Goal: Task Accomplishment & Management: Manage account settings

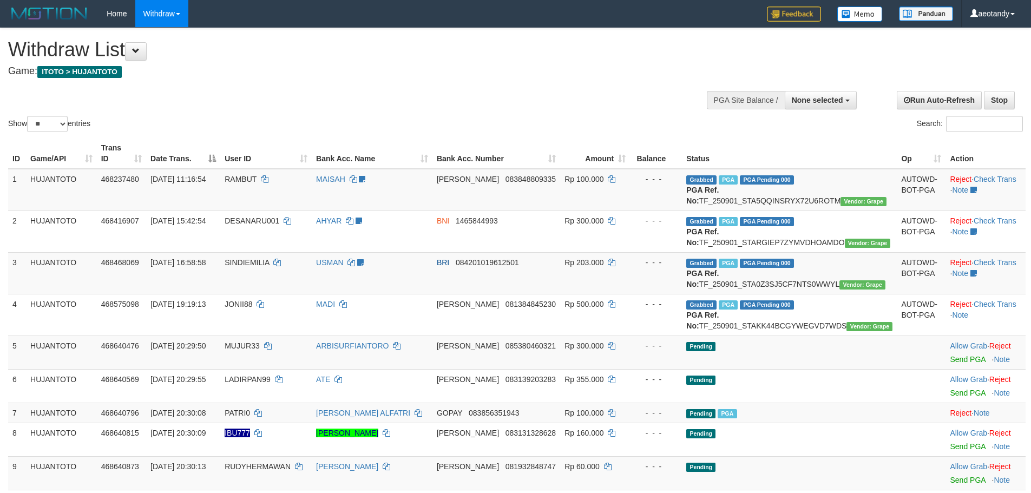
select select
select select "**"
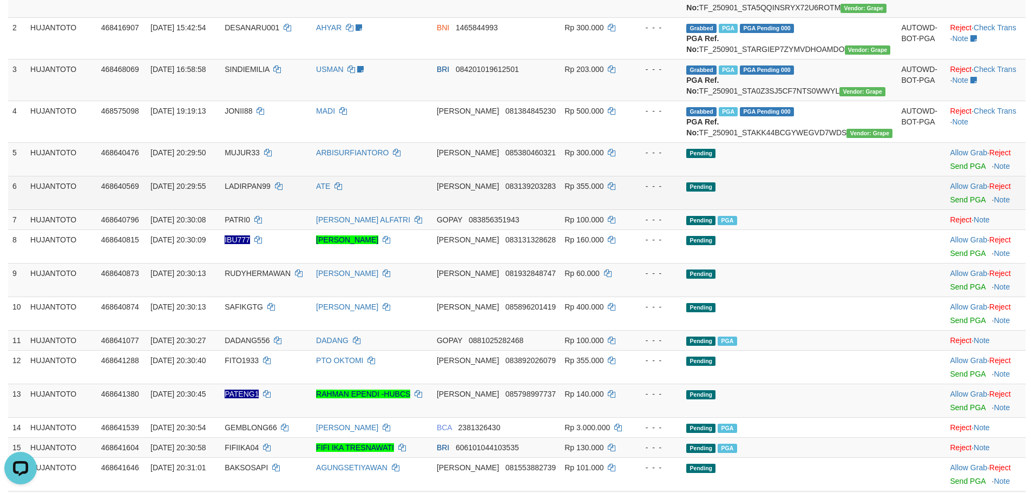
scroll to position [205, 0]
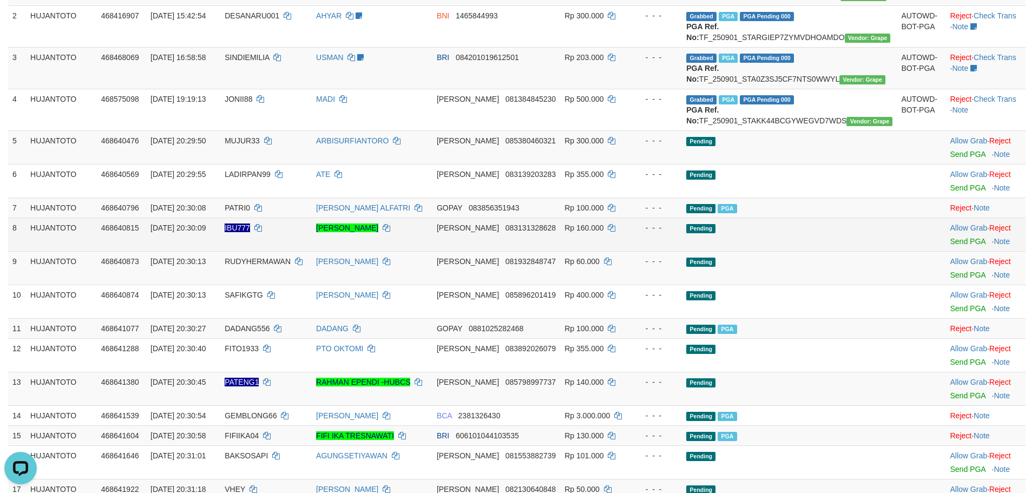
click at [250, 232] on span "IBU777" at bounding box center [237, 228] width 25 height 9
copy td "IBU777"
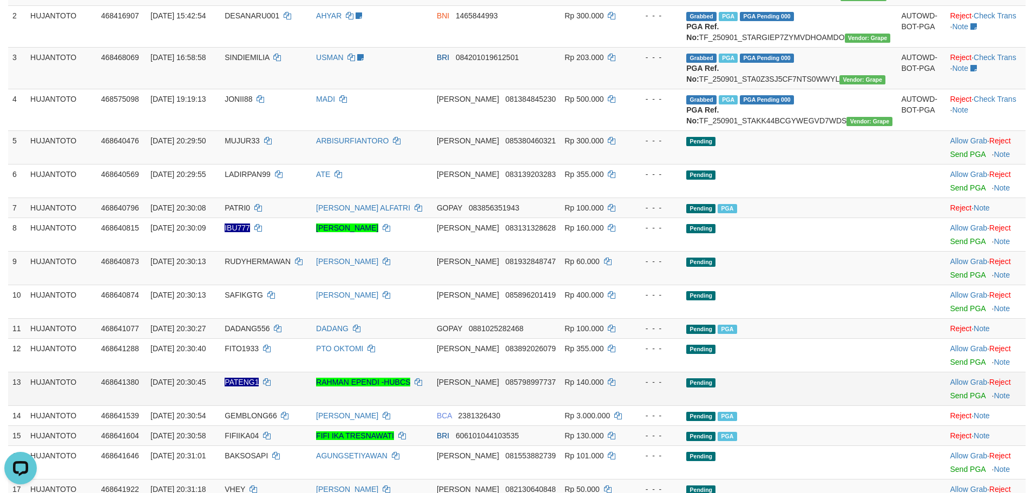
drag, startPoint x: 269, startPoint y: 332, endPoint x: 259, endPoint y: 415, distance: 83.4
click at [269, 318] on td "SAFIKGTG" at bounding box center [265, 302] width 91 height 34
click at [265, 405] on td "PATENG1" at bounding box center [265, 389] width 91 height 34
copy td "PATENG1"
click at [265, 405] on td "PATENG1" at bounding box center [265, 389] width 91 height 34
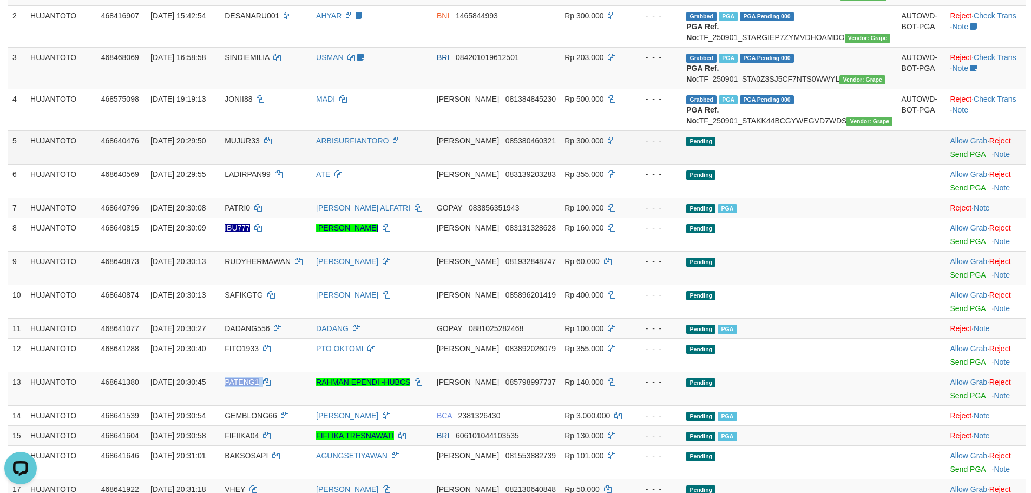
click at [259, 164] on td "MUJUR33" at bounding box center [265, 147] width 91 height 34
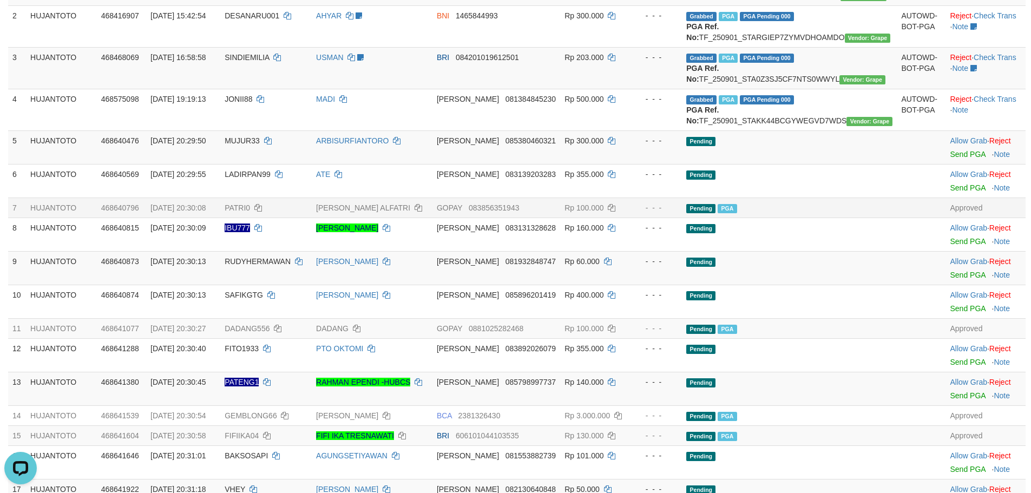
click at [462, 212] on span "GOPAY" at bounding box center [449, 208] width 25 height 9
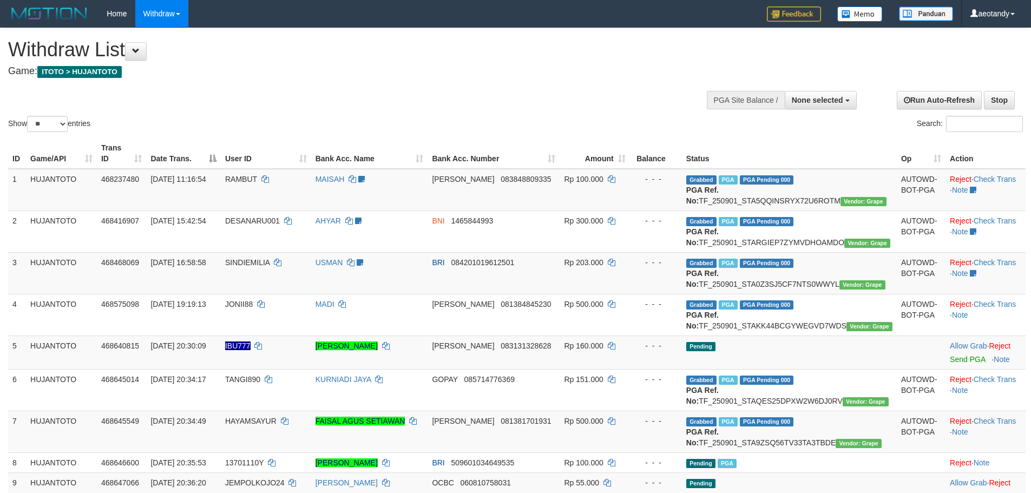
select select
select select "**"
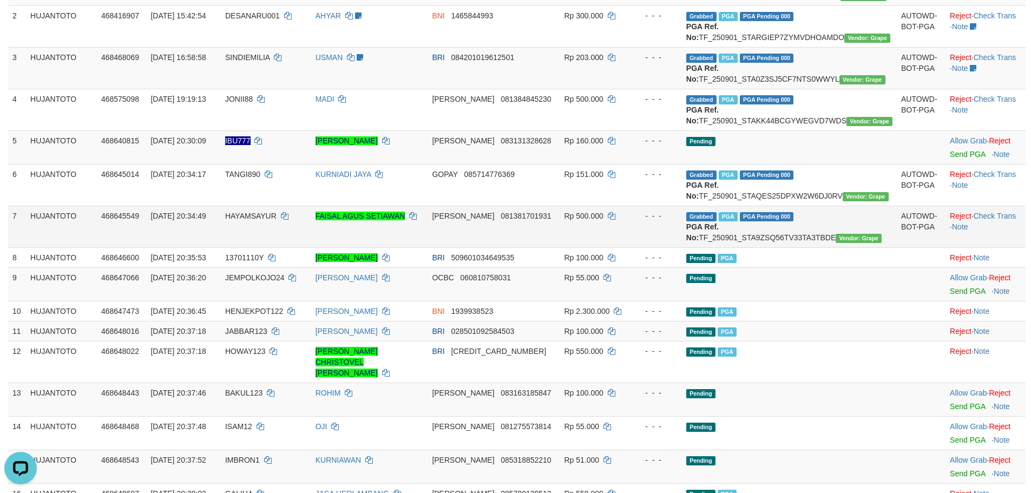
drag, startPoint x: 838, startPoint y: 292, endPoint x: 782, endPoint y: 287, distance: 56.5
click at [829, 247] on td "Grabbed PGA PGA Pending 000 {"status":"000","data":{"unique_id":"387-468645549-…" at bounding box center [789, 227] width 215 height 42
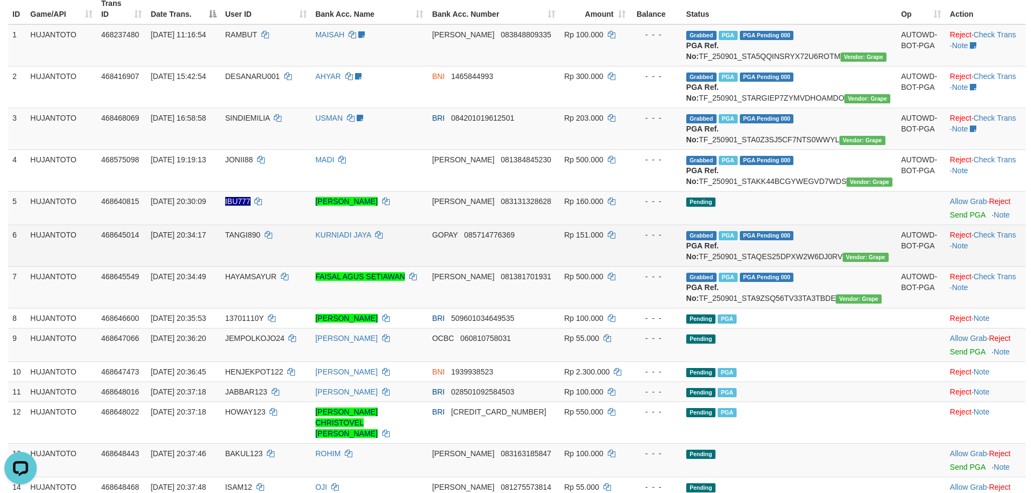
scroll to position [162, 0]
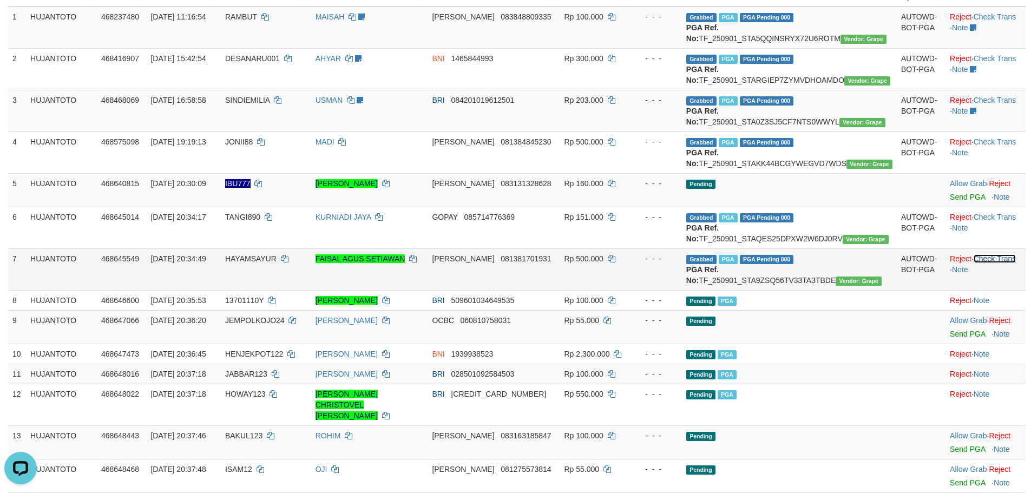
click at [1001, 263] on link "Check Trans" at bounding box center [995, 258] width 43 height 9
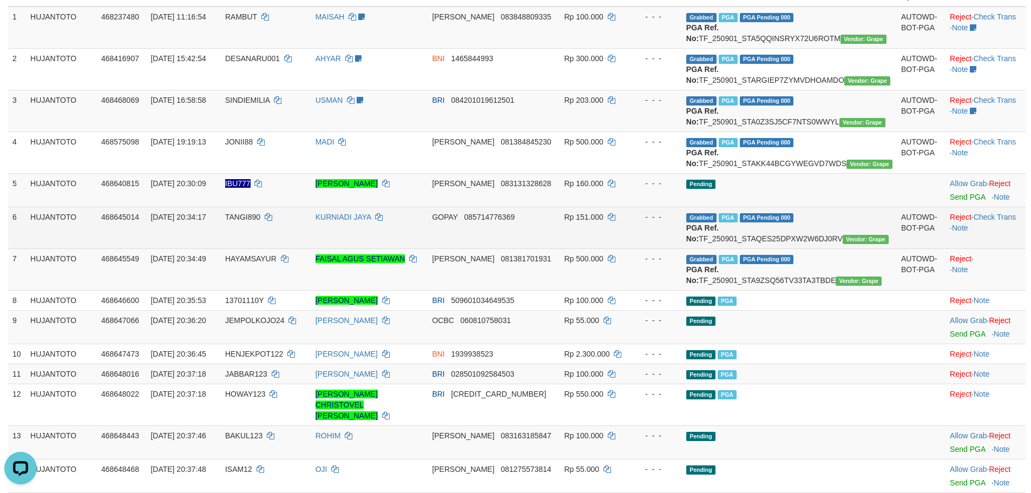
click at [995, 242] on td "Reject · Check Trans · Note" at bounding box center [986, 228] width 80 height 42
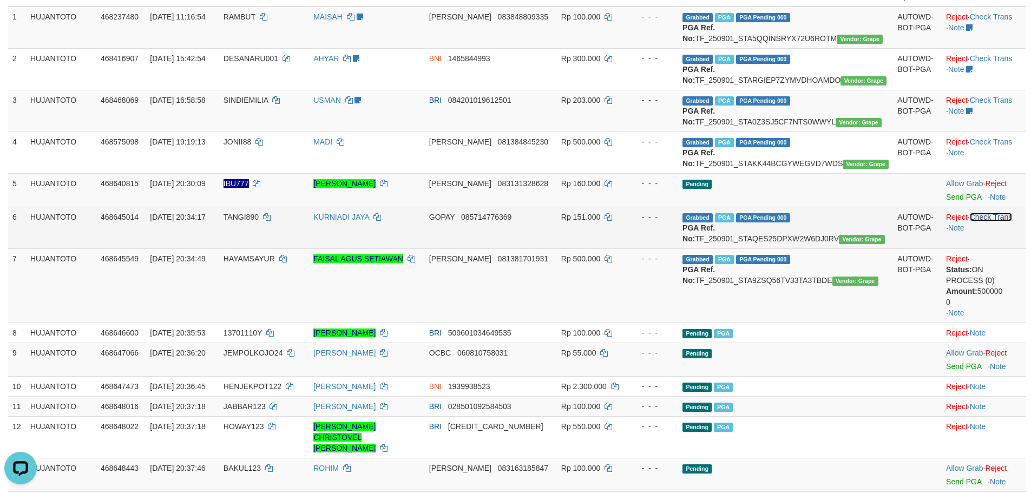
click at [991, 221] on link "Check Trans" at bounding box center [991, 217] width 43 height 9
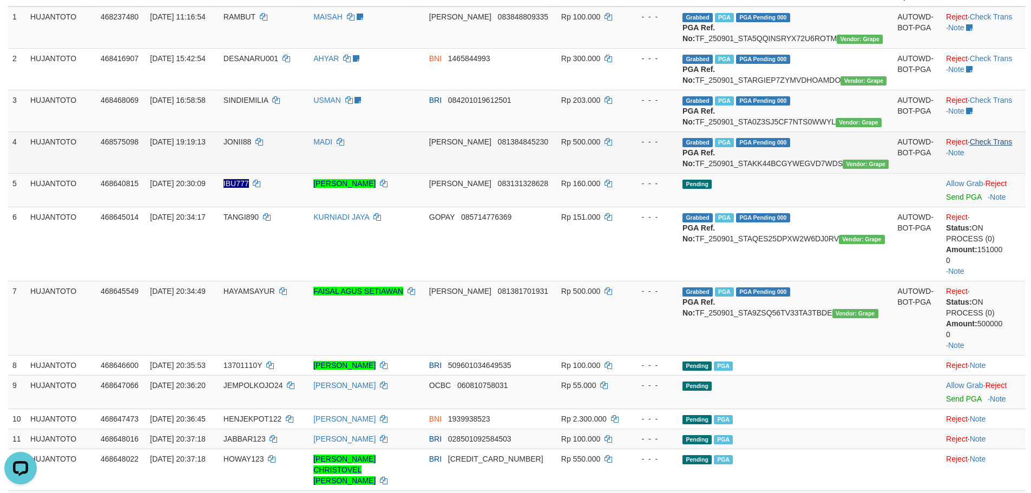
drag, startPoint x: 983, startPoint y: 158, endPoint x: 966, endPoint y: 161, distance: 18.2
click at [984, 159] on td "Reject · Check Trans · Note" at bounding box center [984, 153] width 84 height 42
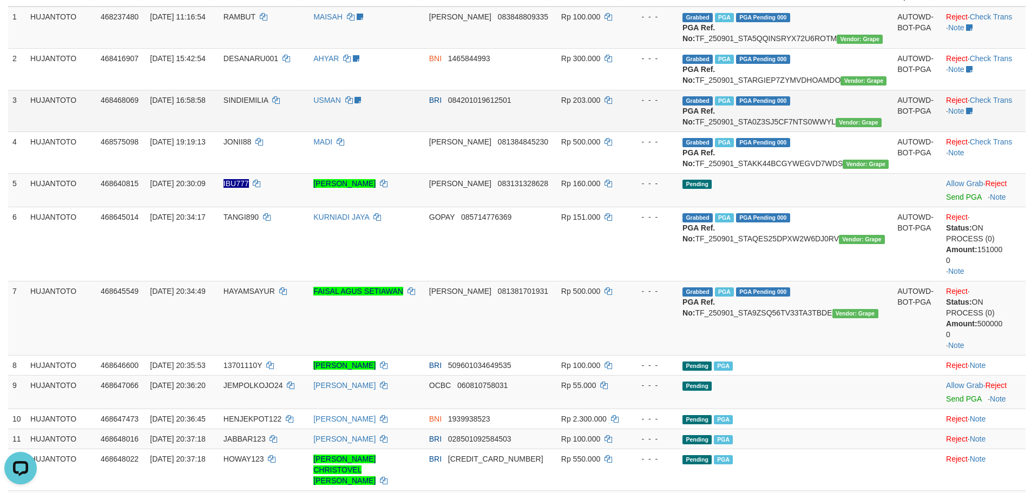
click at [984, 132] on td "Reject · Check Trans · Note" at bounding box center [984, 111] width 84 height 42
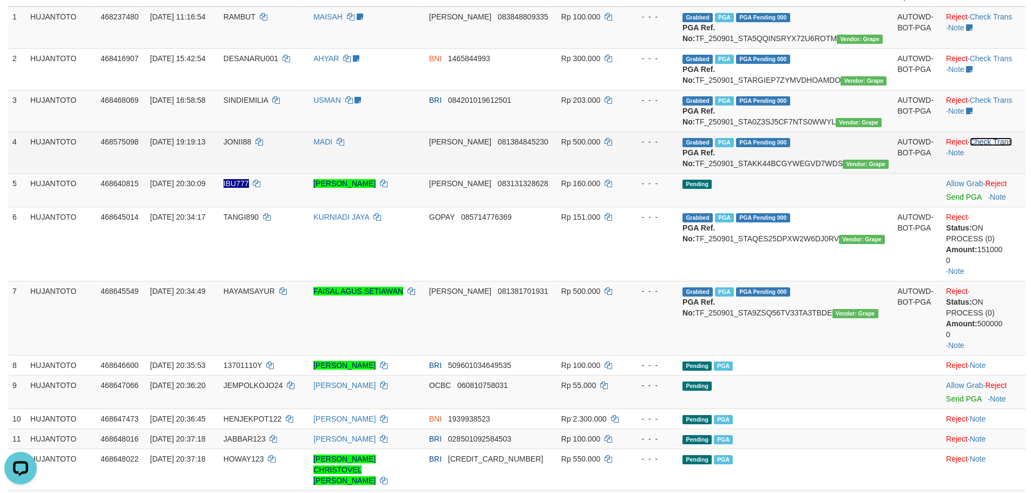
click at [990, 146] on link "Check Trans" at bounding box center [991, 141] width 43 height 9
click at [989, 160] on td "Reject · · Note" at bounding box center [984, 153] width 84 height 42
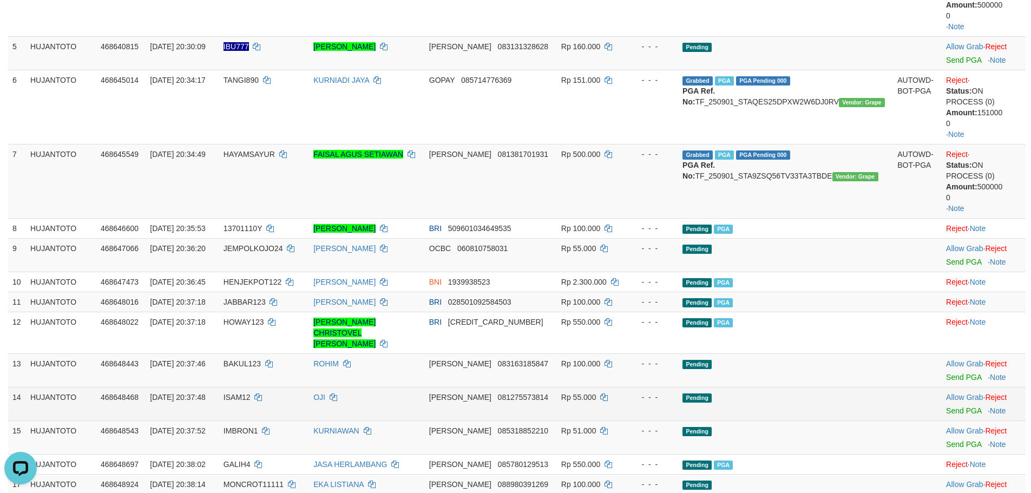
scroll to position [433, 0]
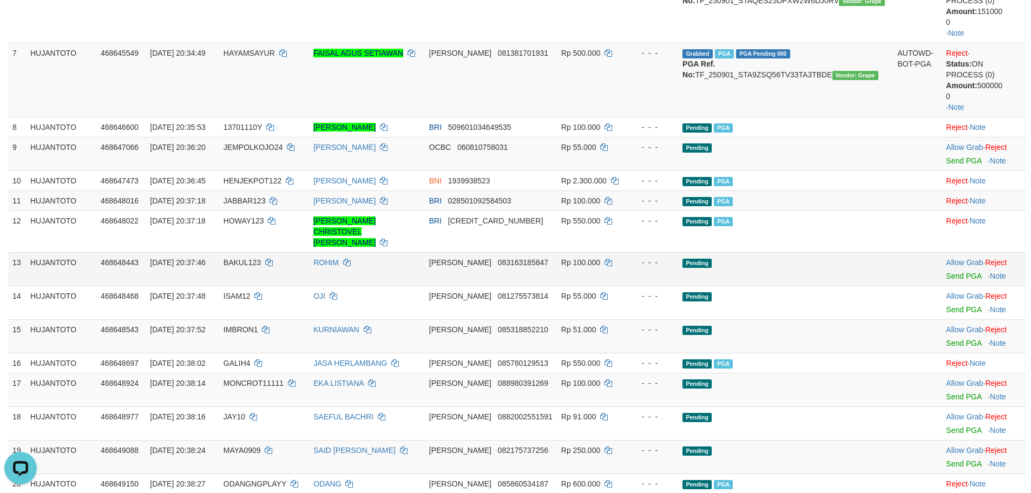
click at [588, 265] on span "Rp 100.000" at bounding box center [580, 262] width 39 height 9
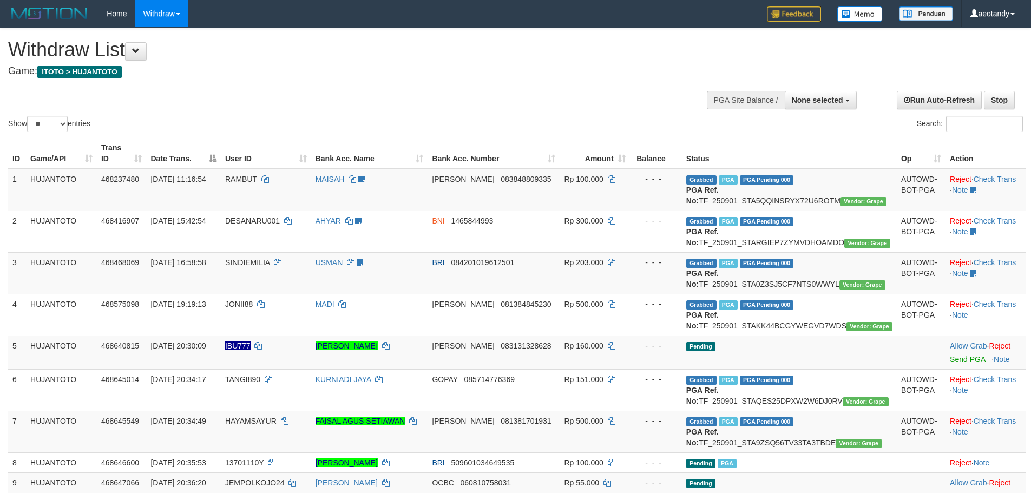
select select
select select "**"
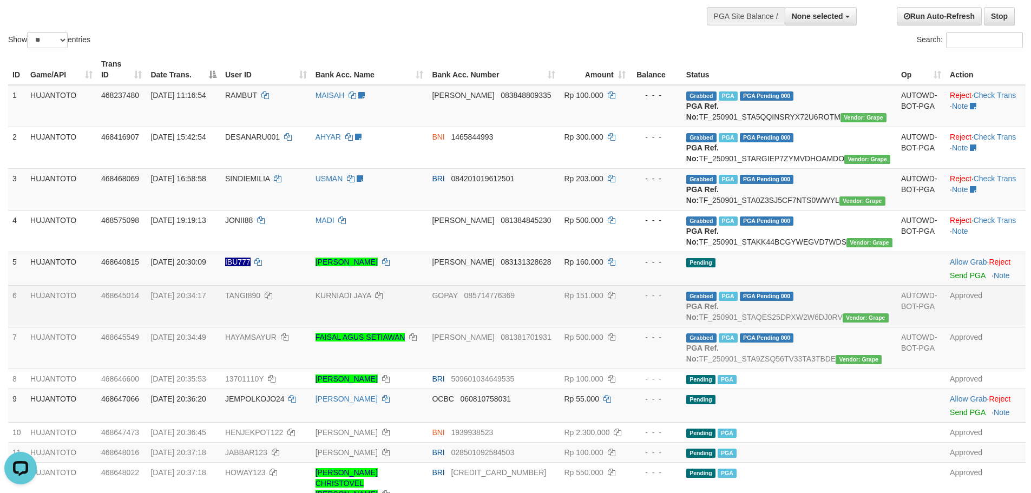
click at [539, 327] on td "GOPAY 085714776369" at bounding box center [494, 306] width 132 height 42
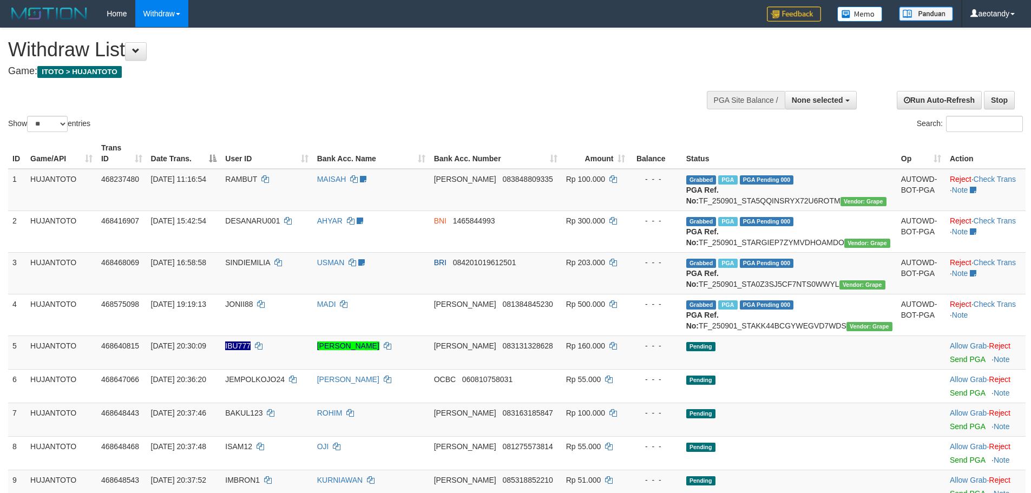
select select
select select "**"
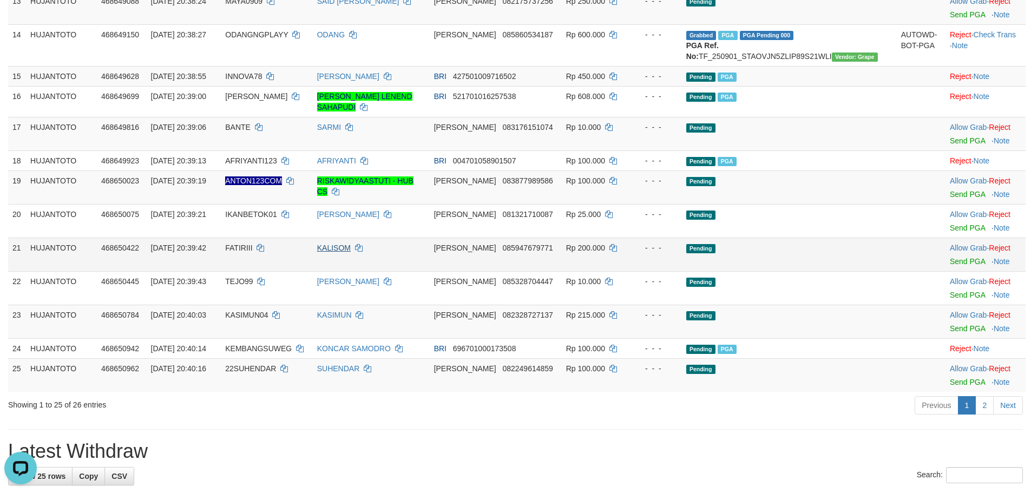
scroll to position [625, 0]
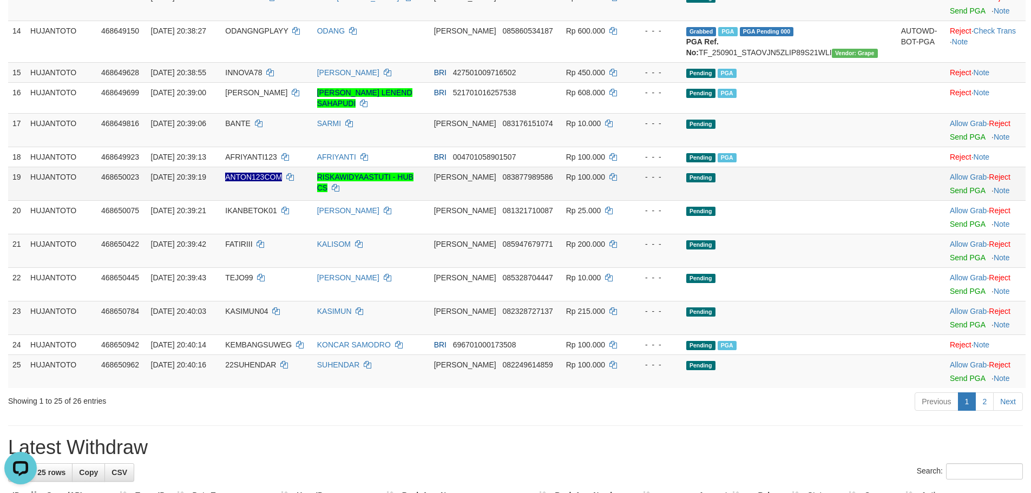
click at [280, 200] on td "ANTON123COM" at bounding box center [266, 184] width 91 height 34
copy td "ANTON123COM"
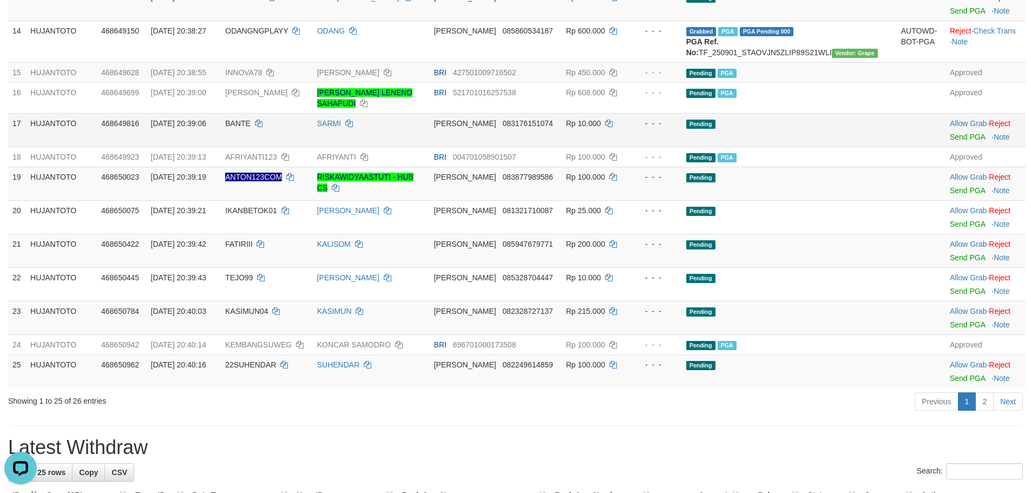
click at [494, 147] on td "DANA 083176151074" at bounding box center [496, 130] width 132 height 34
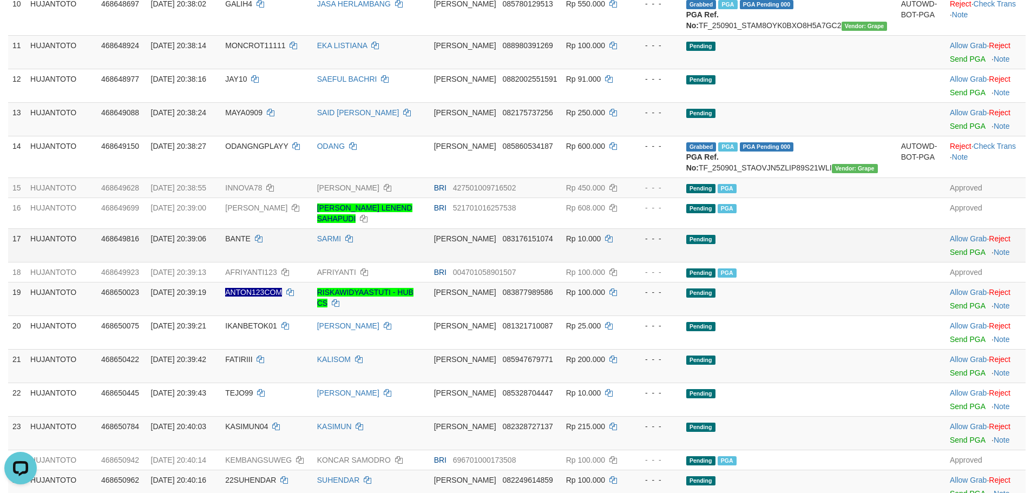
scroll to position [463, 0]
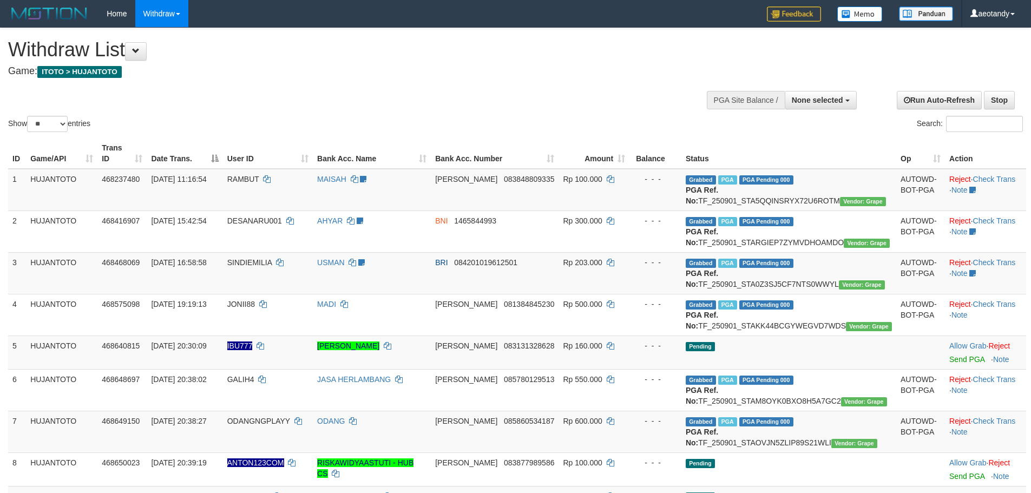
select select
select select "**"
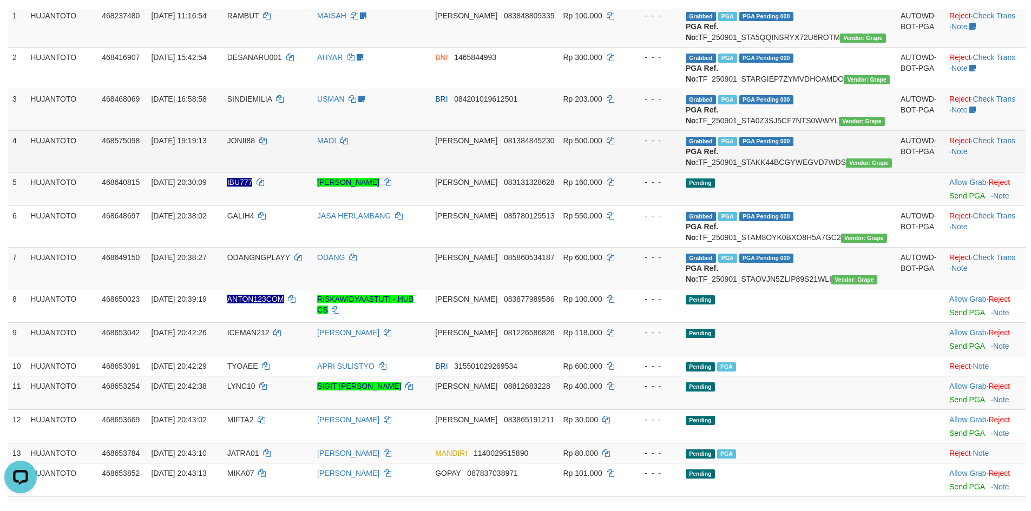
scroll to position [168, 0]
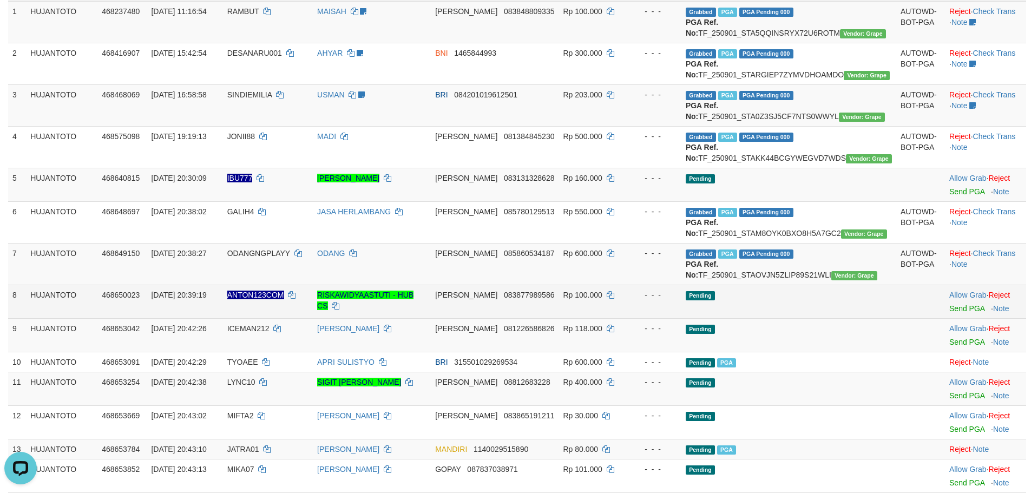
click at [283, 318] on td "ANTON123COM" at bounding box center [268, 302] width 90 height 34
copy td "ANTON123COM"
drag, startPoint x: 283, startPoint y: 357, endPoint x: 292, endPoint y: 353, distance: 9.5
click at [283, 318] on td "ANTON123COM" at bounding box center [268, 302] width 90 height 34
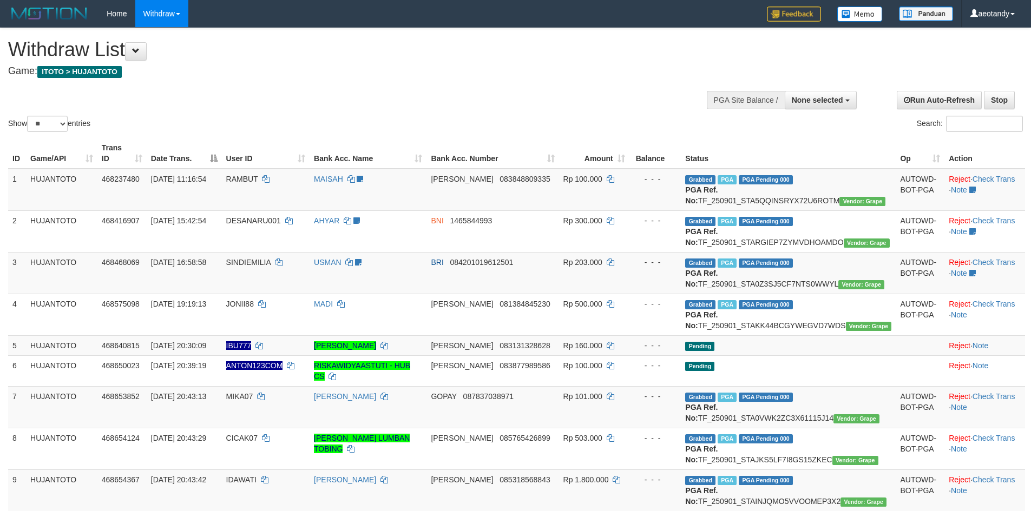
select select
select select "**"
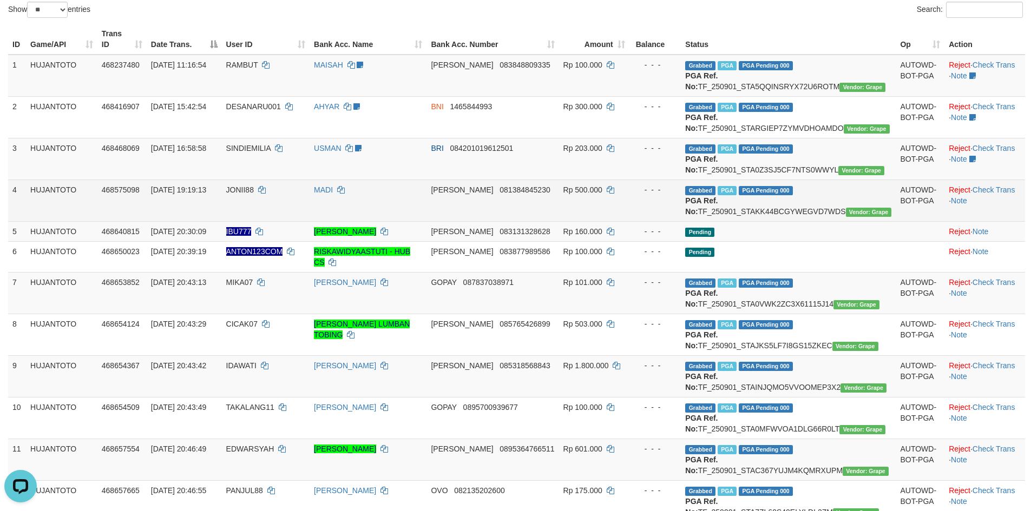
click at [254, 194] on span "JONII88" at bounding box center [240, 190] width 28 height 9
copy td "JONII88"
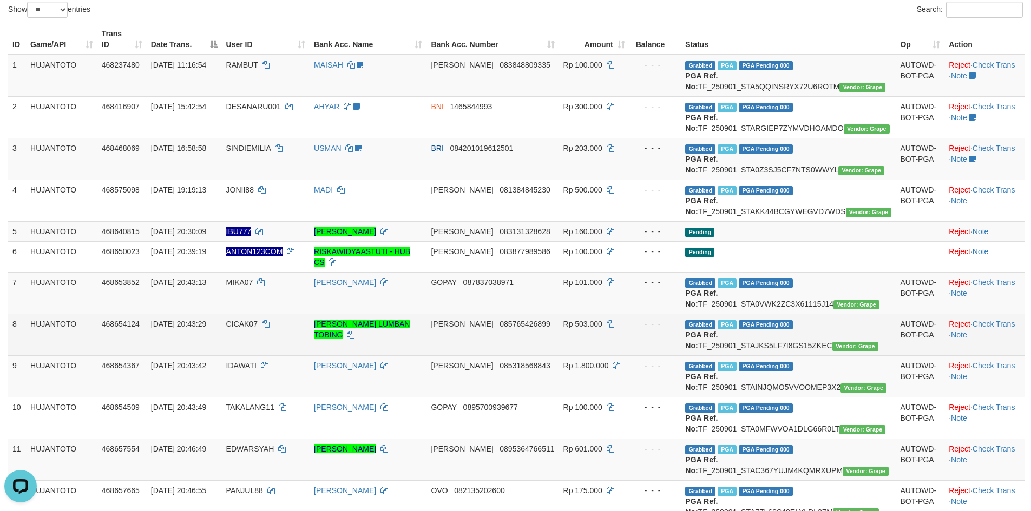
drag, startPoint x: 702, startPoint y: 428, endPoint x: 670, endPoint y: 359, distance: 76.0
click at [681, 397] on td "- - -" at bounding box center [655, 377] width 52 height 42
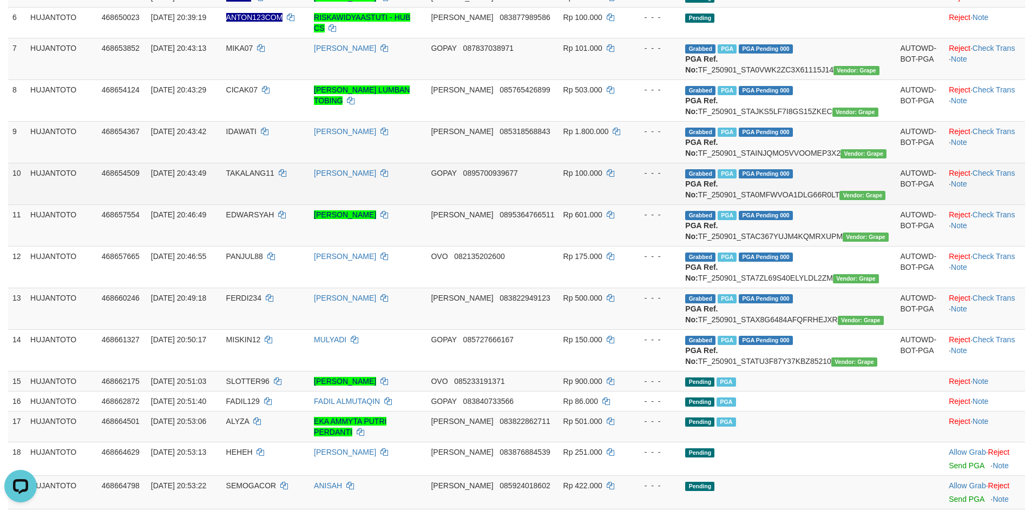
scroll to position [331, 0]
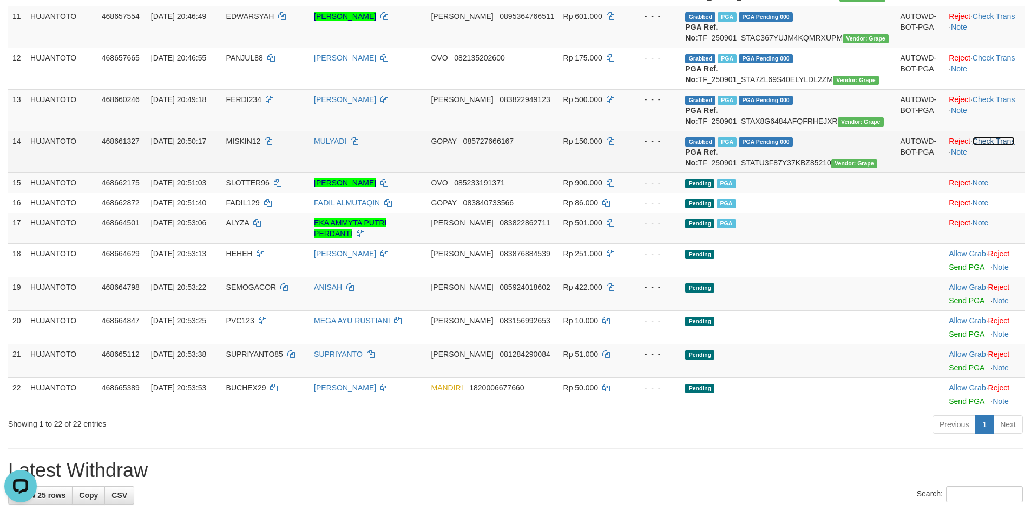
click at [975, 146] on link "Check Trans" at bounding box center [994, 141] width 43 height 9
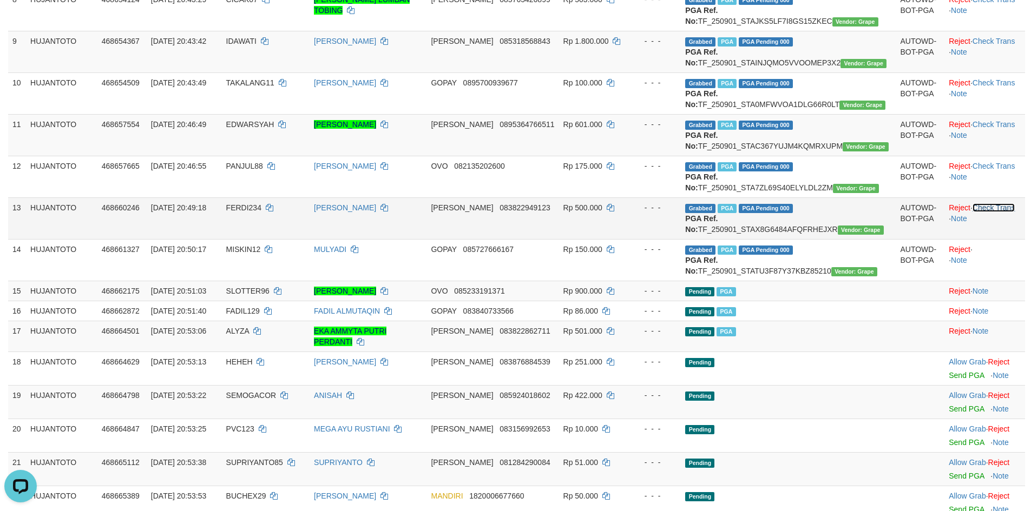
click at [999, 212] on link "Check Trans" at bounding box center [994, 208] width 43 height 9
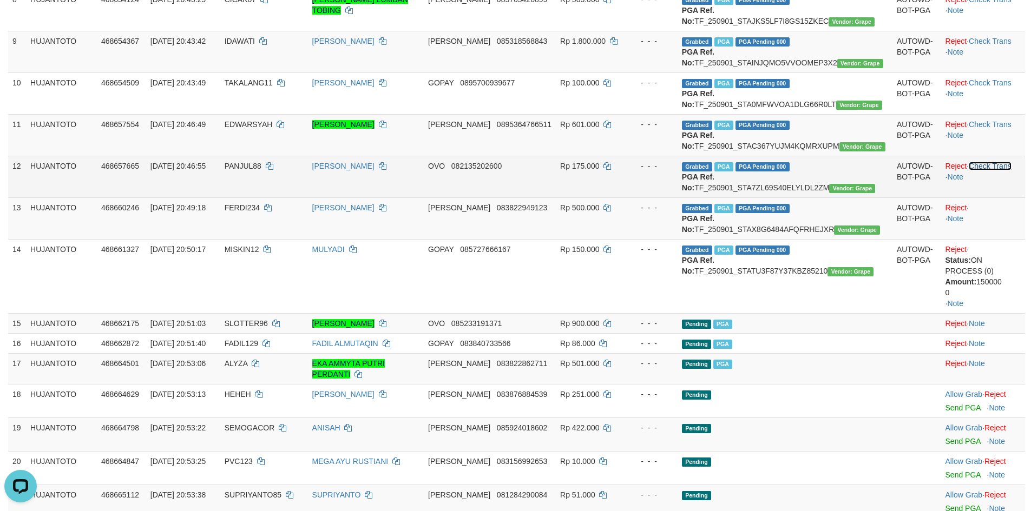
click at [986, 170] on link "Check Trans" at bounding box center [990, 166] width 43 height 9
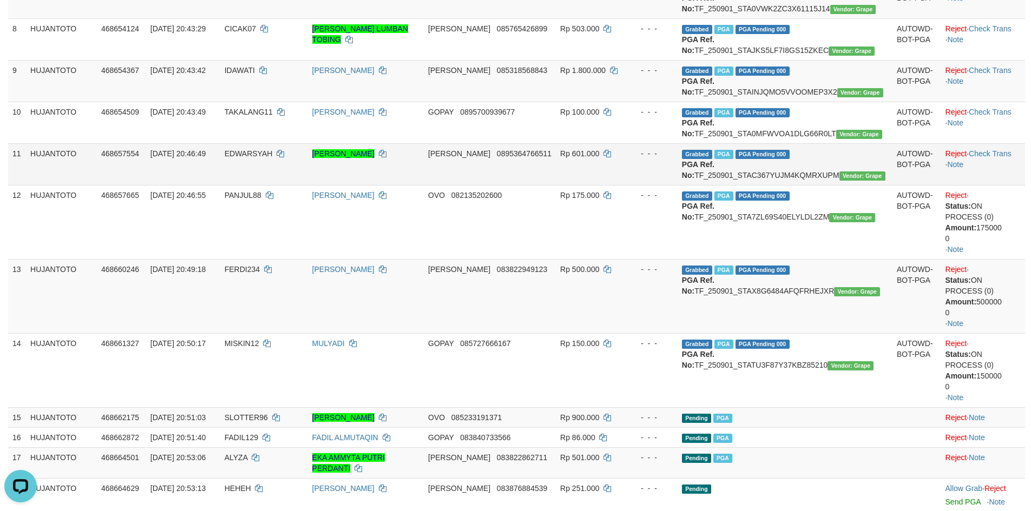
scroll to position [385, 0]
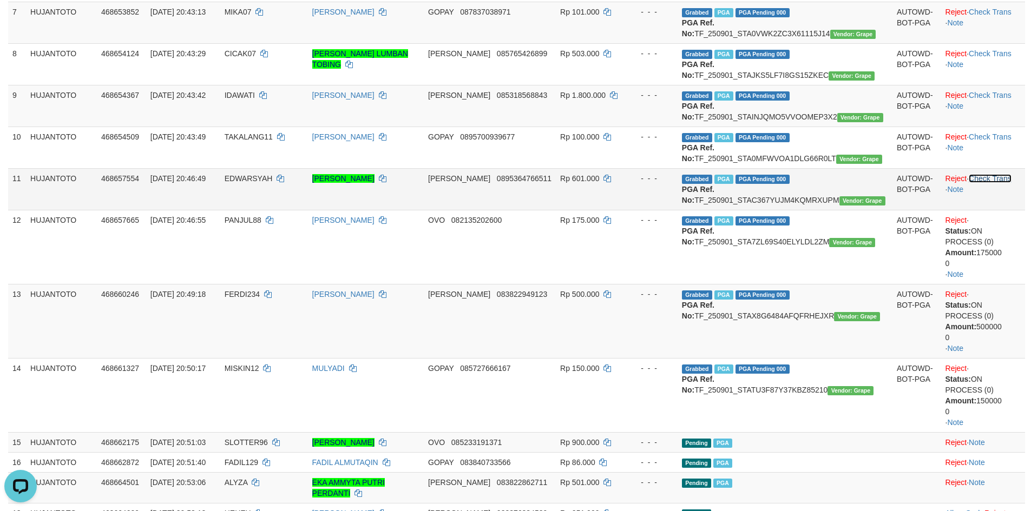
click at [992, 183] on link "Check Trans" at bounding box center [990, 178] width 43 height 9
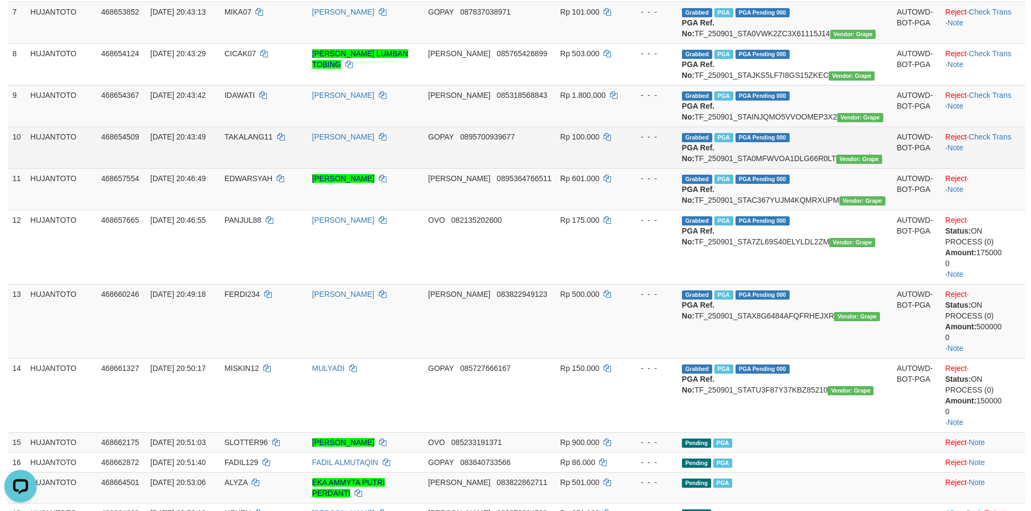
click at [996, 168] on td "Reject · Check Trans · Note" at bounding box center [983, 148] width 84 height 42
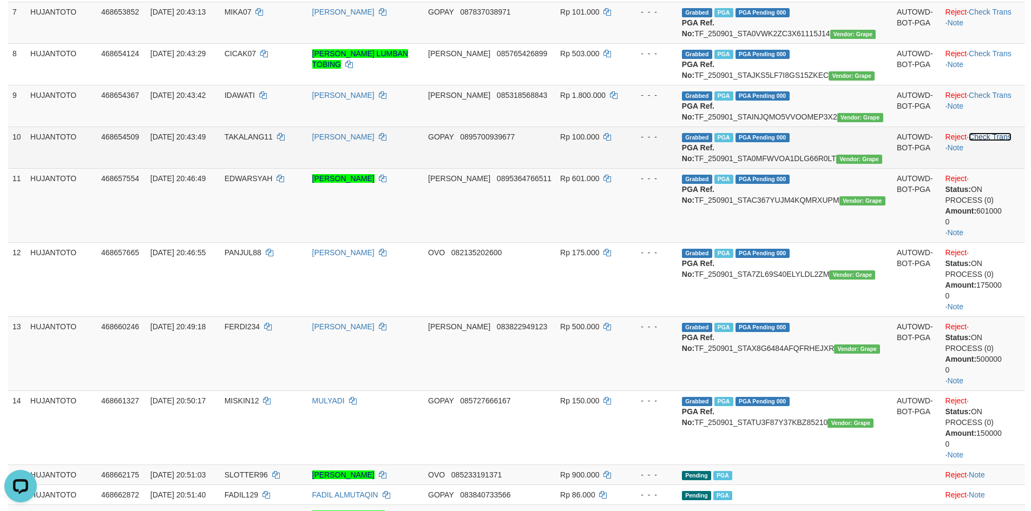
click at [984, 141] on link "Check Trans" at bounding box center [990, 137] width 43 height 9
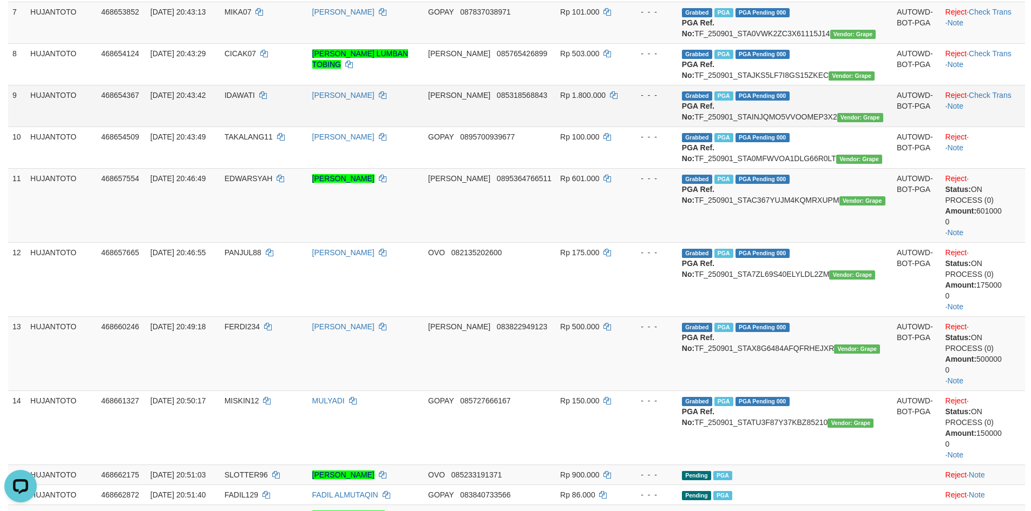
click at [978, 127] on td "Reject · Check Trans · Note" at bounding box center [983, 106] width 84 height 42
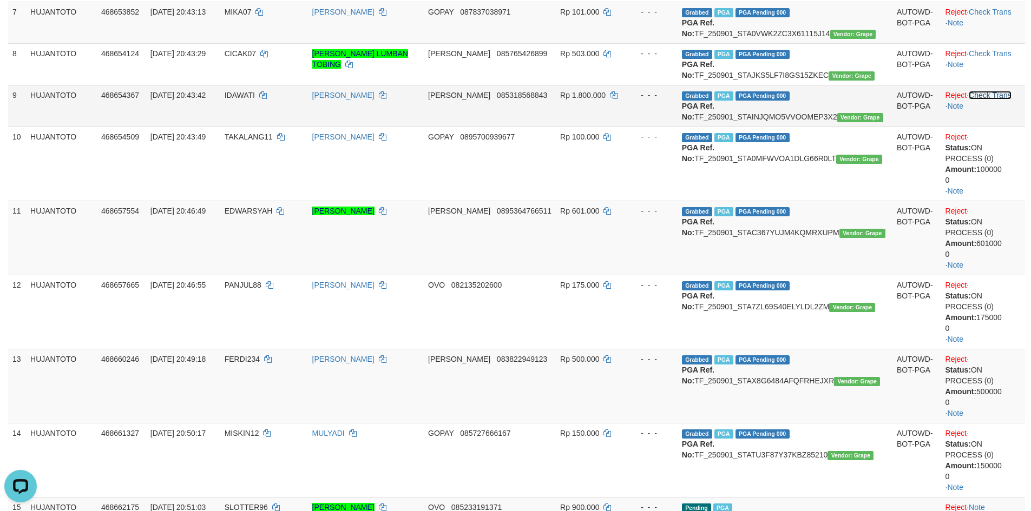
click at [980, 100] on link "Check Trans" at bounding box center [990, 95] width 43 height 9
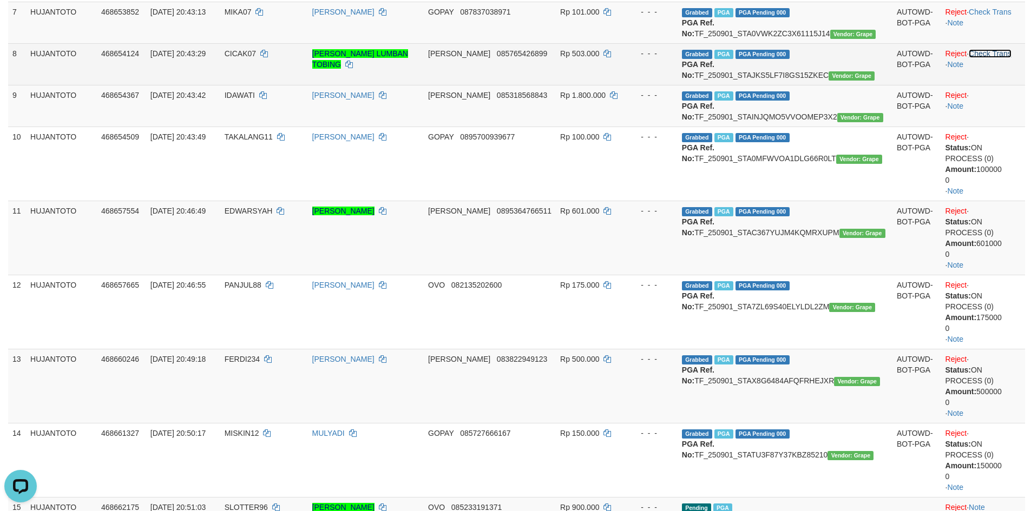
click at [987, 58] on link "Check Trans" at bounding box center [990, 53] width 43 height 9
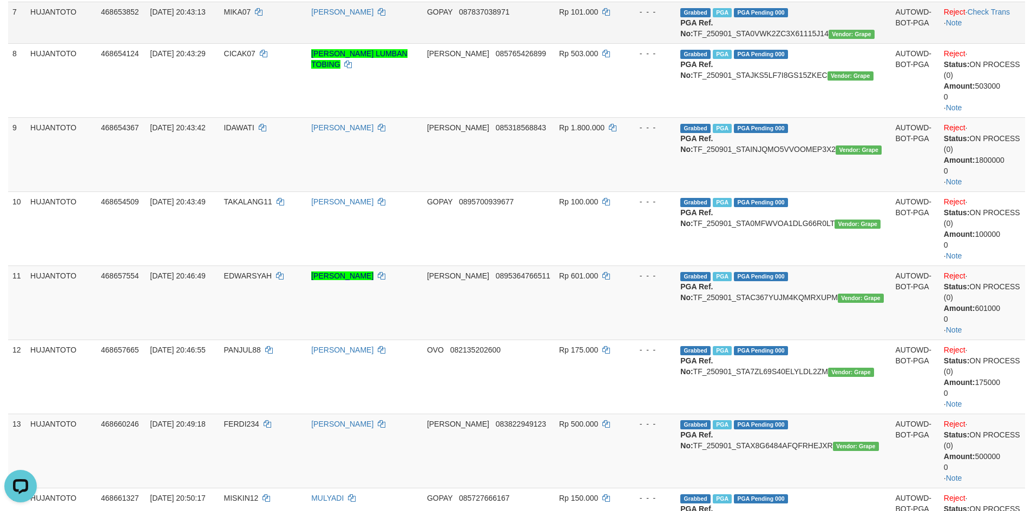
click at [989, 28] on td "Reject · Check Trans · Note" at bounding box center [983, 23] width 86 height 42
click at [989, 16] on link "Check Trans" at bounding box center [988, 12] width 43 height 9
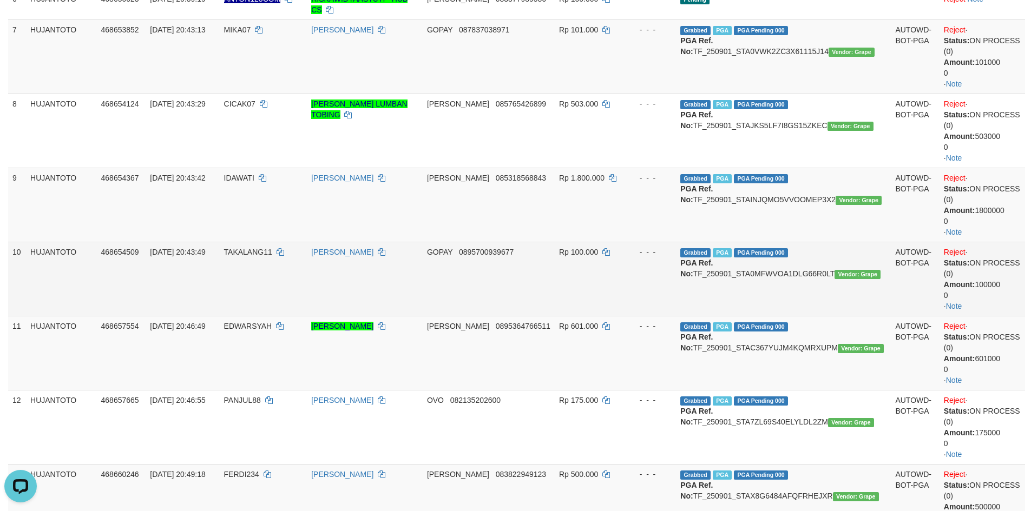
scroll to position [277, 0]
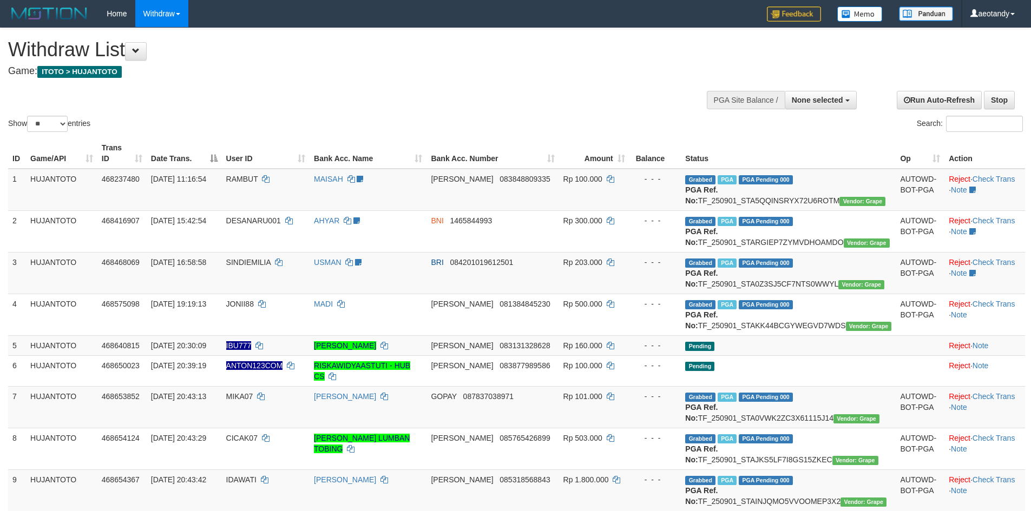
select select
select select "**"
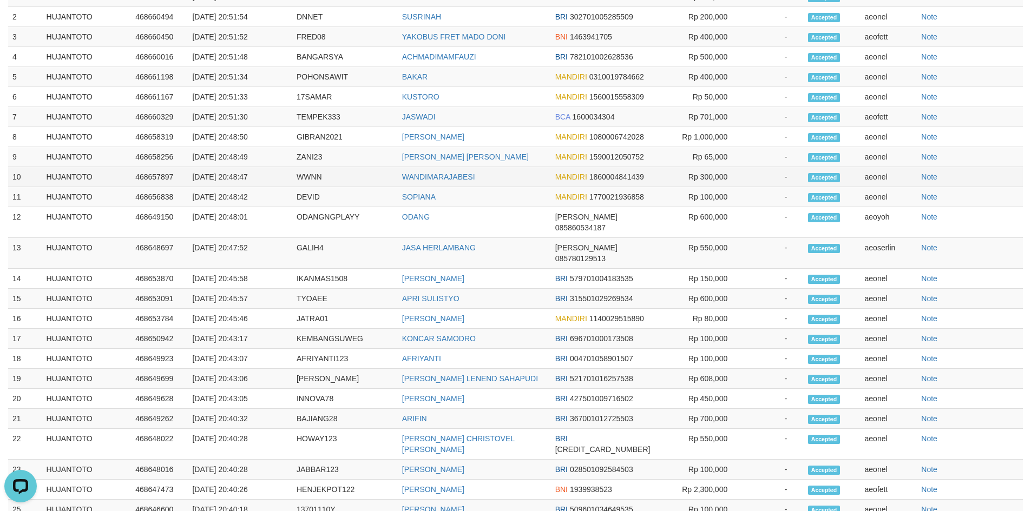
click at [734, 187] on td "Rp 300,000" at bounding box center [698, 177] width 89 height 20
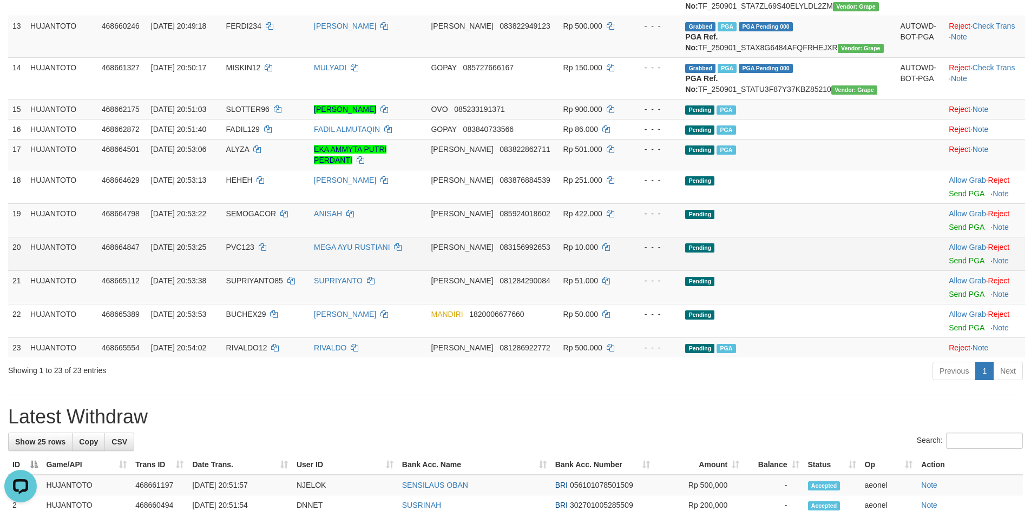
scroll to position [677, 0]
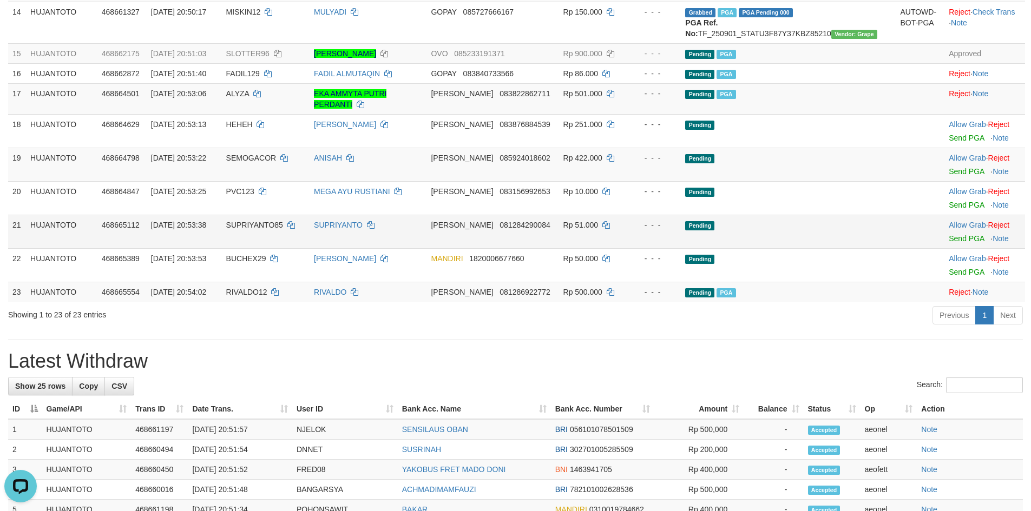
click at [629, 248] on td "Rp 51.000" at bounding box center [594, 232] width 70 height 34
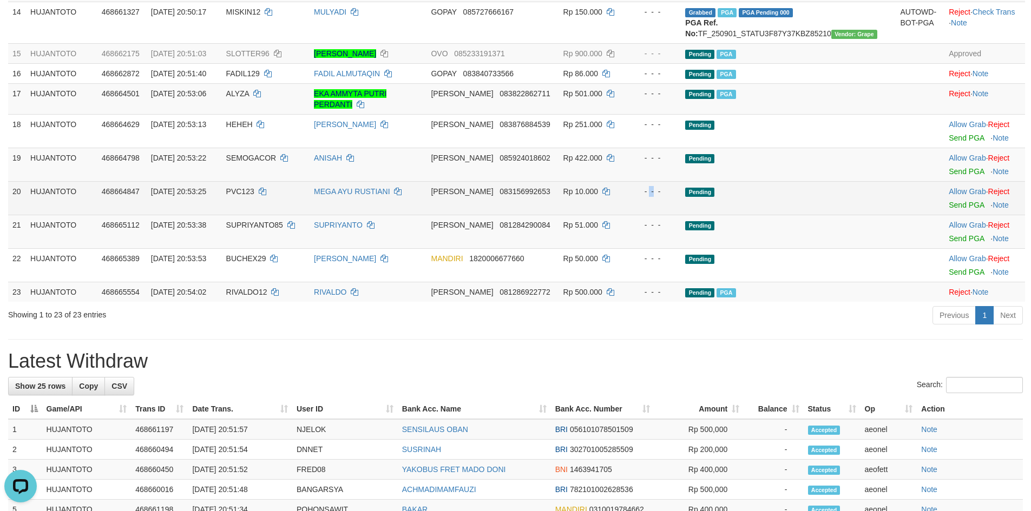
click at [681, 215] on td "- - -" at bounding box center [655, 198] width 52 height 34
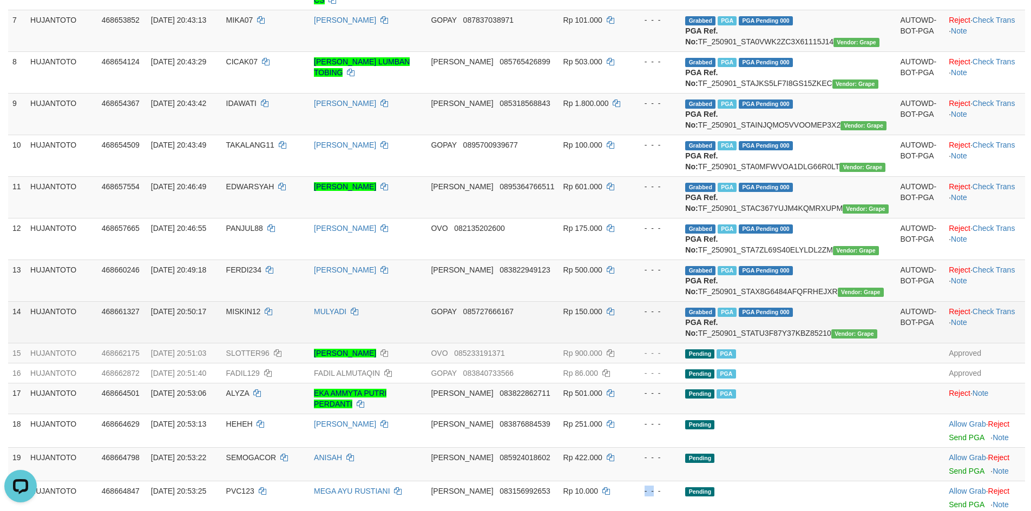
scroll to position [298, 0]
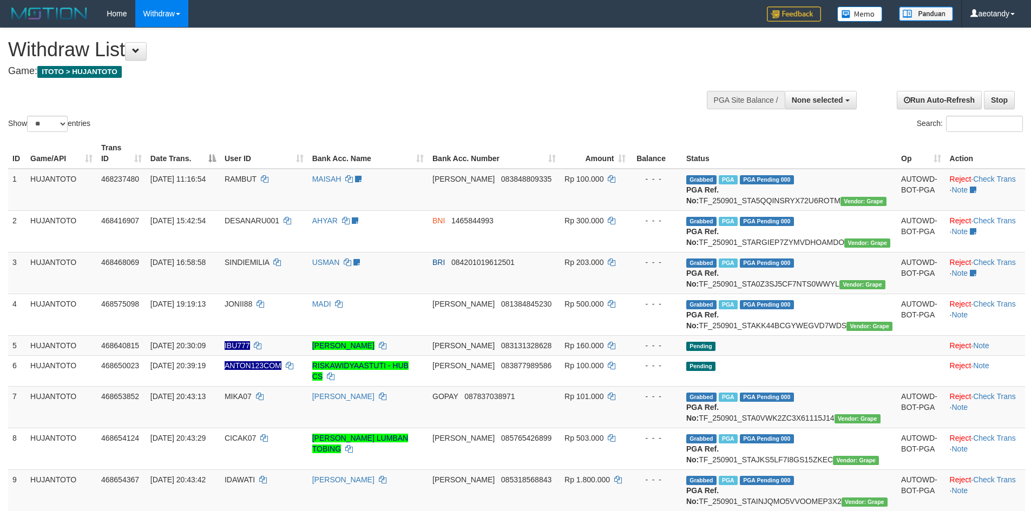
select select
select select "**"
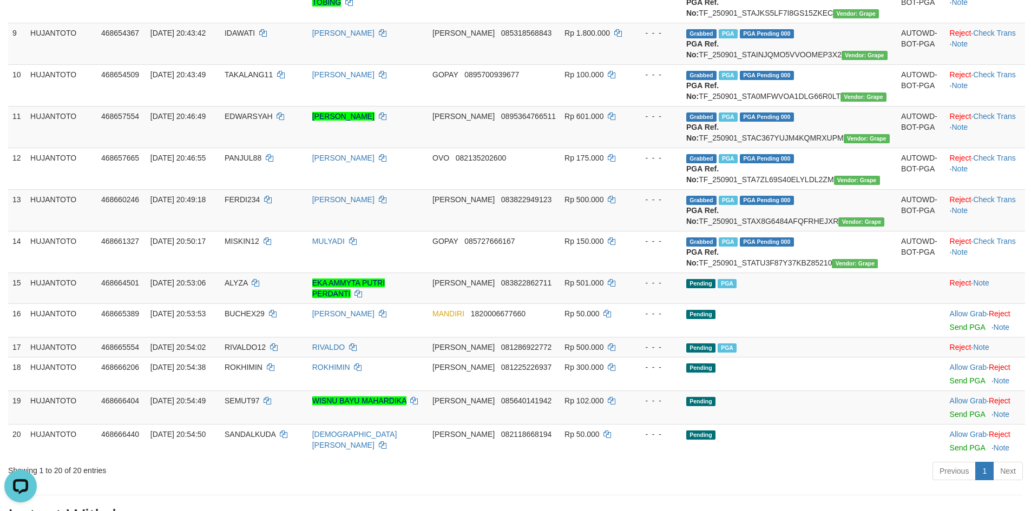
scroll to position [352, 0]
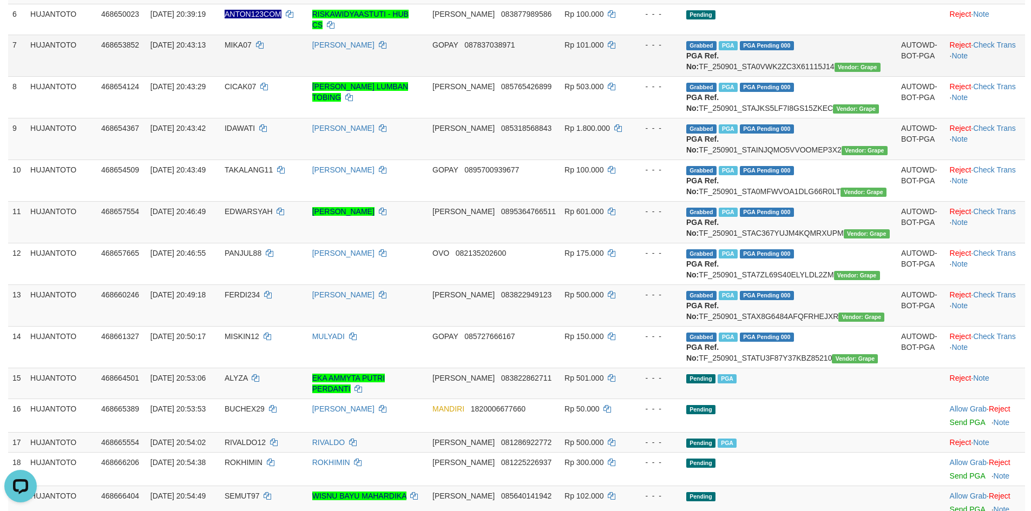
click at [252, 49] on span "MIKA07" at bounding box center [238, 45] width 27 height 9
copy td "MIKA07"
click at [252, 49] on span "MIKA07" at bounding box center [238, 45] width 27 height 9
click at [274, 160] on td "IDAWATI" at bounding box center [264, 139] width 88 height 42
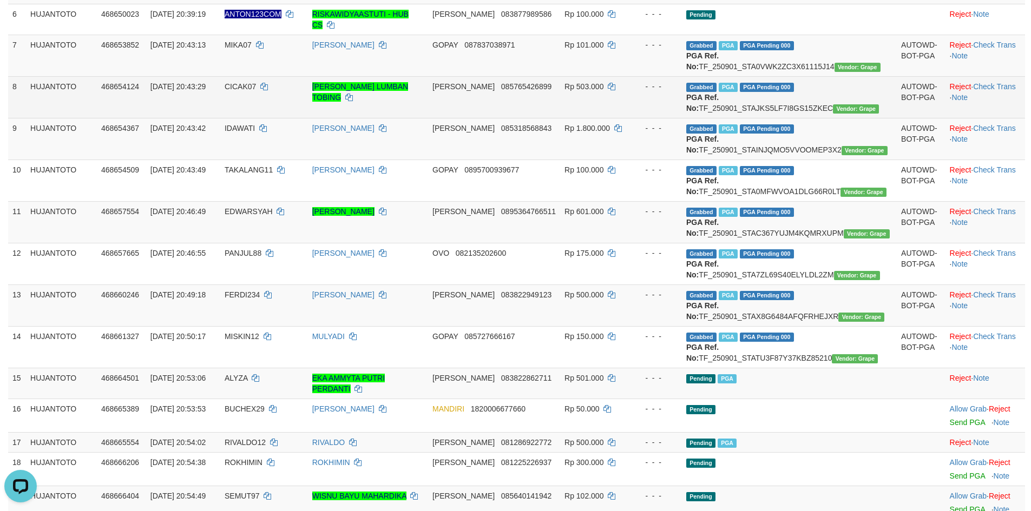
click at [268, 118] on td "CICAK07" at bounding box center [264, 97] width 88 height 42
copy td "CICAK07"
click at [268, 118] on td "CICAK07" at bounding box center [264, 97] width 88 height 42
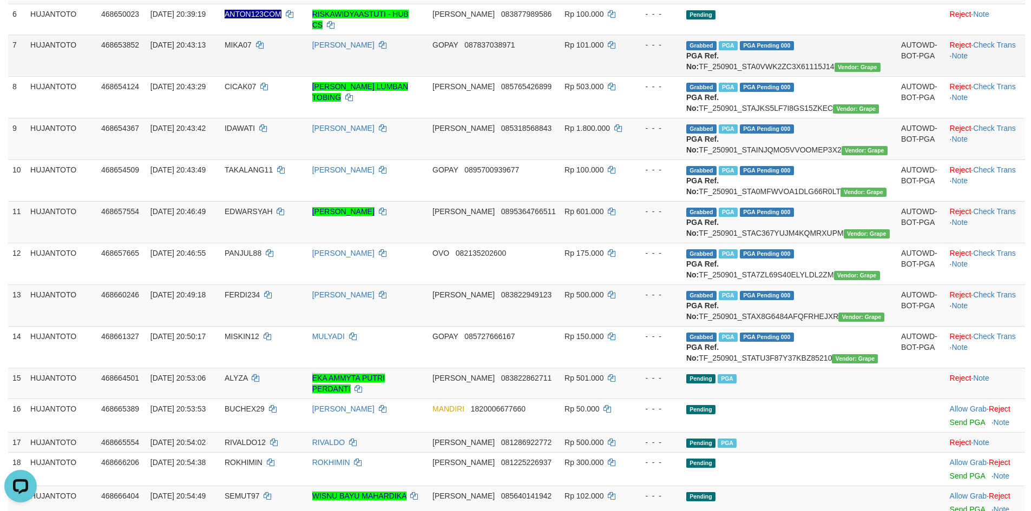
click at [252, 49] on span "MIKA07" at bounding box center [238, 45] width 27 height 9
copy td "MIKA07"
click at [252, 49] on span "MIKA07" at bounding box center [238, 45] width 27 height 9
click at [269, 160] on td "IDAWATI" at bounding box center [264, 139] width 88 height 42
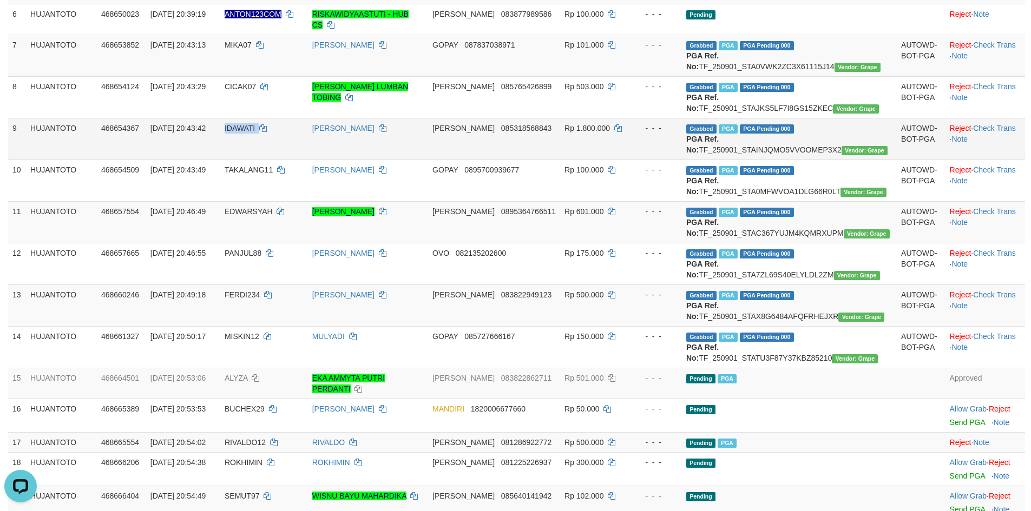
copy td "IDAWATI"
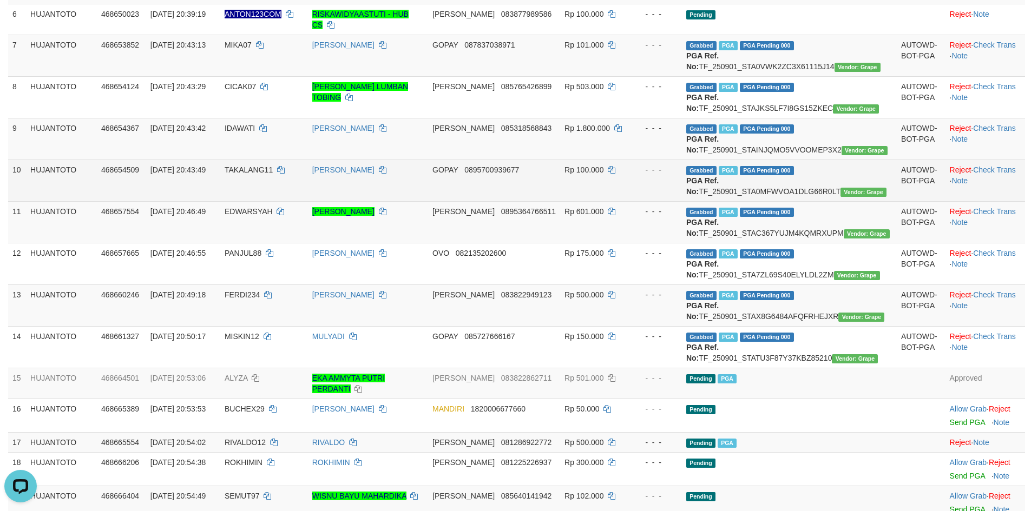
click at [272, 201] on td "TAKALANG11" at bounding box center [264, 181] width 88 height 42
copy td "TAKALANG11"
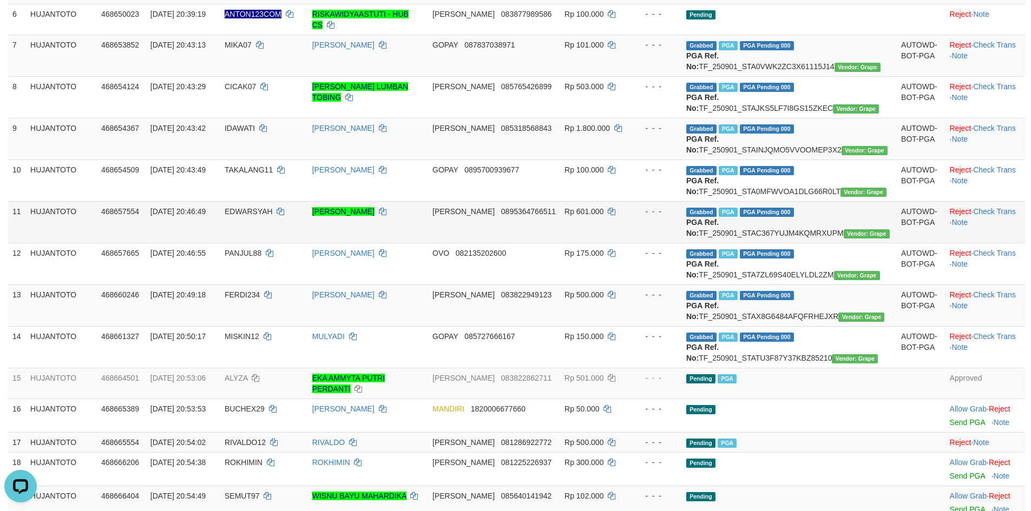
click at [269, 243] on td "EDWARSYAH" at bounding box center [264, 222] width 88 height 42
copy td "EDWARSYAH"
click at [269, 243] on td "EDWARSYAH" at bounding box center [264, 222] width 88 height 42
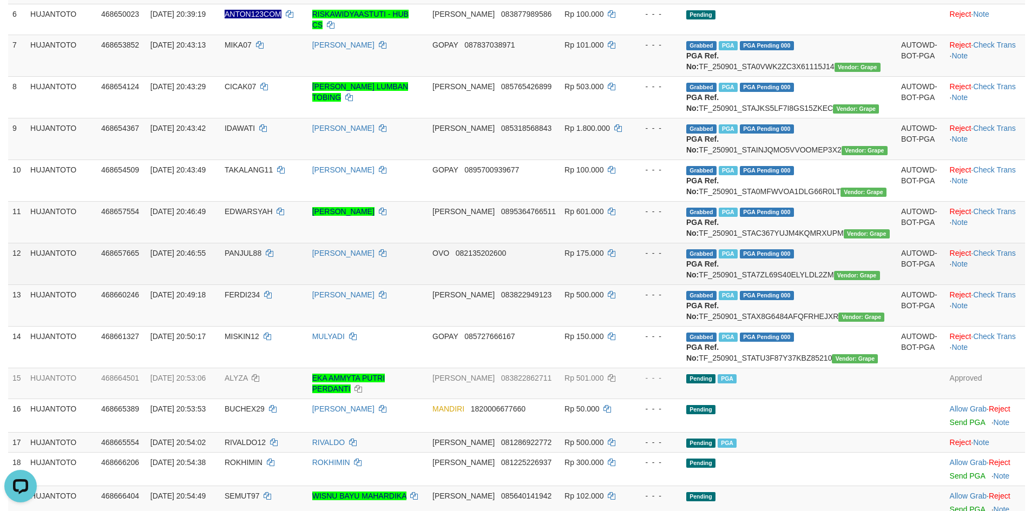
click at [263, 285] on td "PANJUL88" at bounding box center [264, 264] width 88 height 42
copy td "PANJUL88"
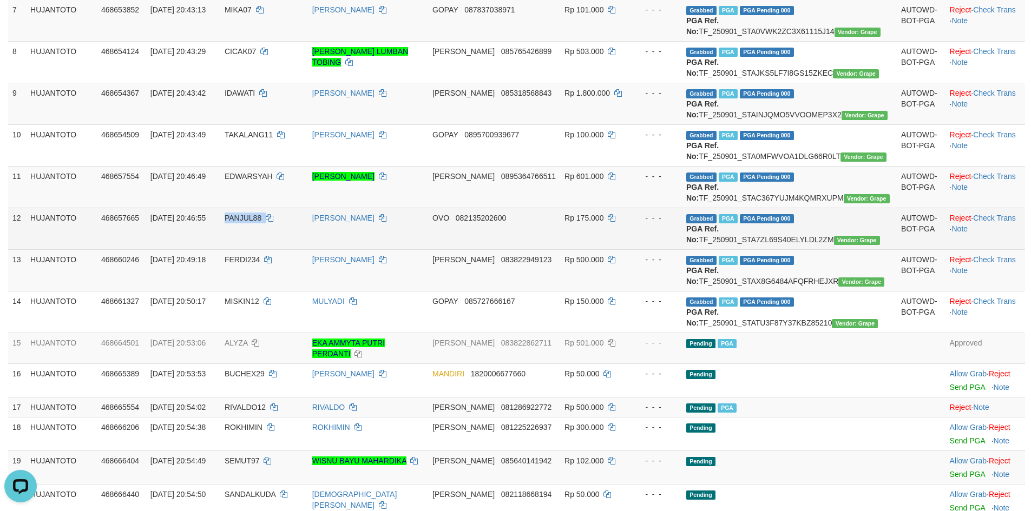
scroll to position [406, 0]
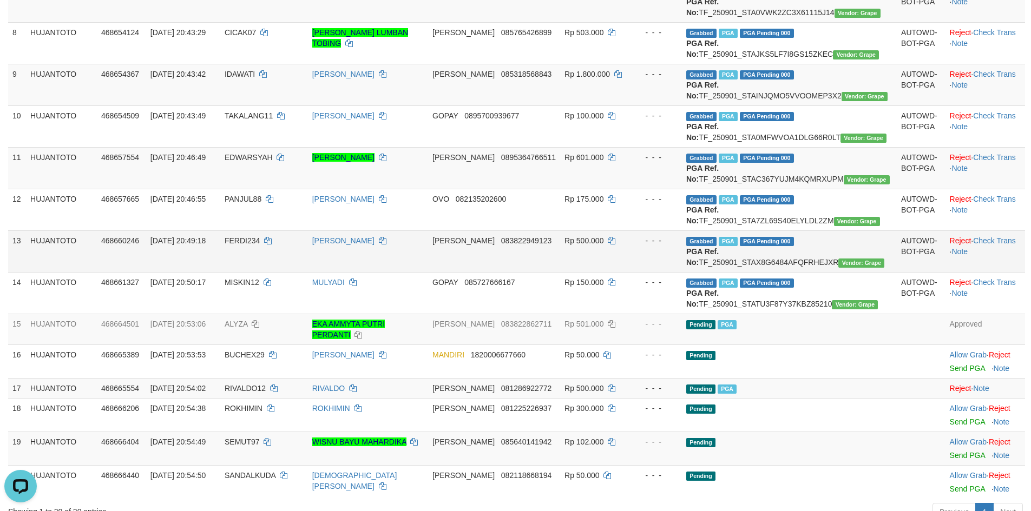
click at [260, 245] on span "FERDI234" at bounding box center [242, 241] width 35 height 9
copy td "FERDI234"
click at [260, 245] on span "FERDI234" at bounding box center [242, 241] width 35 height 9
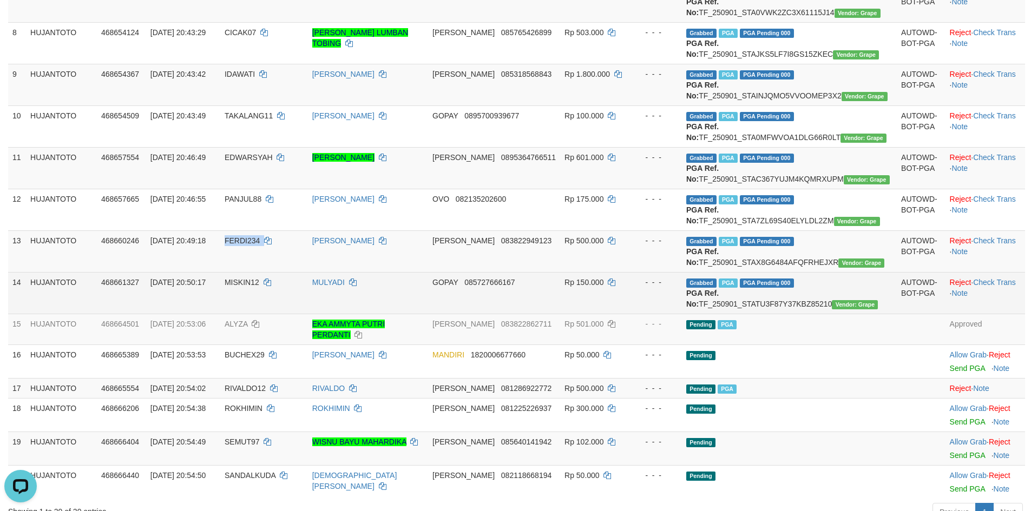
scroll to position [460, 0]
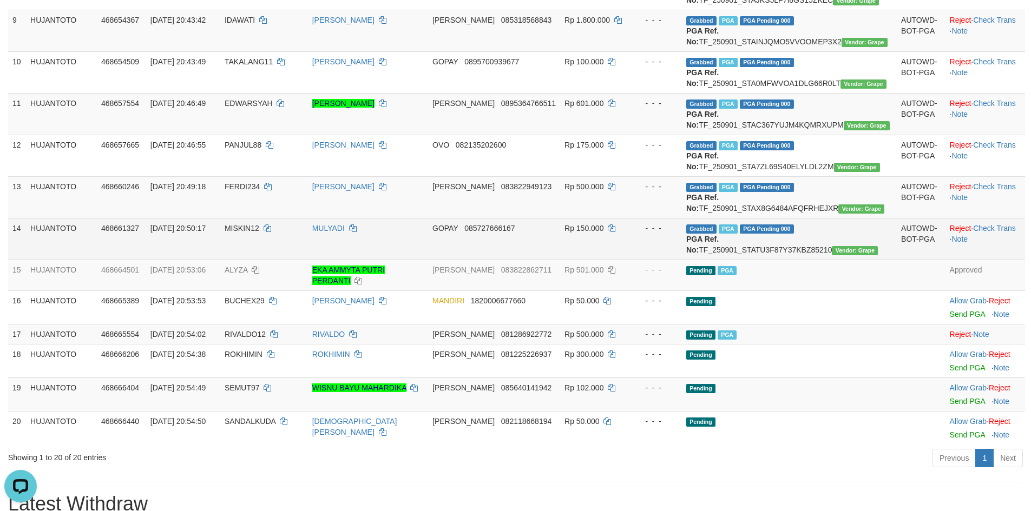
click at [259, 233] on span "MISKIN12" at bounding box center [242, 228] width 35 height 9
copy td "MISKIN12"
click at [259, 233] on span "MISKIN12" at bounding box center [242, 228] width 35 height 9
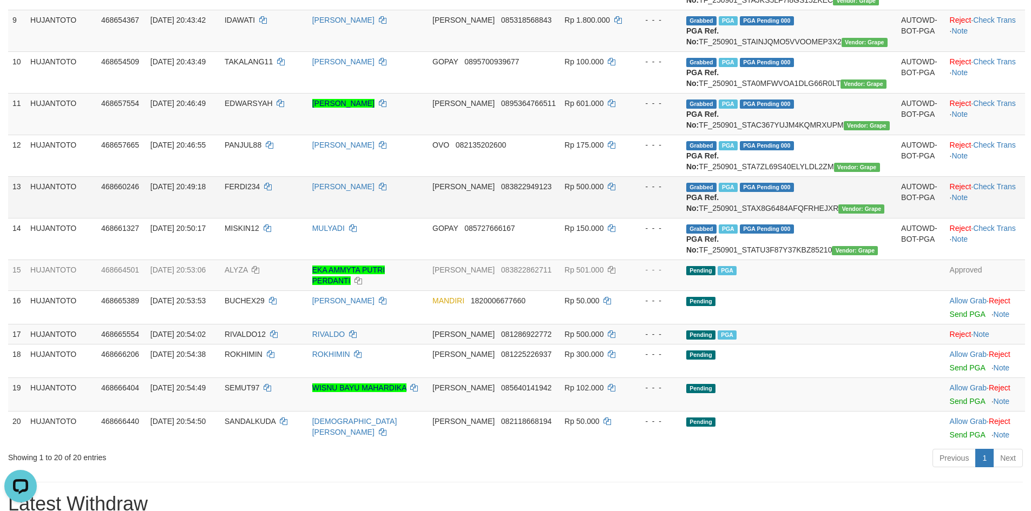
click at [421, 218] on td "[PERSON_NAME]" at bounding box center [368, 197] width 120 height 42
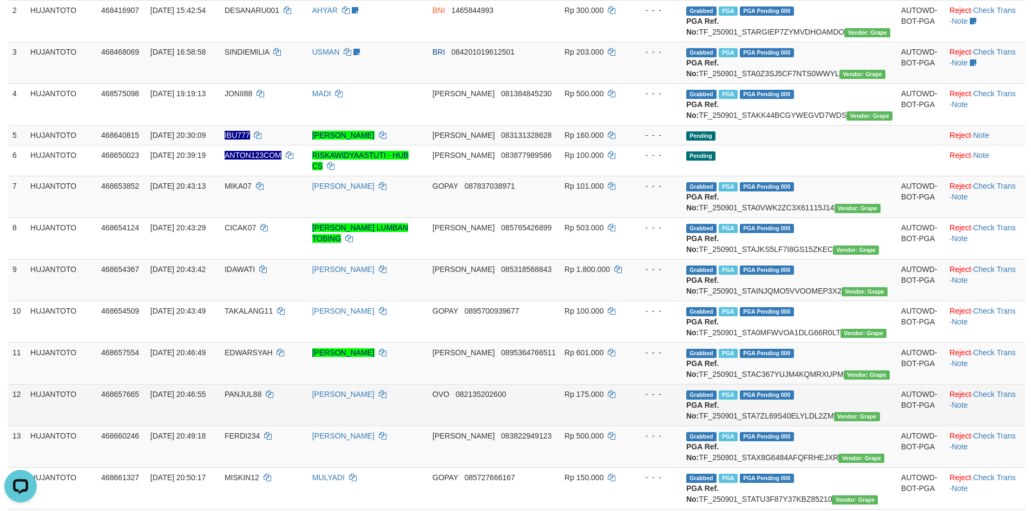
scroll to position [406, 0]
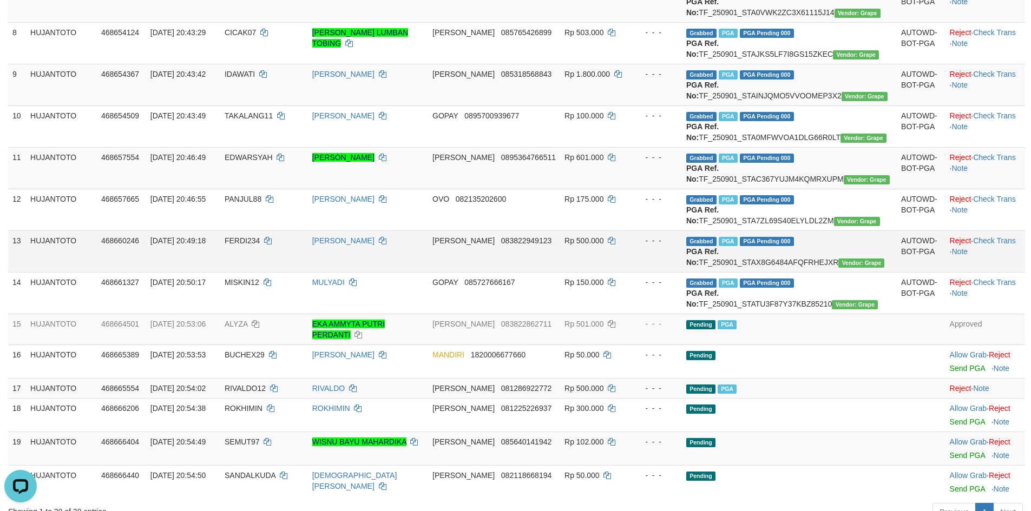
click at [308, 272] on td "FERDI234" at bounding box center [264, 252] width 88 height 42
click at [252, 272] on td "FERDI234" at bounding box center [264, 252] width 88 height 42
copy td "FERDI234"
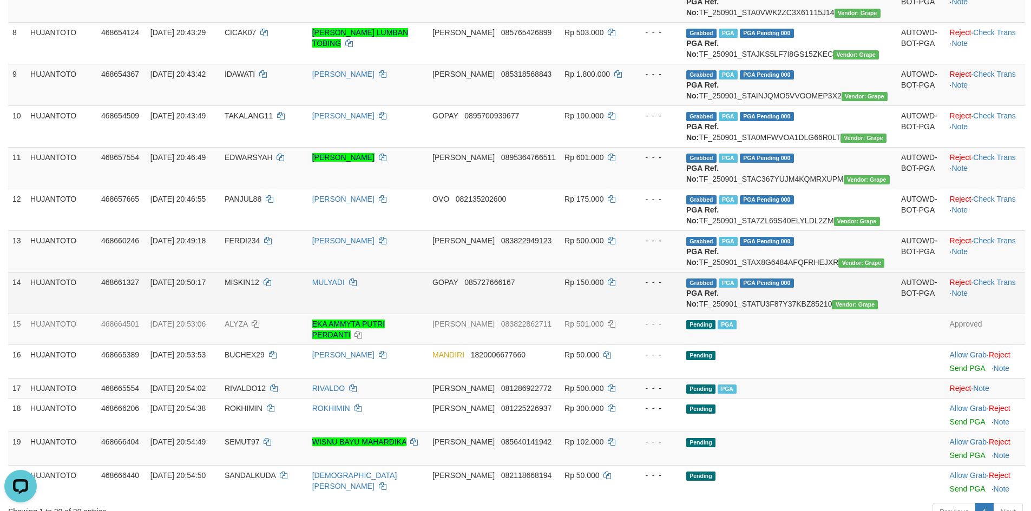
click at [259, 287] on span "MISKIN12" at bounding box center [242, 282] width 35 height 9
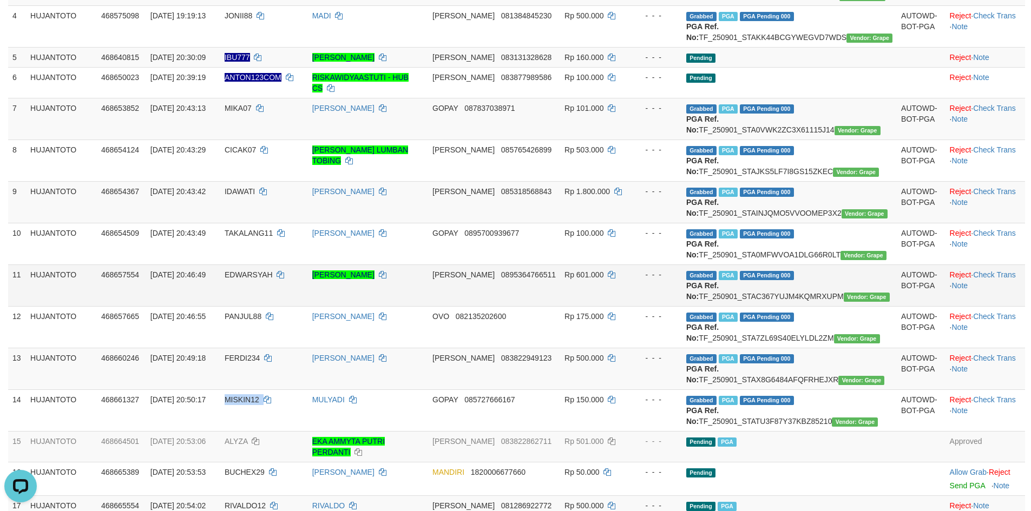
scroll to position [189, 0]
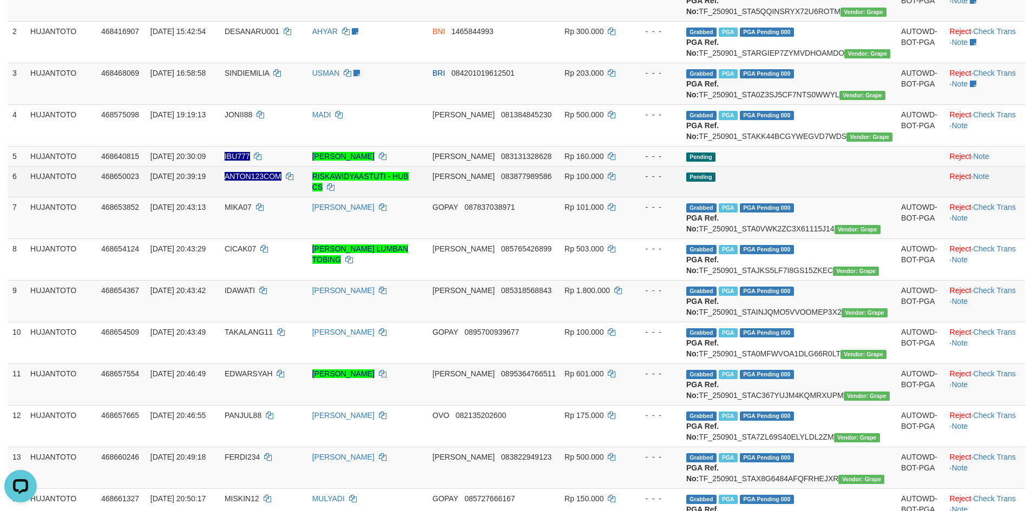
click at [277, 197] on td "ANTON123COM" at bounding box center [264, 181] width 88 height 31
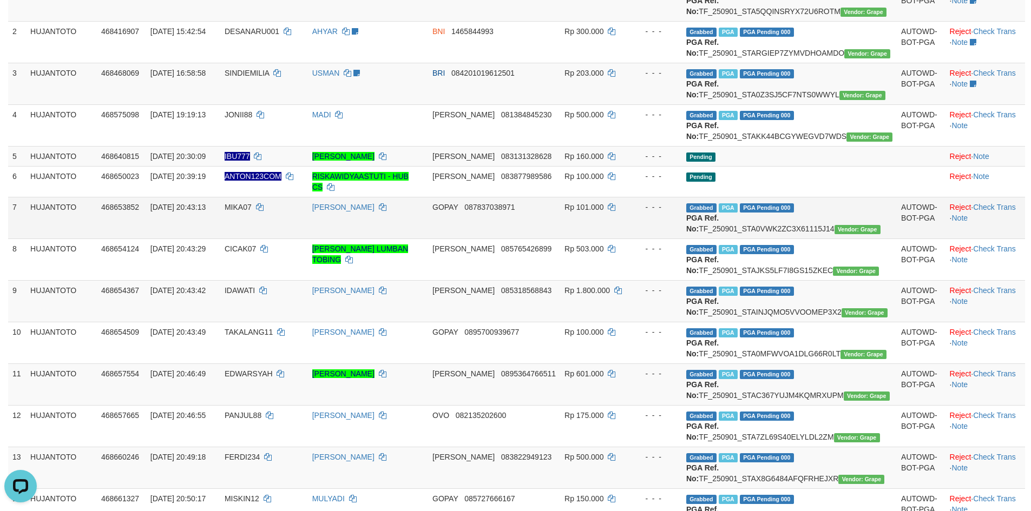
click at [252, 212] on span "MIKA07" at bounding box center [238, 207] width 27 height 9
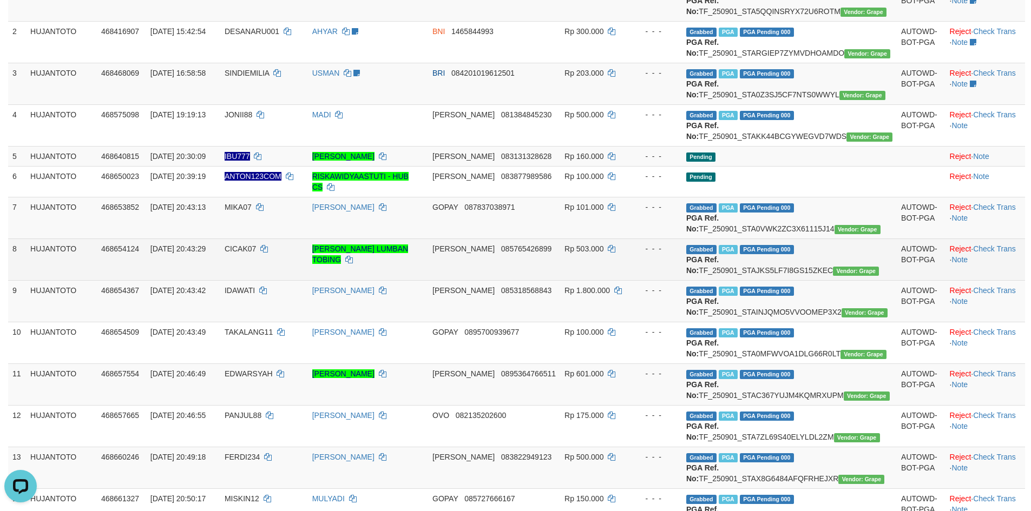
click at [257, 276] on td "CICAK07" at bounding box center [264, 260] width 88 height 42
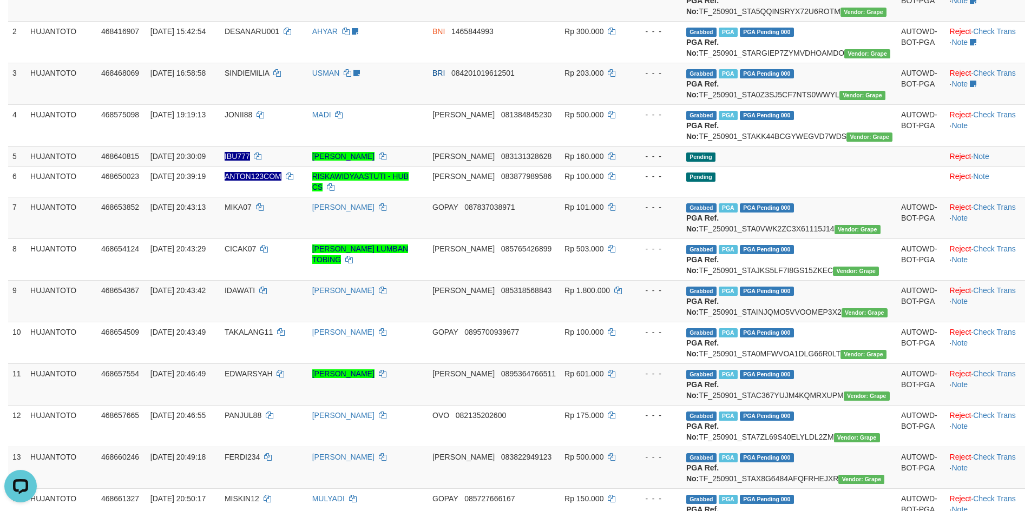
click at [6, 279] on div "ID Game/API Trans ID Date Trans. User ID Bank Acc. Name Bank Acc. Number Amount…" at bounding box center [515, 331] width 1031 height 773
click at [15, 221] on td "7" at bounding box center [17, 218] width 18 height 42
click at [13, 229] on td "7" at bounding box center [17, 218] width 18 height 42
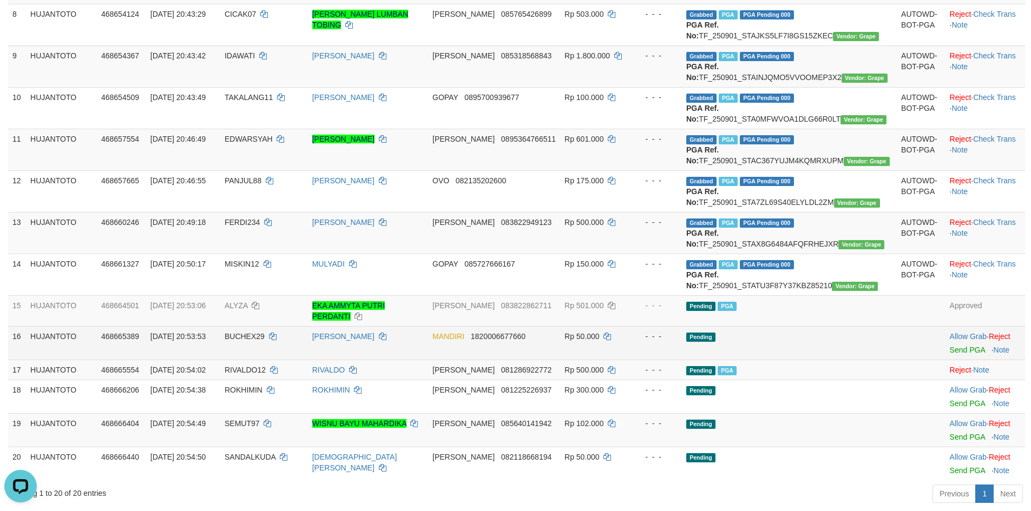
scroll to position [514, 0]
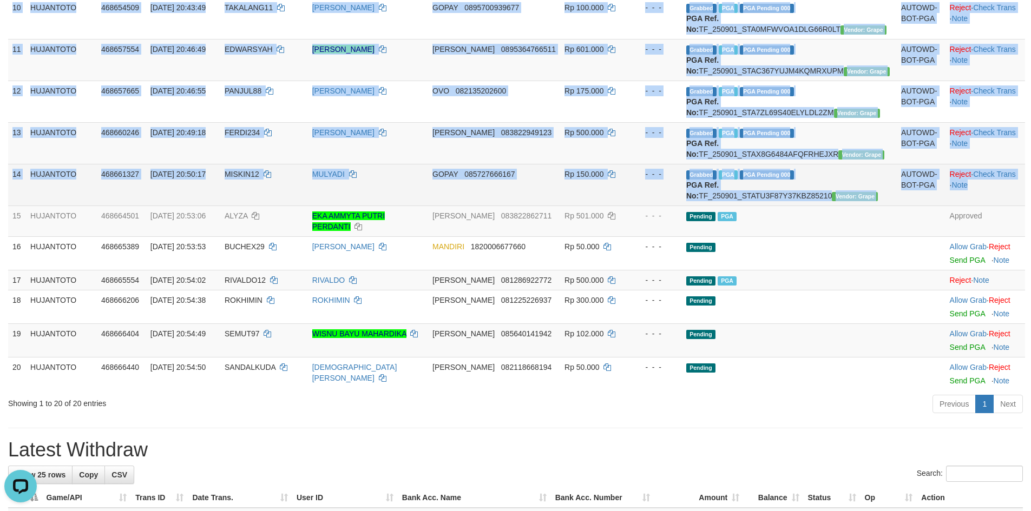
click at [975, 206] on td "Reject · Check Trans · Note" at bounding box center [986, 185] width 80 height 42
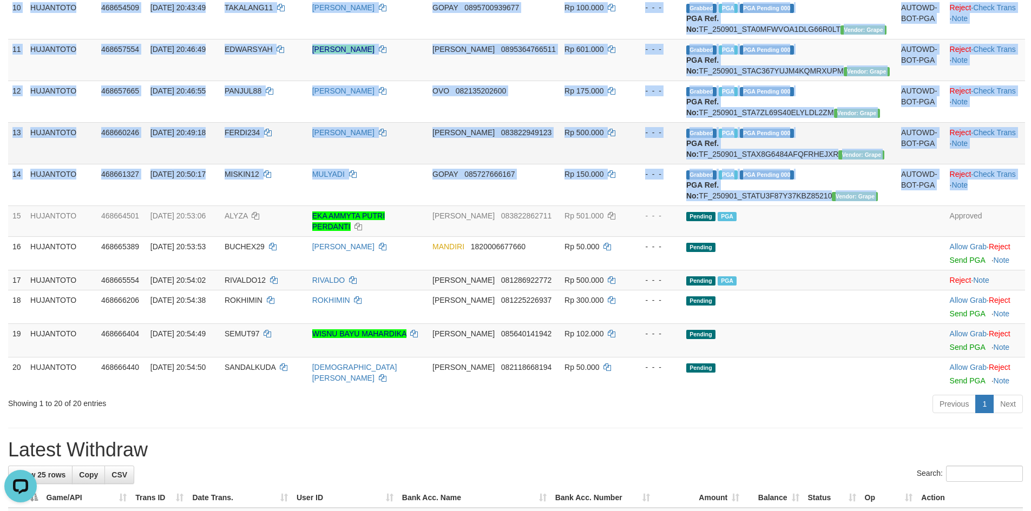
click at [400, 164] on td "[PERSON_NAME]" at bounding box center [368, 143] width 120 height 42
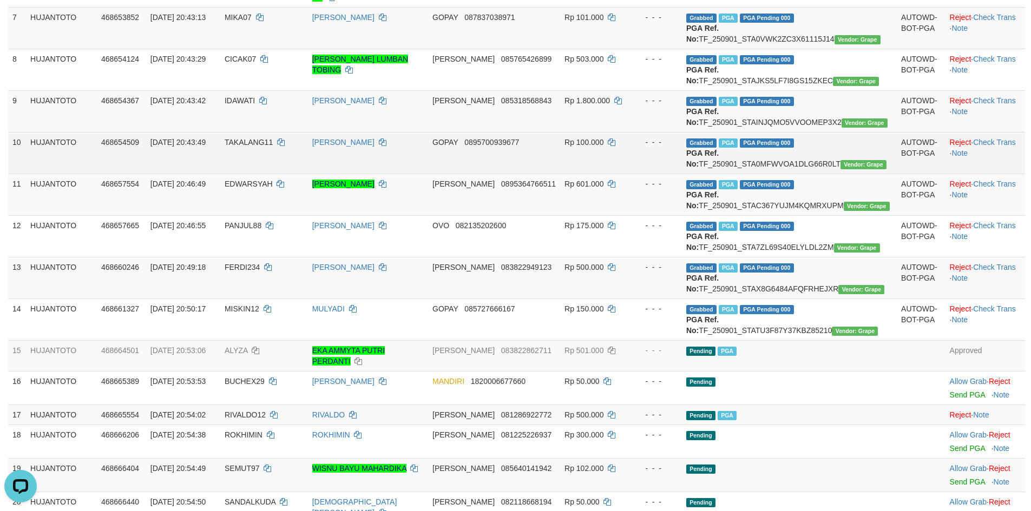
scroll to position [406, 0]
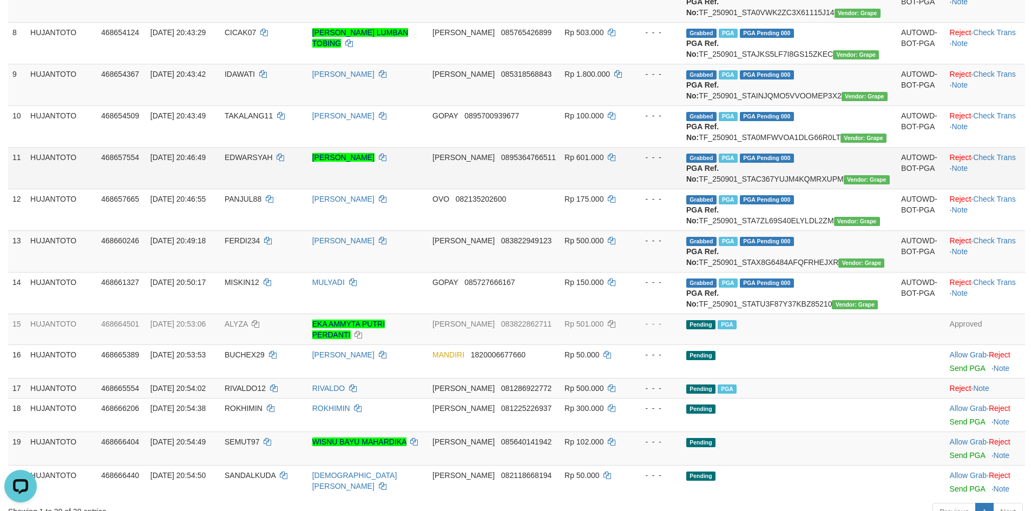
click at [268, 162] on span "EDWARSYAH" at bounding box center [249, 157] width 48 height 9
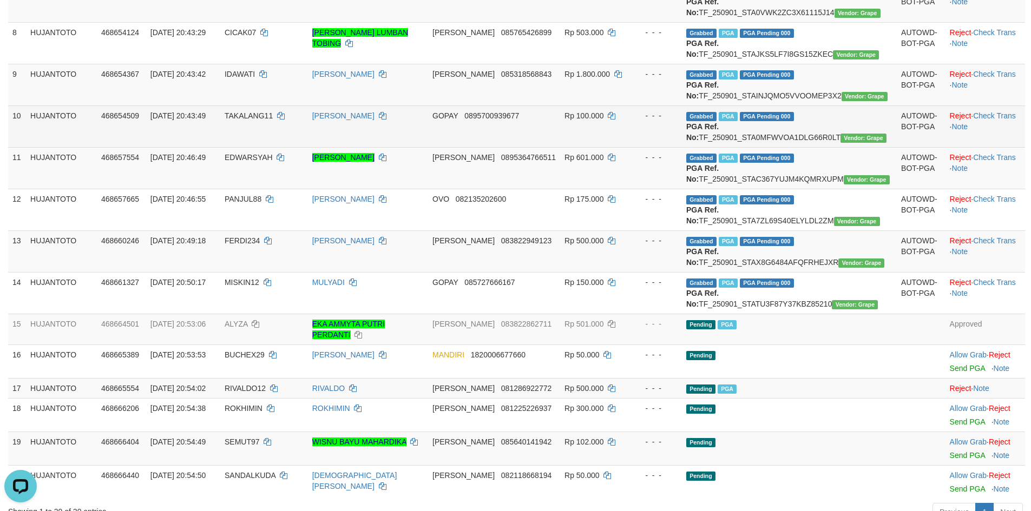
click at [273, 120] on span "TAKALANG11" at bounding box center [249, 115] width 48 height 9
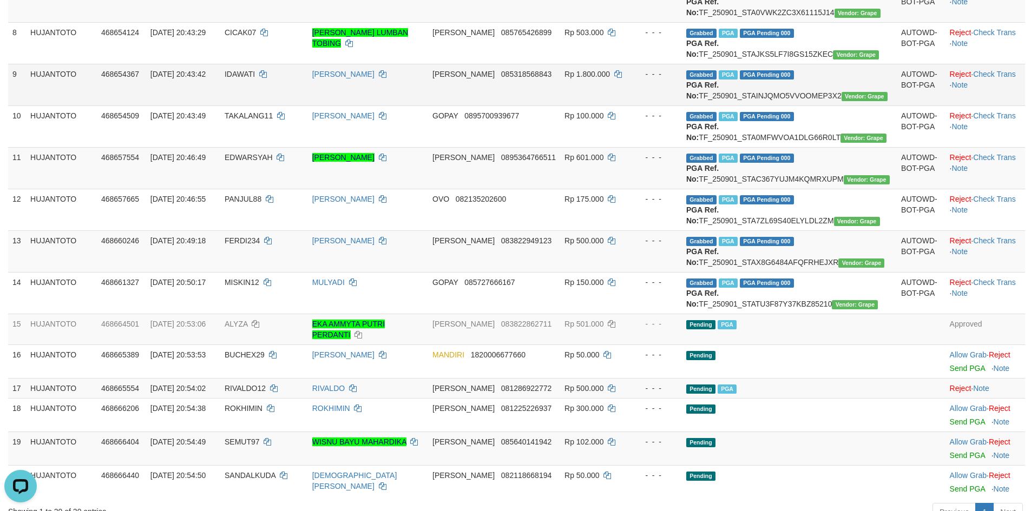
click at [255, 78] on span "IDAWATI" at bounding box center [240, 74] width 30 height 9
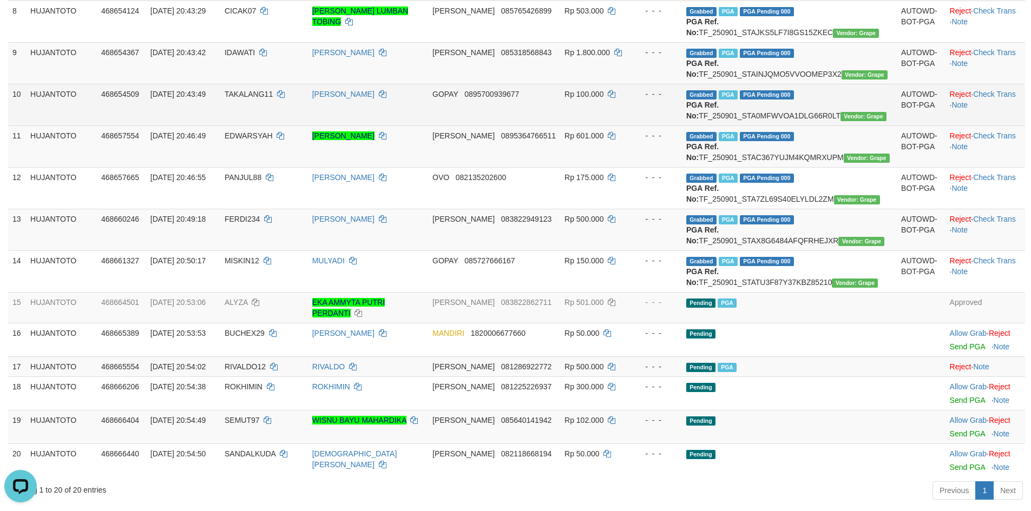
click at [273, 99] on span "TAKALANG11" at bounding box center [249, 94] width 48 height 9
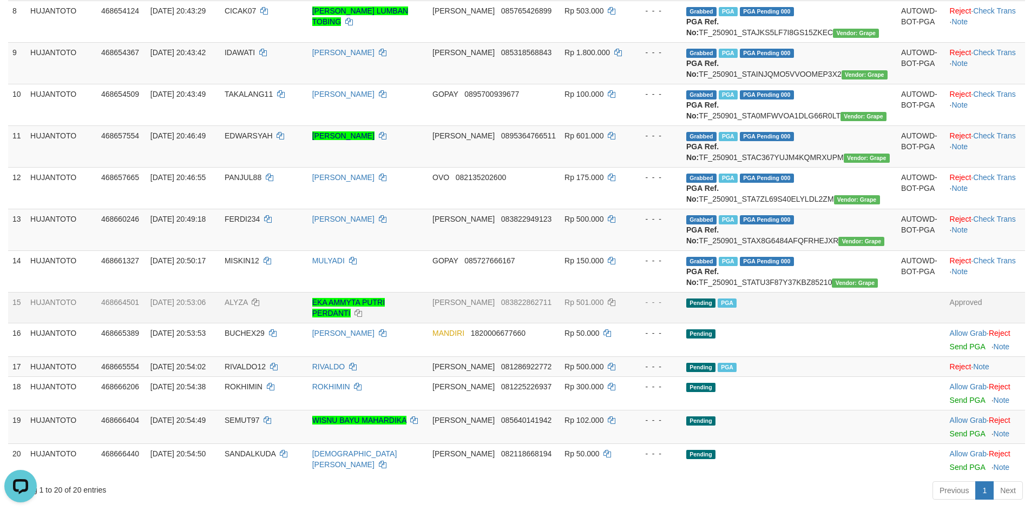
drag, startPoint x: 349, startPoint y: 405, endPoint x: 419, endPoint y: 385, distance: 73.7
click at [349, 323] on td "EKA AMMYTA PUTRI PERDANTI" at bounding box center [368, 307] width 120 height 31
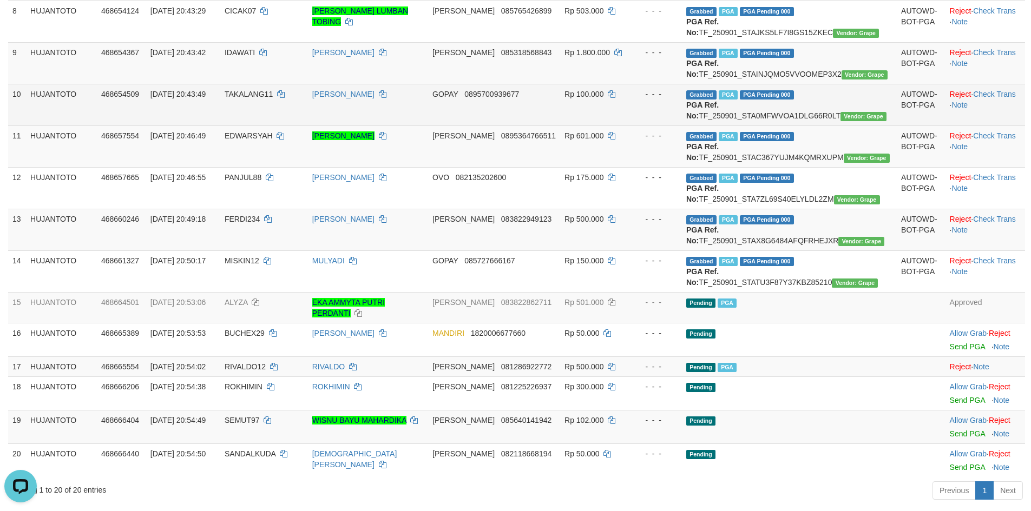
click at [355, 126] on td "[PERSON_NAME]" at bounding box center [368, 105] width 120 height 42
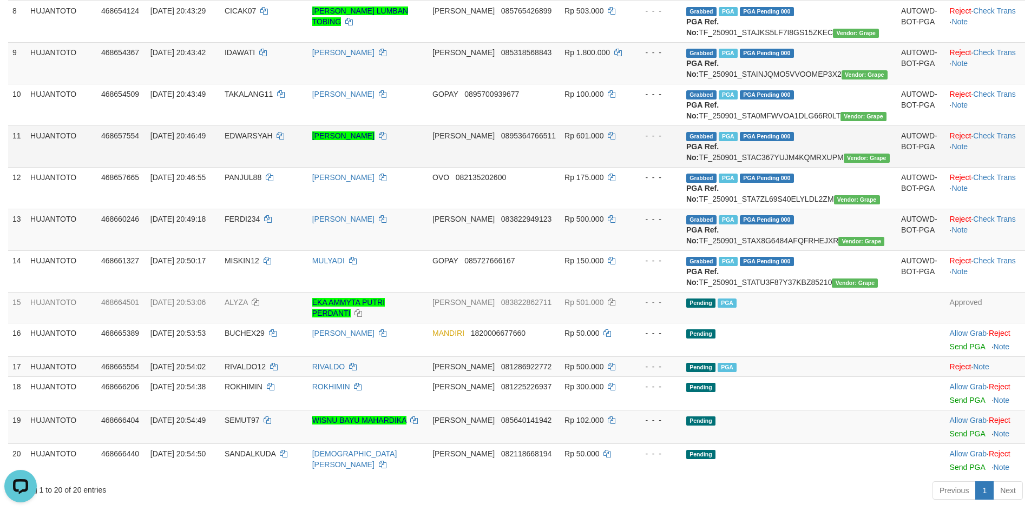
click at [273, 167] on td "EDWARSYAH" at bounding box center [264, 147] width 88 height 42
click at [265, 167] on td "EDWARSYAH" at bounding box center [264, 147] width 88 height 42
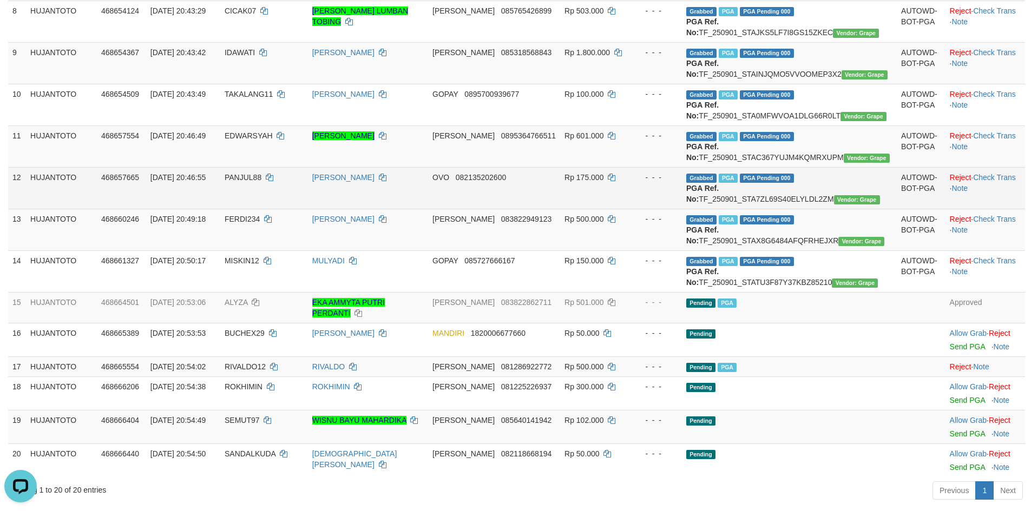
click at [261, 182] on span "PANJUL88" at bounding box center [243, 177] width 37 height 9
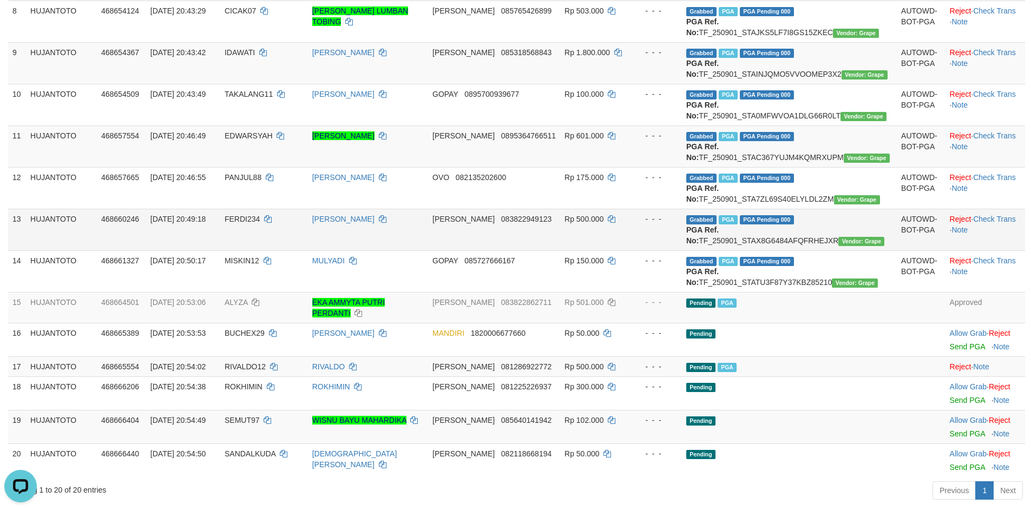
click at [261, 251] on td "FERDI234" at bounding box center [264, 230] width 88 height 42
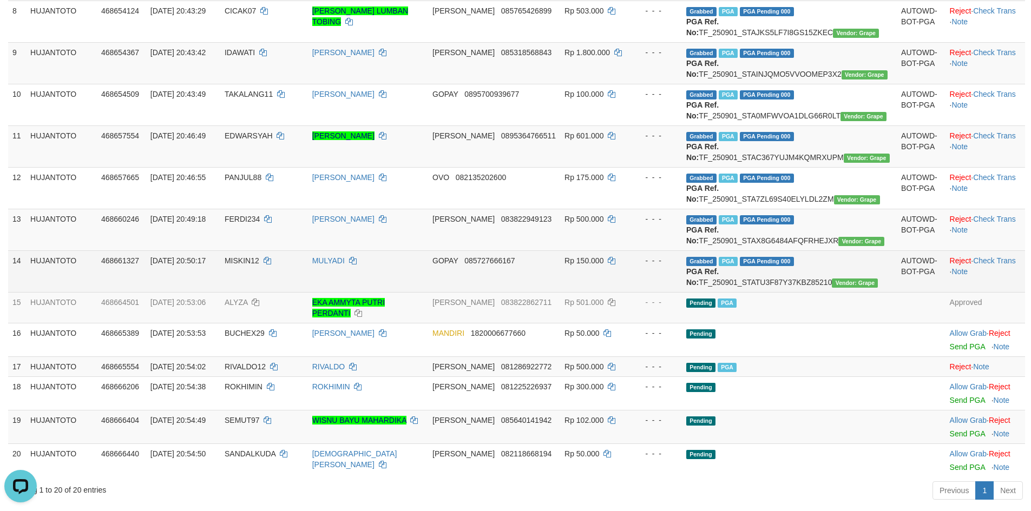
click at [259, 265] on span "MISKIN12" at bounding box center [242, 261] width 35 height 9
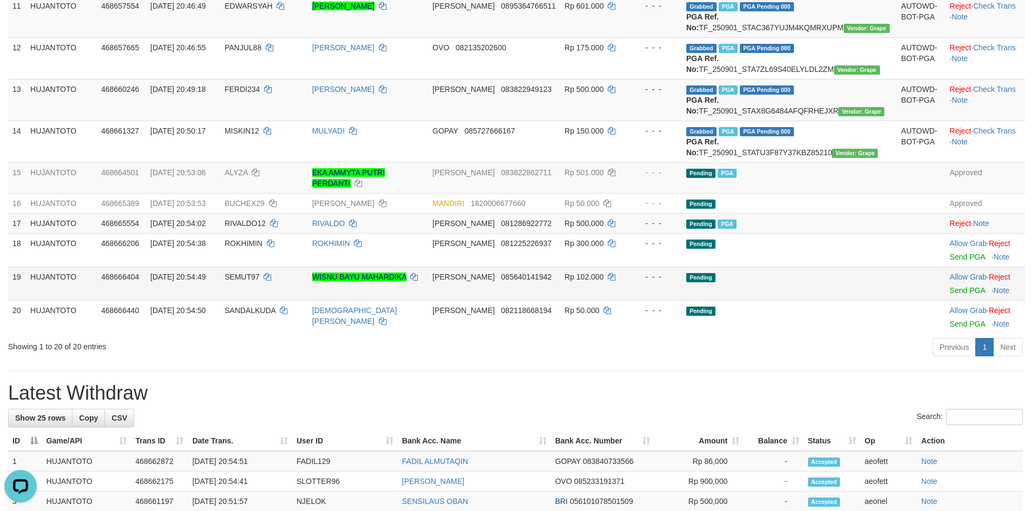
scroll to position [644, 0]
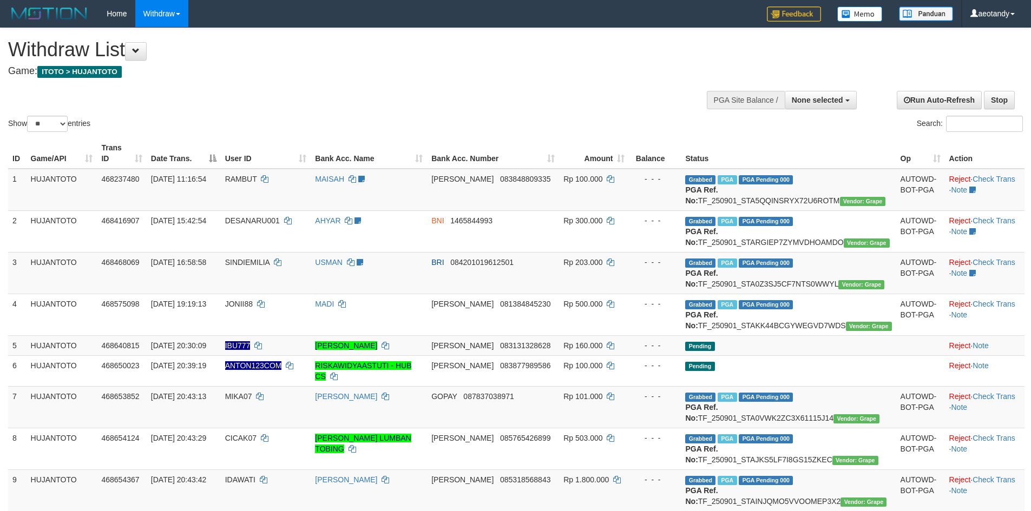
select select
select select "**"
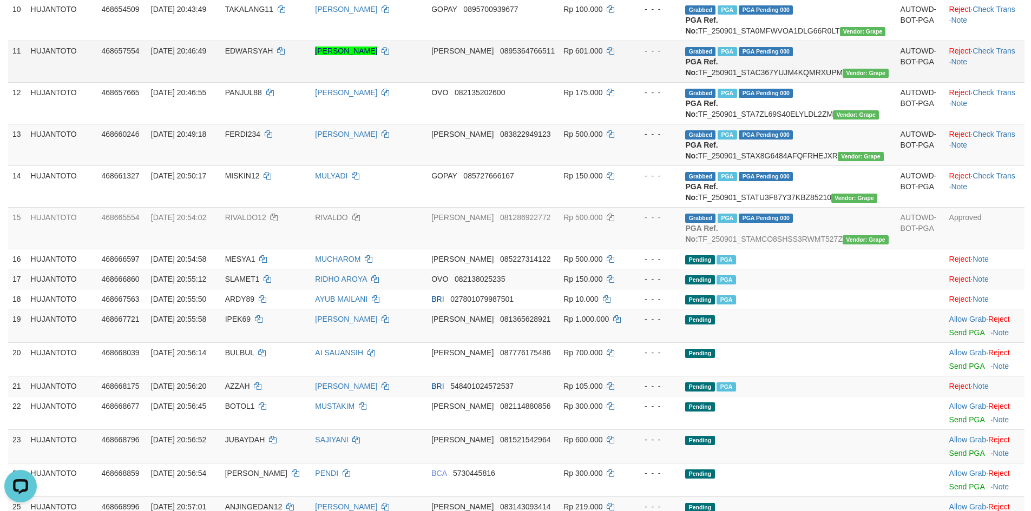
scroll to position [590, 0]
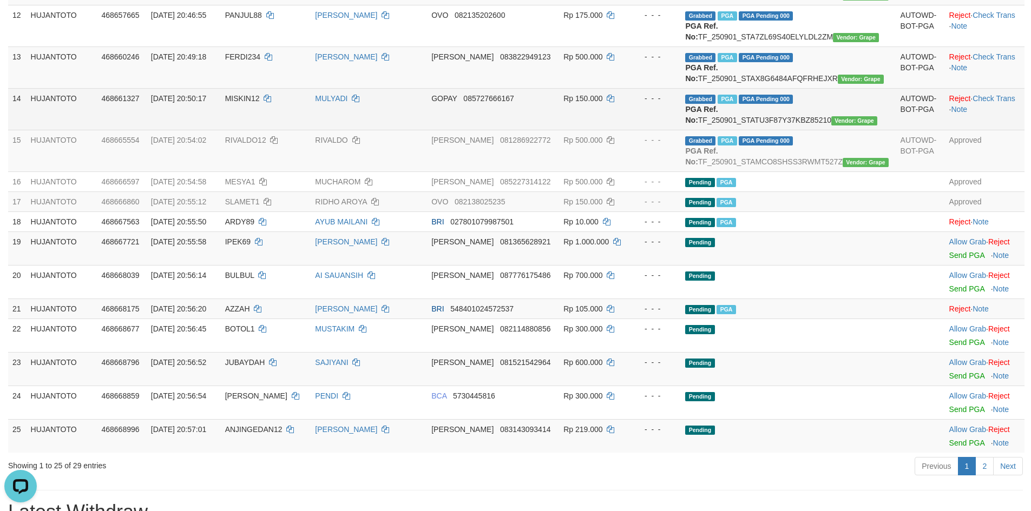
click at [393, 130] on td "MULYADI" at bounding box center [369, 109] width 116 height 42
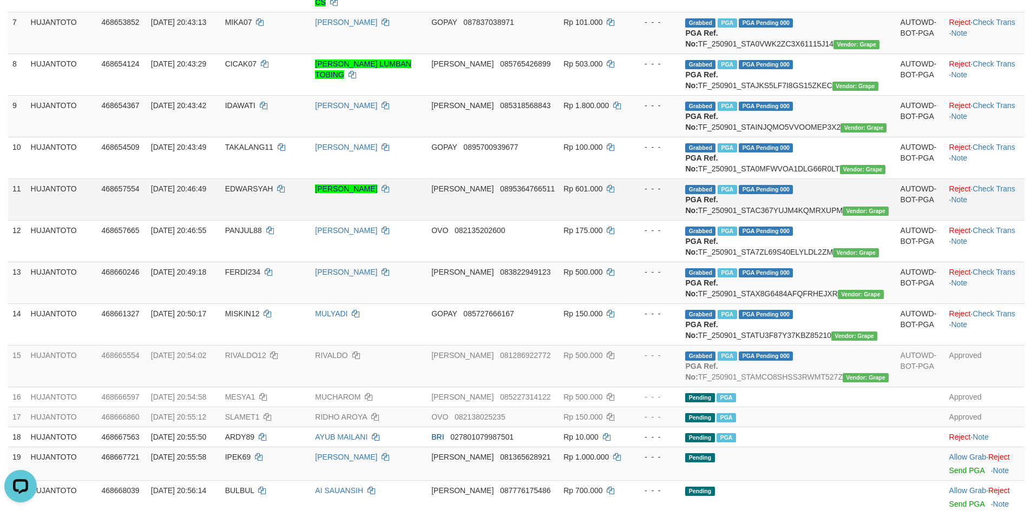
scroll to position [373, 0]
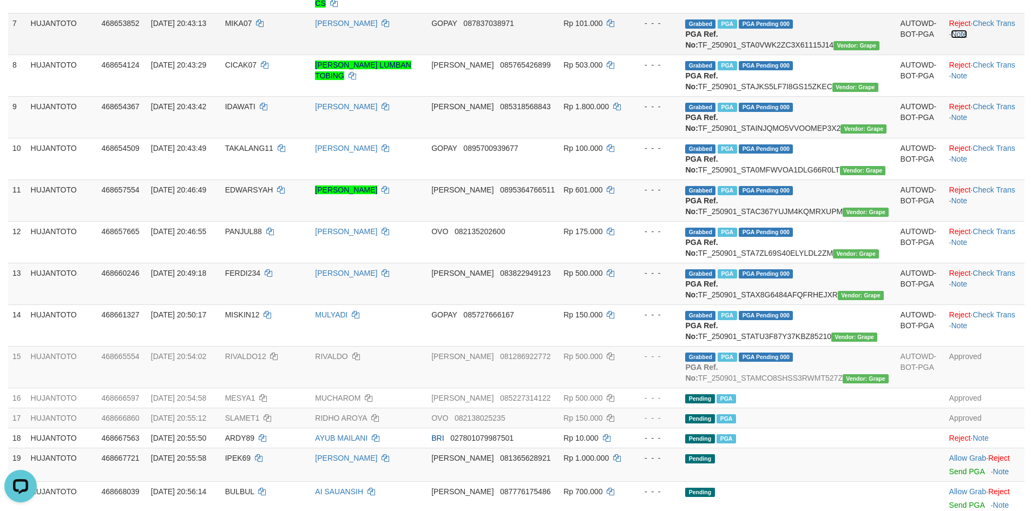
drag, startPoint x: 950, startPoint y: 57, endPoint x: 906, endPoint y: 70, distance: 46.2
click at [951, 38] on link "Note" at bounding box center [959, 34] width 16 height 9
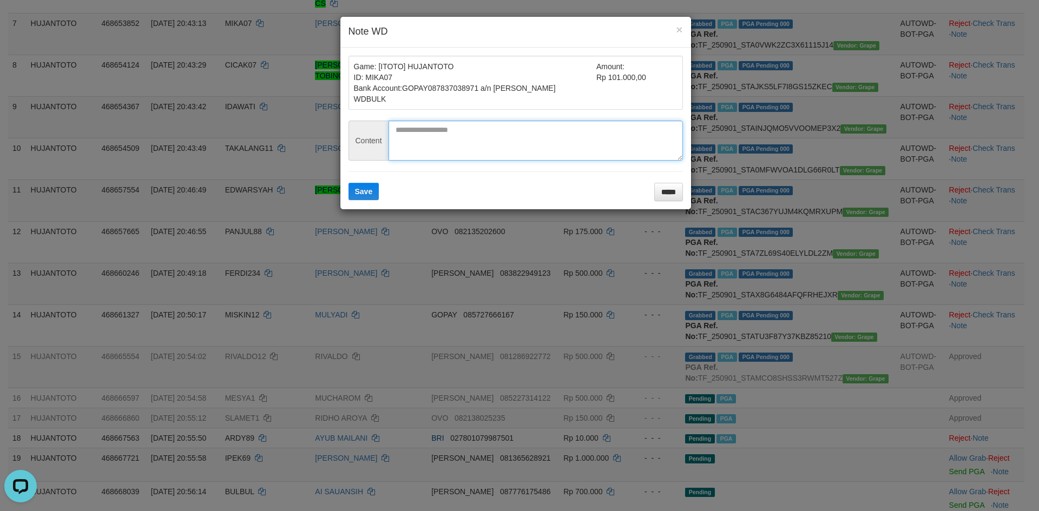
click at [443, 138] on textarea at bounding box center [536, 141] width 294 height 40
type textarea "**********"
paste textarea "**********"
type textarea "**********"
click at [349, 183] on button "Save" at bounding box center [364, 191] width 31 height 17
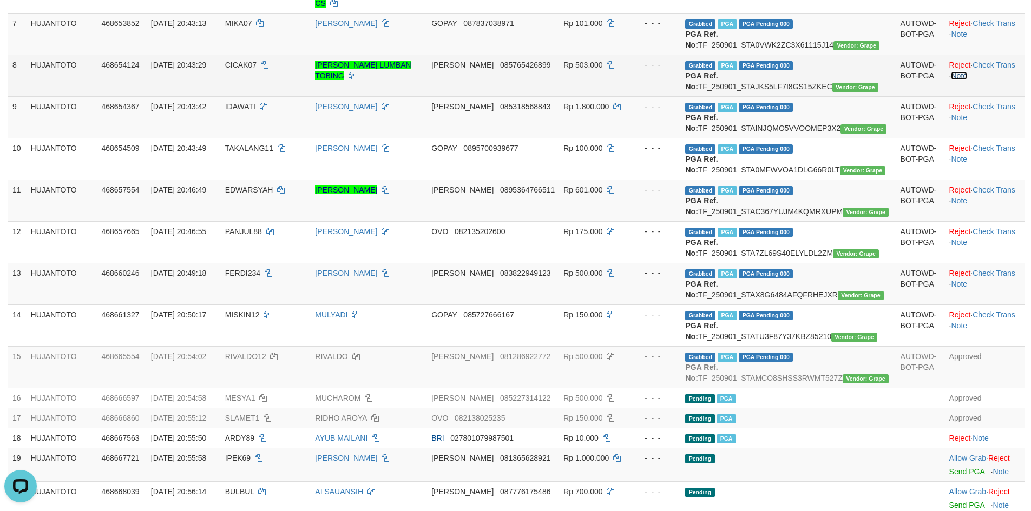
click at [958, 80] on link "Note" at bounding box center [959, 75] width 16 height 9
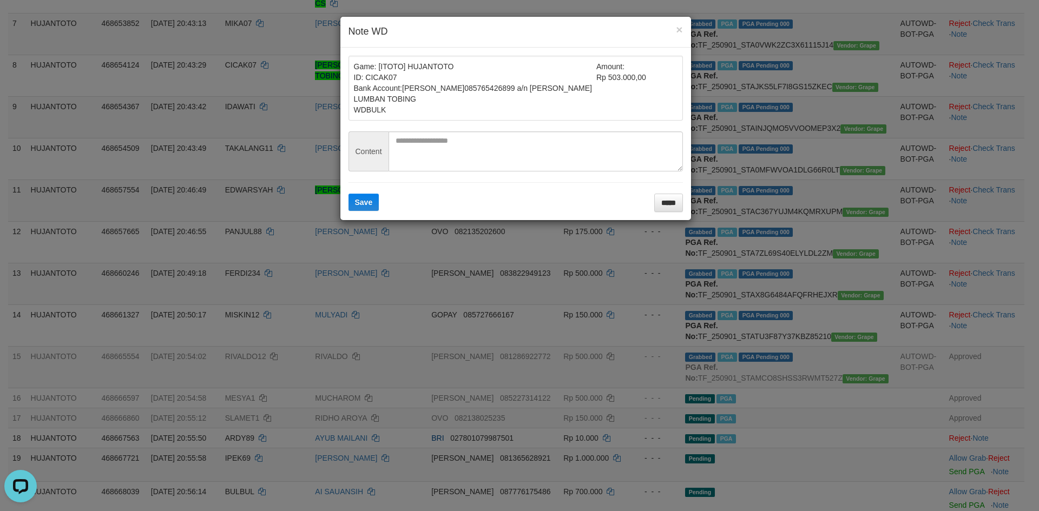
click at [444, 128] on form "Game: [ITOTO] HUJANTOTO ID: CICAK07 Bank Account: DANA 085765426899 a/n RENOL A…" at bounding box center [516, 134] width 334 height 156
click at [436, 133] on textarea at bounding box center [536, 152] width 294 height 40
paste textarea "**********"
type textarea "**********"
click at [349, 194] on button "Save" at bounding box center [364, 202] width 31 height 17
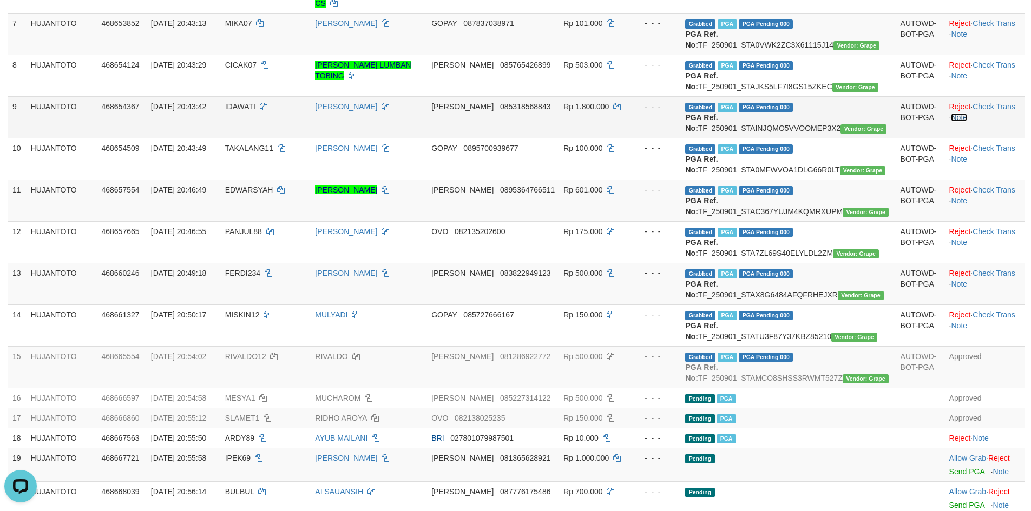
click at [951, 122] on link "Note" at bounding box center [959, 117] width 16 height 9
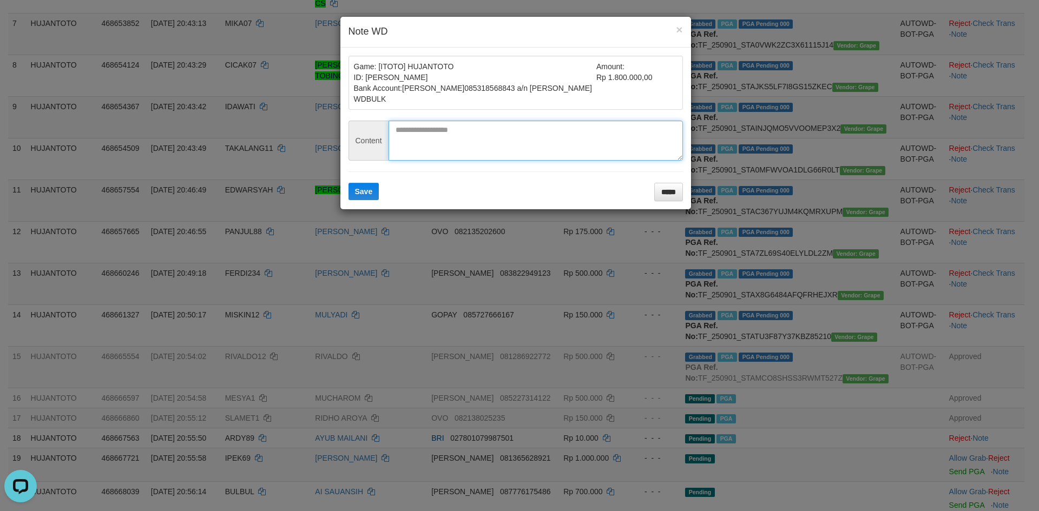
click at [475, 139] on textarea at bounding box center [536, 141] width 294 height 40
paste textarea "**********"
type textarea "**********"
click at [349, 183] on button "Save" at bounding box center [364, 191] width 31 height 17
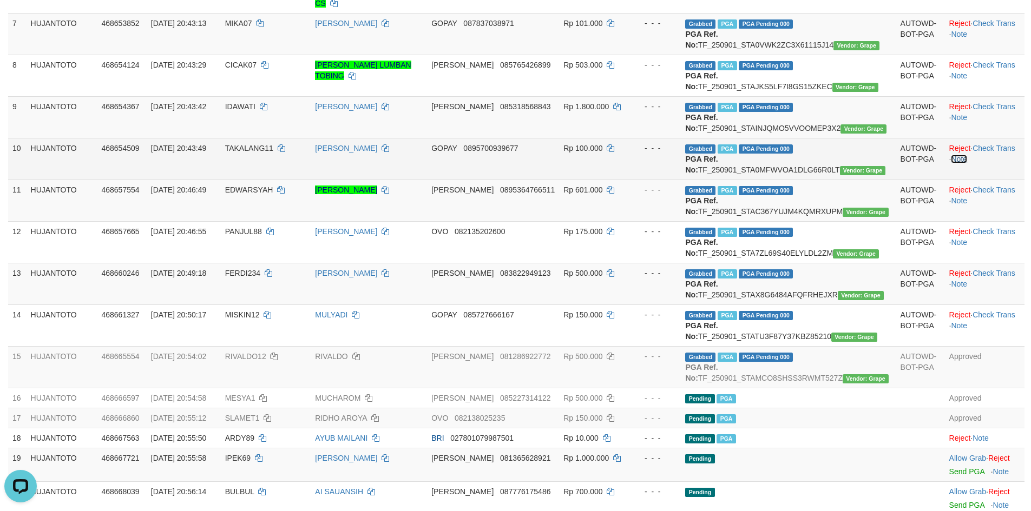
click at [951, 163] on link "Note" at bounding box center [959, 159] width 16 height 9
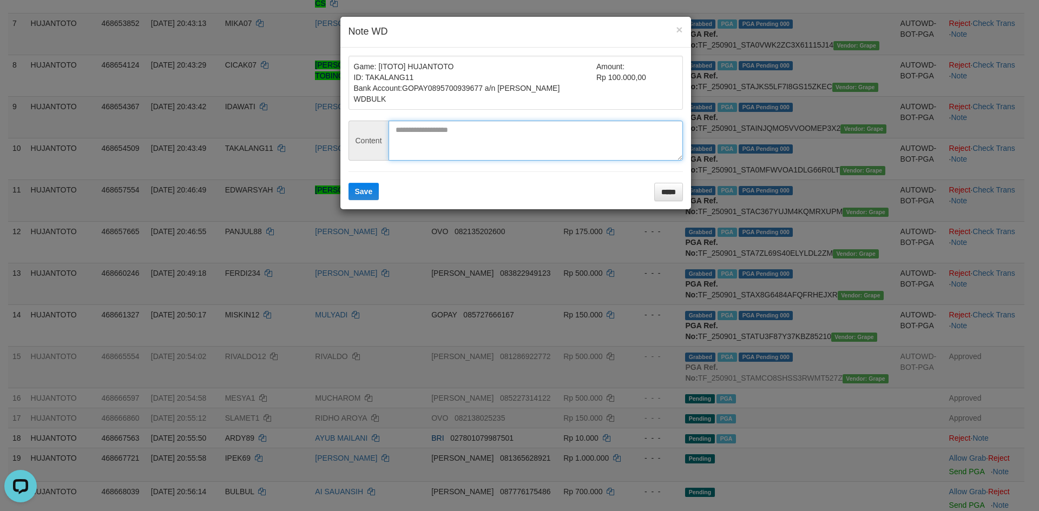
click at [486, 136] on textarea at bounding box center [536, 141] width 294 height 40
paste textarea "**********"
type textarea "**********"
click at [349, 183] on button "Save" at bounding box center [364, 191] width 31 height 17
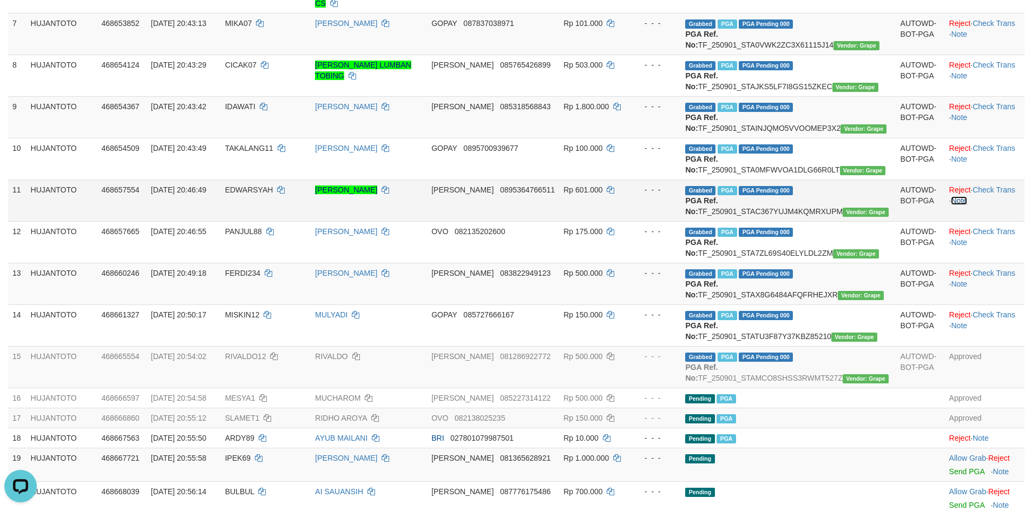
click at [951, 205] on link "Note" at bounding box center [959, 200] width 16 height 9
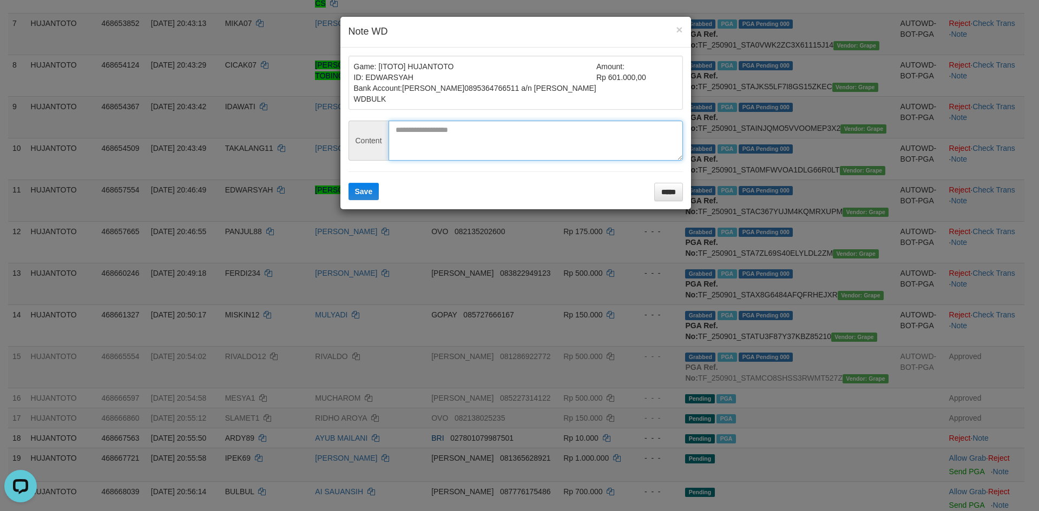
drag, startPoint x: 457, startPoint y: 151, endPoint x: 457, endPoint y: 145, distance: 6.5
click at [457, 146] on textarea at bounding box center [536, 141] width 294 height 40
paste textarea "**********"
type textarea "**********"
click at [349, 183] on button "Save" at bounding box center [364, 191] width 31 height 17
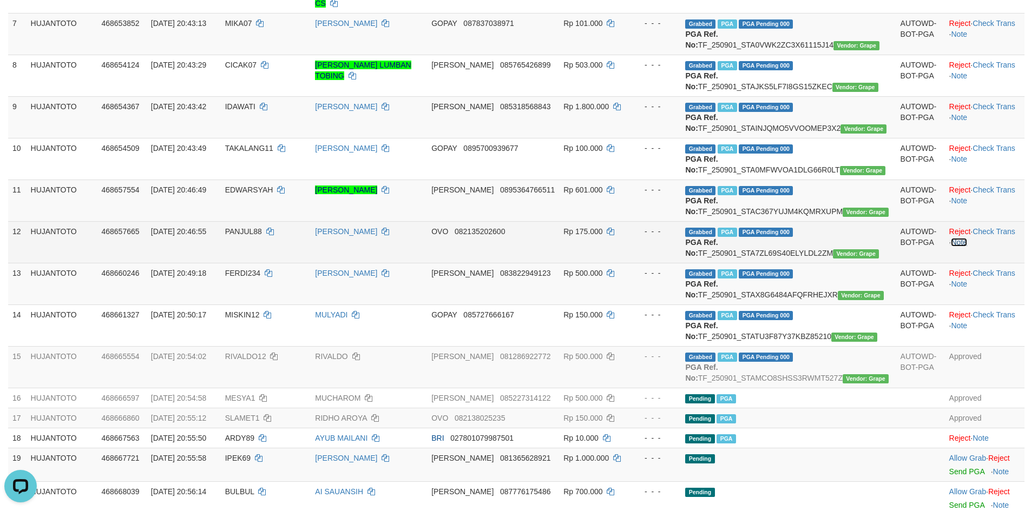
click at [962, 247] on link "Note" at bounding box center [959, 242] width 16 height 9
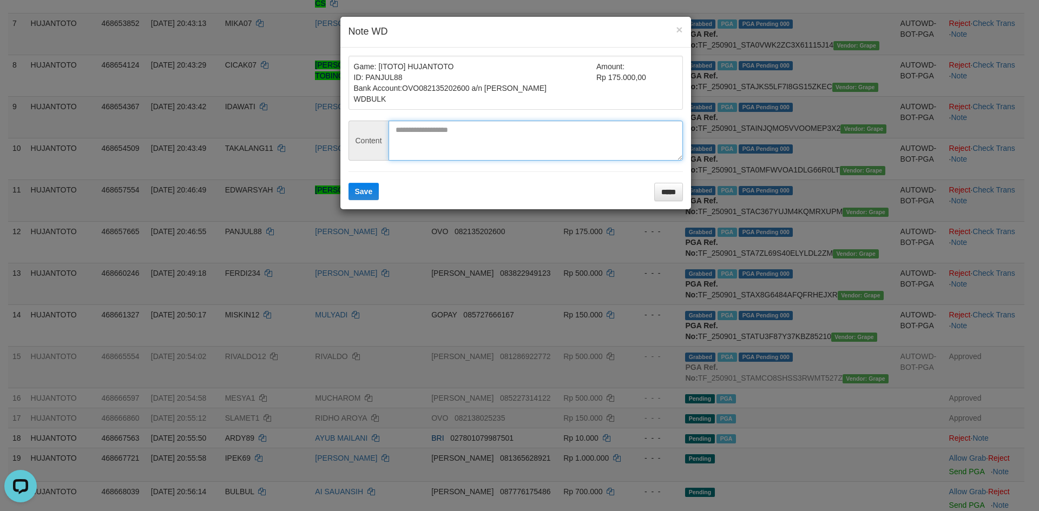
click at [546, 145] on textarea at bounding box center [536, 141] width 294 height 40
paste textarea "**********"
type textarea "**********"
click at [349, 183] on button "Save" at bounding box center [364, 191] width 31 height 17
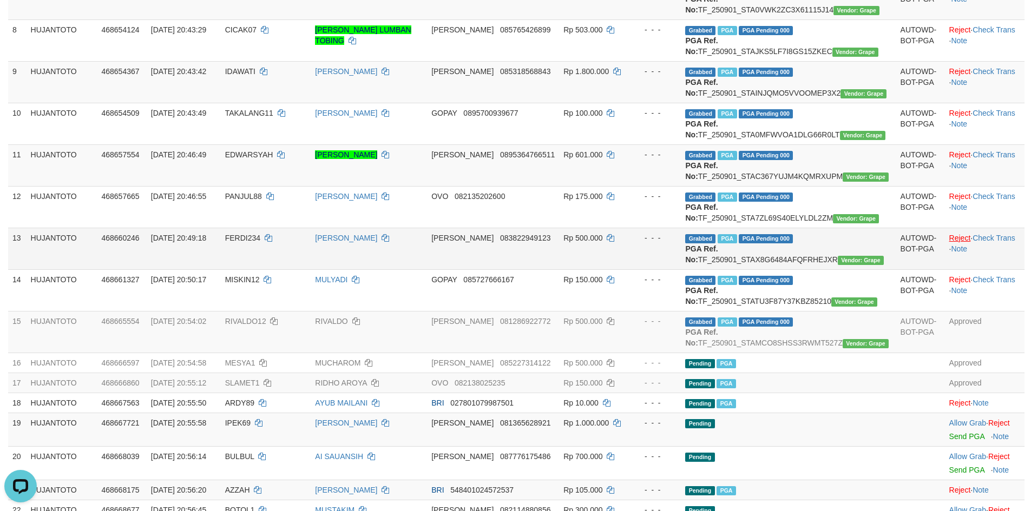
scroll to position [428, 0]
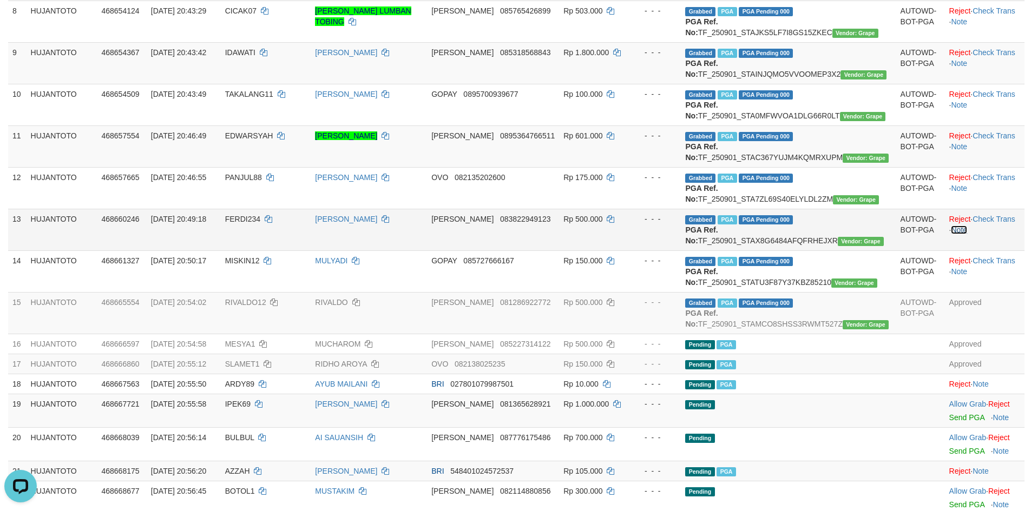
click at [952, 234] on link "Note" at bounding box center [959, 230] width 16 height 9
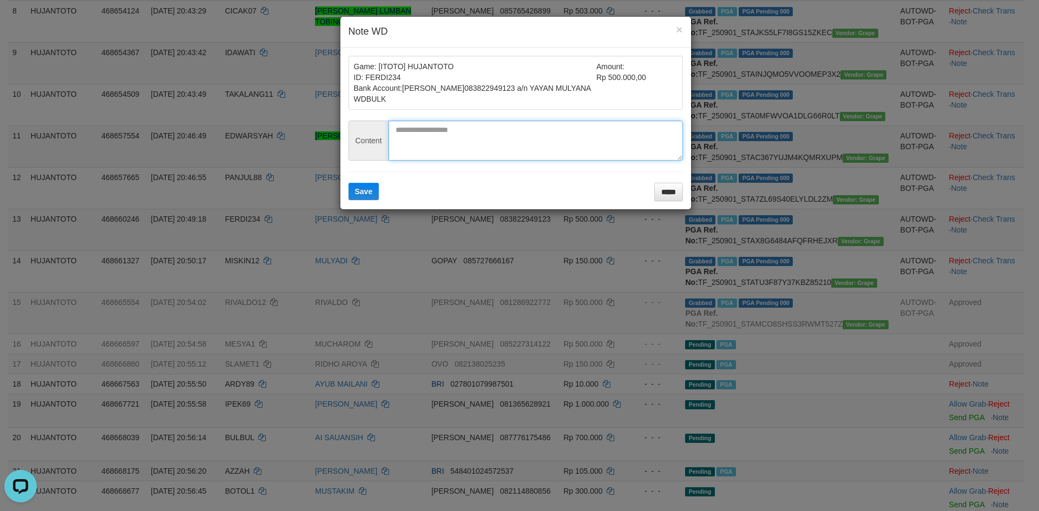
click at [434, 149] on textarea at bounding box center [536, 141] width 294 height 40
paste textarea "**********"
type textarea "**********"
click at [349, 183] on button "Save" at bounding box center [364, 191] width 31 height 17
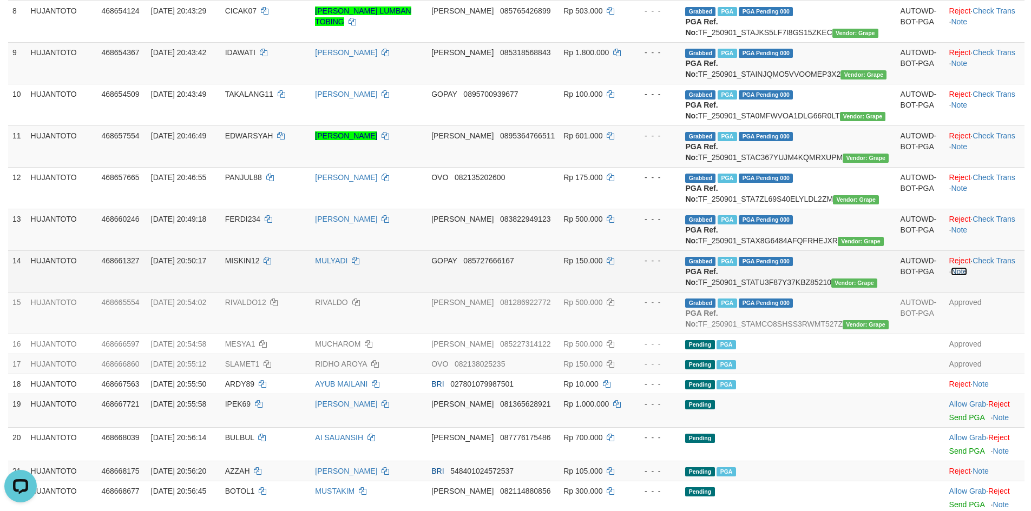
click at [954, 276] on link "Note" at bounding box center [959, 271] width 16 height 9
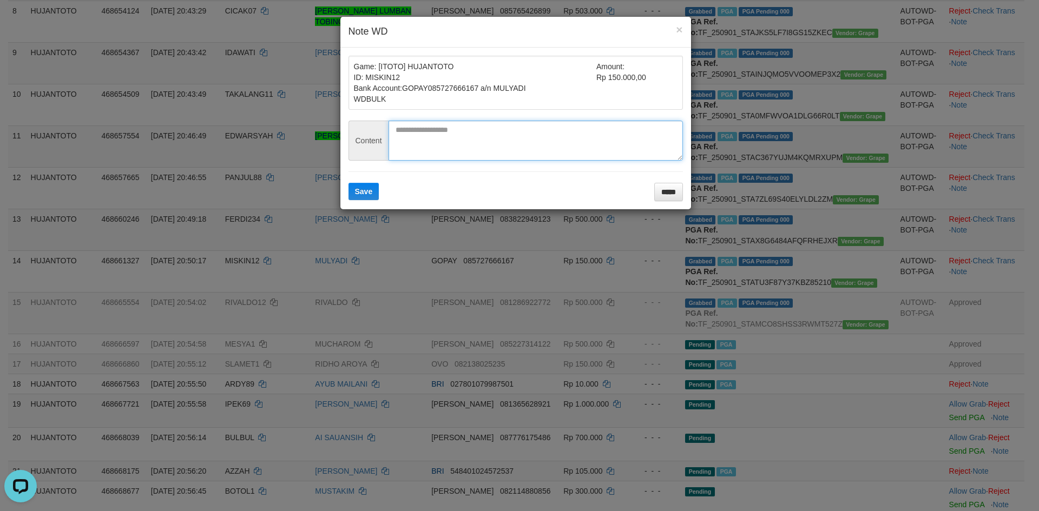
click at [458, 144] on textarea at bounding box center [536, 141] width 294 height 40
paste textarea "**********"
type textarea "**********"
click at [349, 183] on button "Save" at bounding box center [364, 191] width 31 height 17
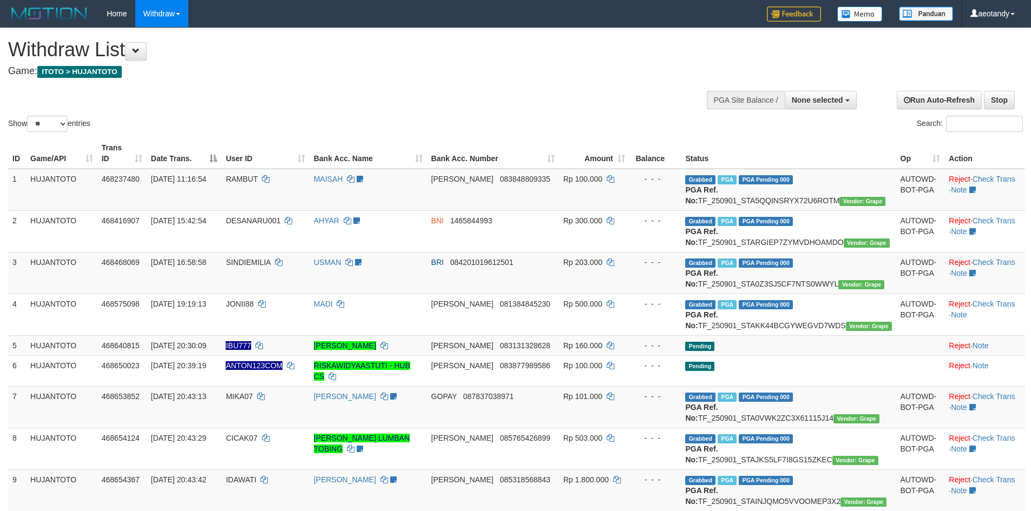
select select
select select "**"
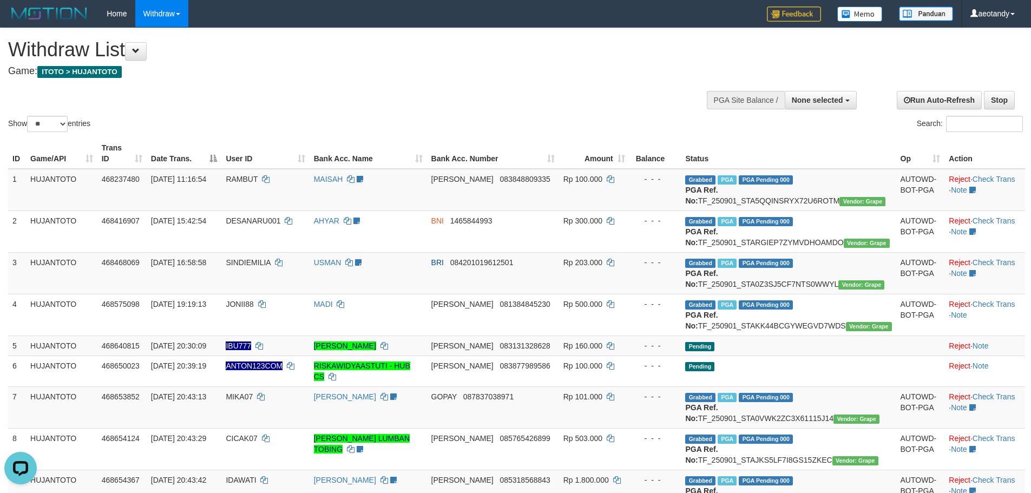
click at [573, 125] on div "Search:" at bounding box center [774, 125] width 500 height 19
select select
select select "**"
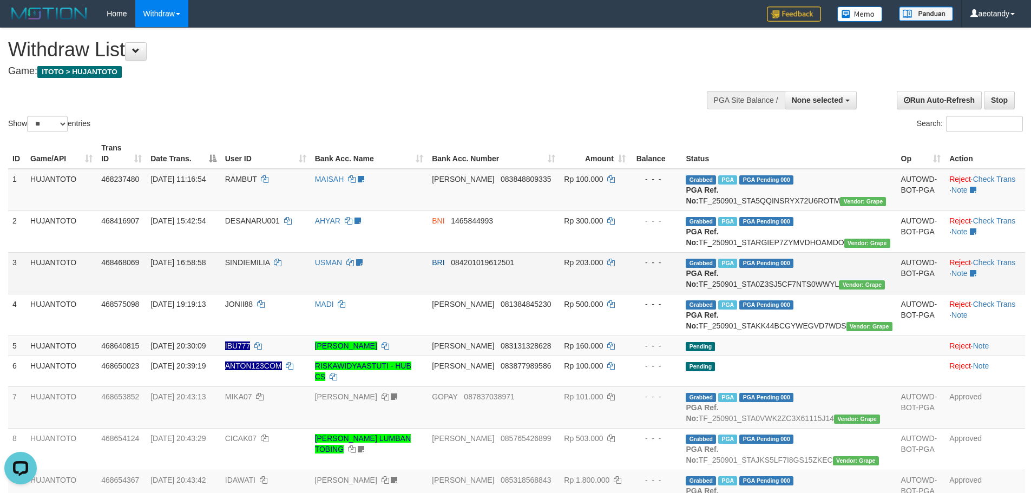
drag, startPoint x: 556, startPoint y: 294, endPoint x: 552, endPoint y: 290, distance: 5.8
click at [555, 294] on td "BRI 084201019612501" at bounding box center [494, 273] width 132 height 42
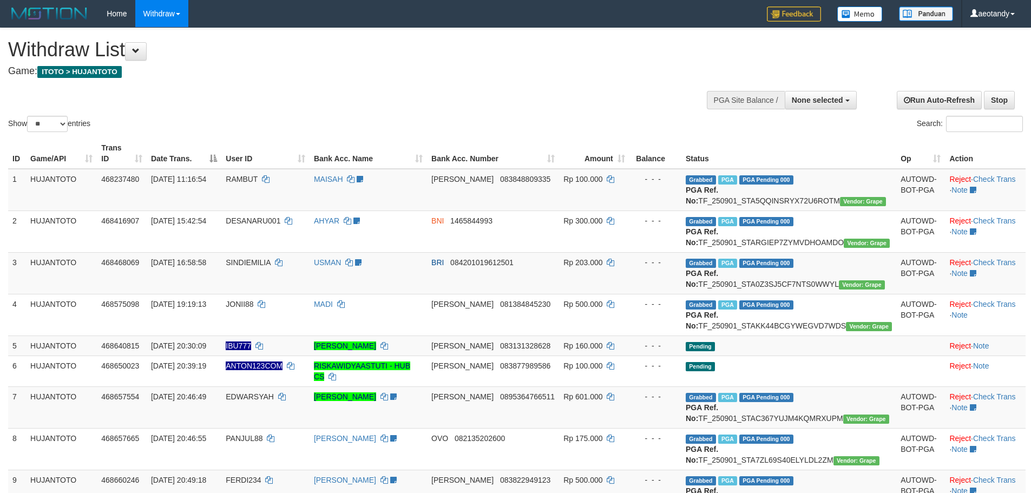
select select
select select "**"
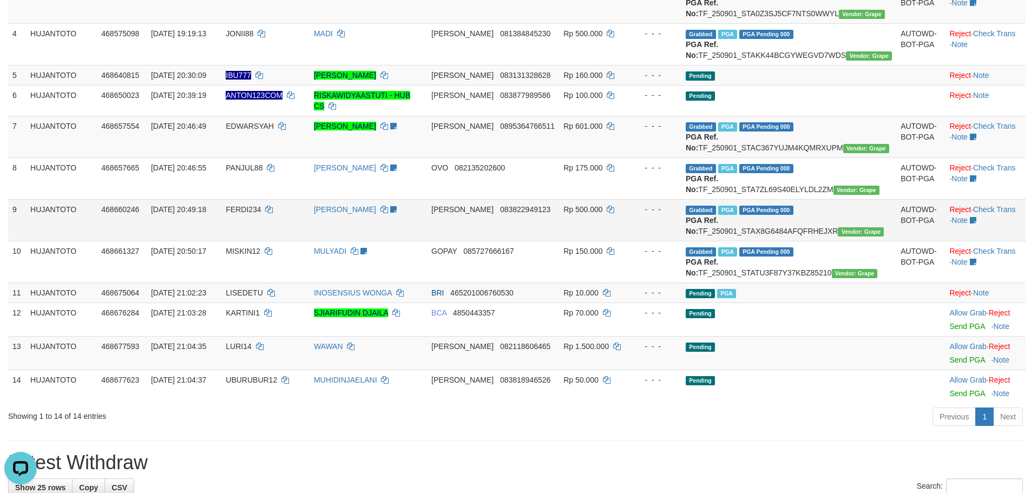
scroll to position [162, 0]
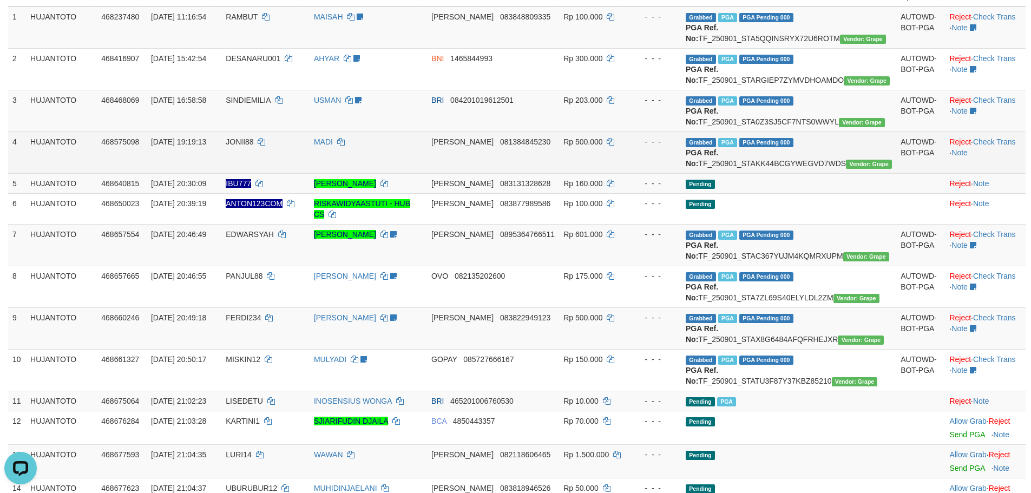
click at [629, 173] on td "Rp 500.000" at bounding box center [594, 153] width 70 height 42
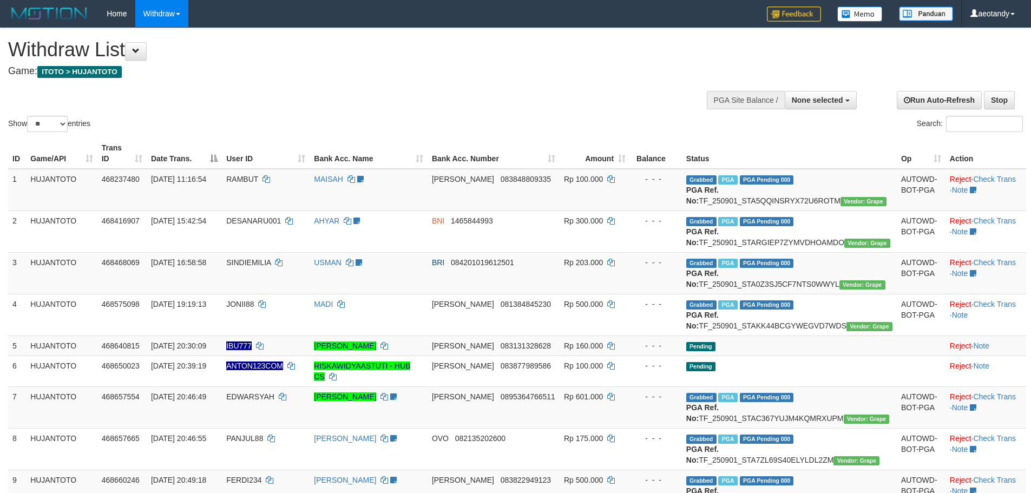
select select
select select "**"
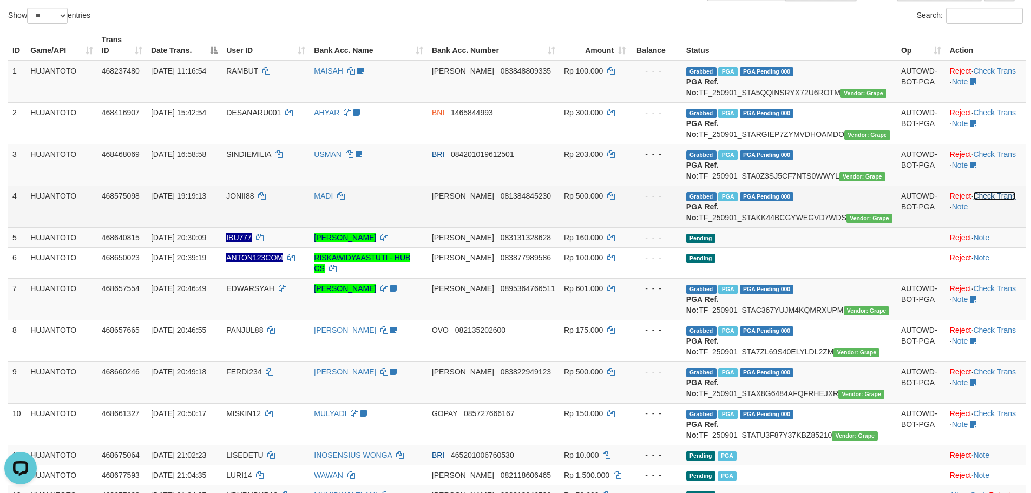
click at [990, 200] on link "Check Trans" at bounding box center [994, 196] width 43 height 9
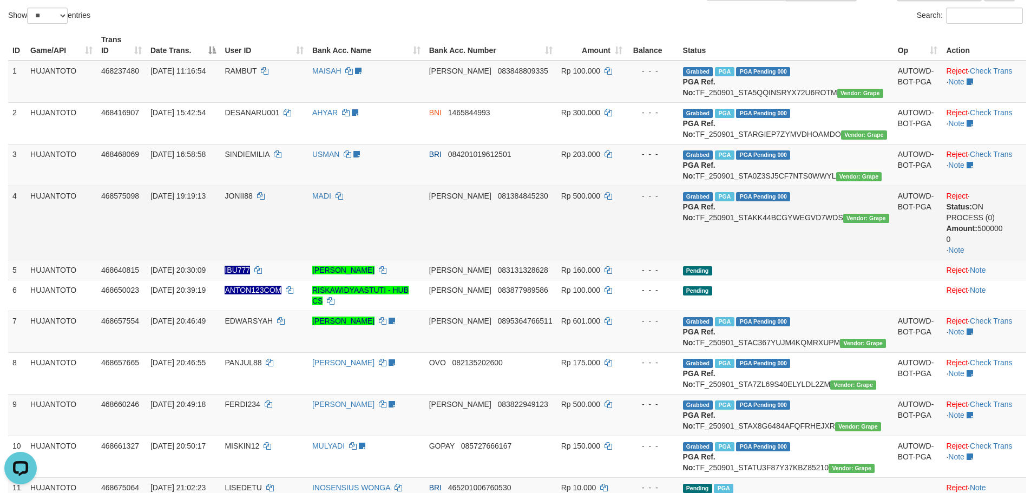
click at [270, 210] on td "JONII88" at bounding box center [263, 223] width 87 height 74
copy td "JONII88"
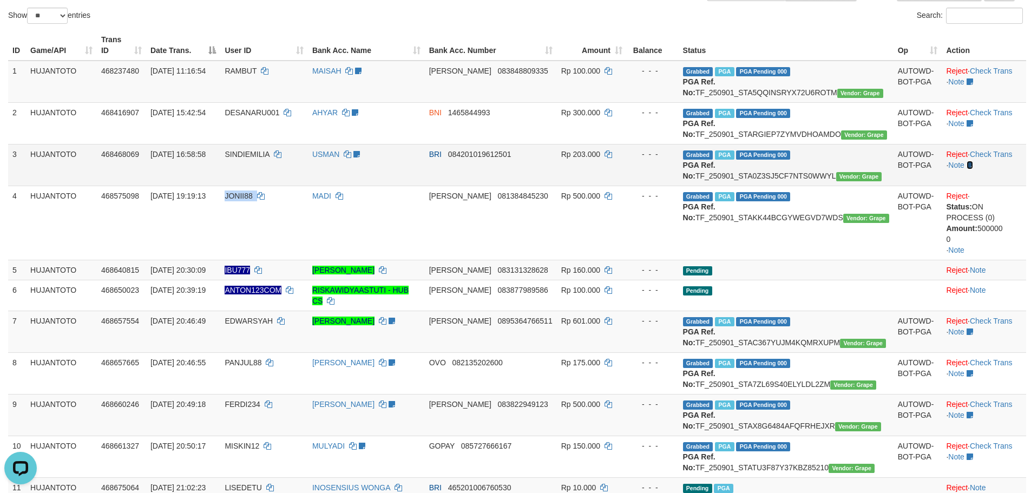
click at [969, 169] on icon at bounding box center [970, 165] width 6 height 8
drag, startPoint x: 424, startPoint y: 167, endPoint x: 473, endPoint y: 168, distance: 48.7
click at [389, 168] on div "SUDAH BUAT TICKETING" at bounding box center [350, 165] width 76 height 9
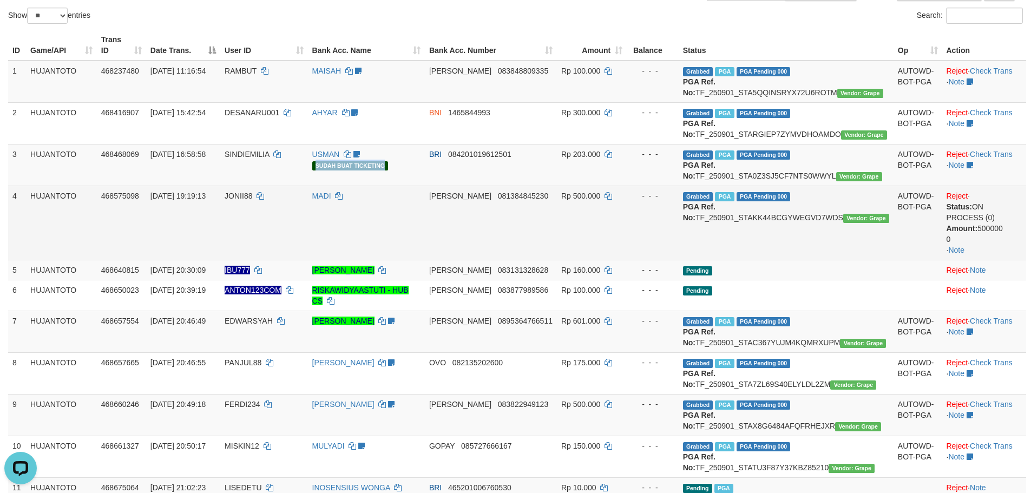
copy div "SUDAH BUAT TICKETING"
click at [961, 254] on link "Note" at bounding box center [956, 250] width 16 height 9
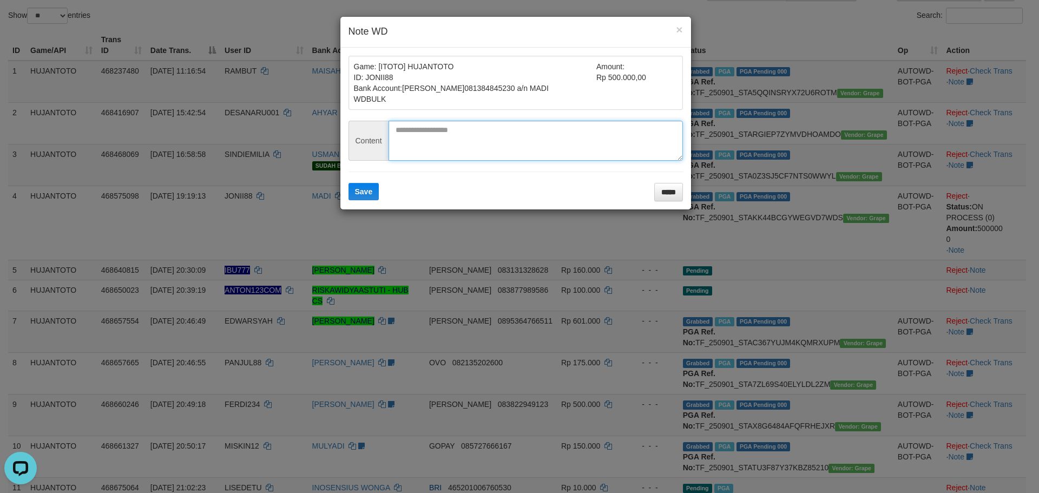
click at [475, 132] on textarea at bounding box center [536, 141] width 294 height 40
paste textarea "**********"
type textarea "**********"
click at [349, 183] on button "Save" at bounding box center [364, 191] width 31 height 17
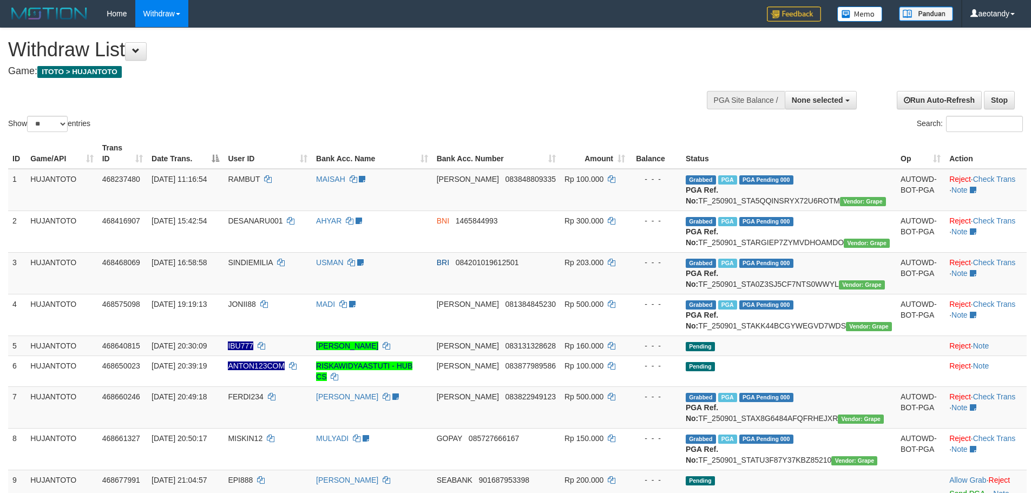
select select
select select "**"
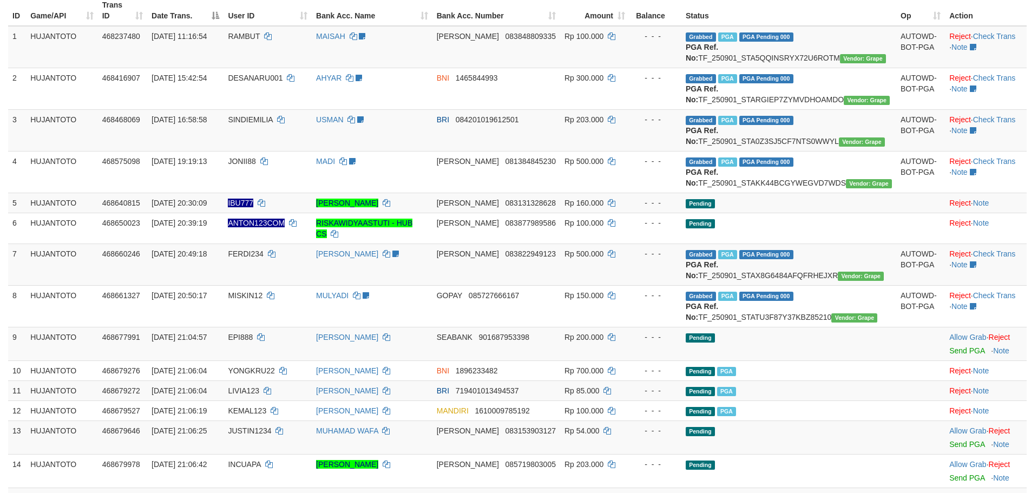
scroll to position [162, 0]
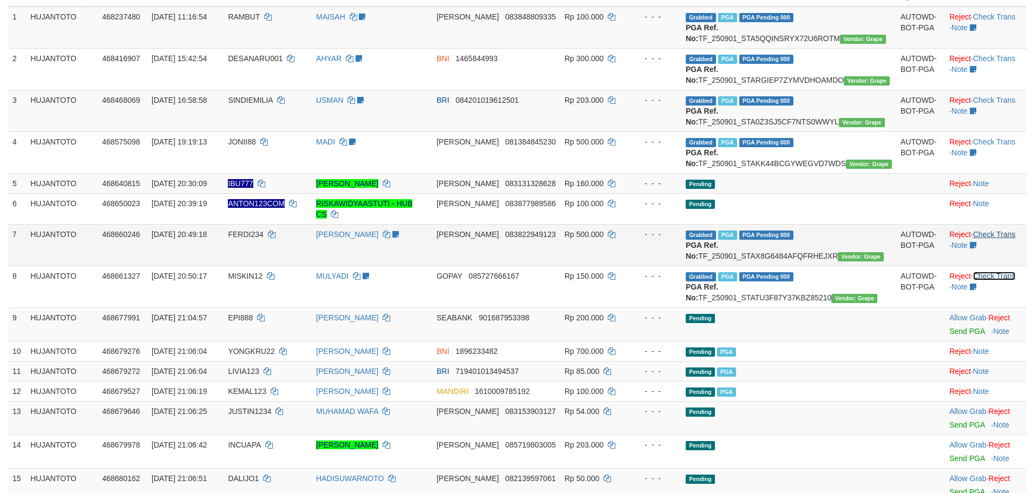
drag, startPoint x: 1000, startPoint y: 310, endPoint x: 997, endPoint y: 252, distance: 58.5
click at [1000, 280] on link "Check Trans" at bounding box center [994, 276] width 43 height 9
click at [997, 239] on link "Check Trans" at bounding box center [994, 234] width 43 height 9
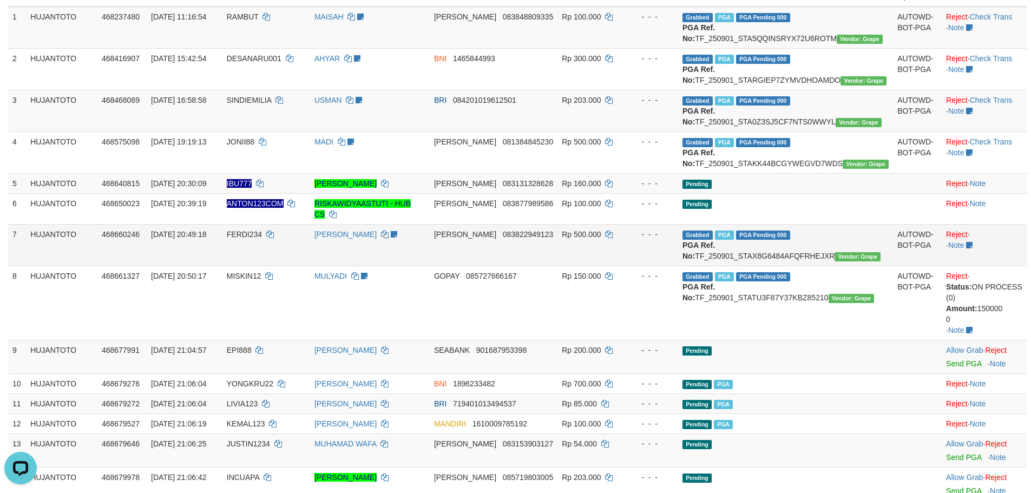
scroll to position [0, 0]
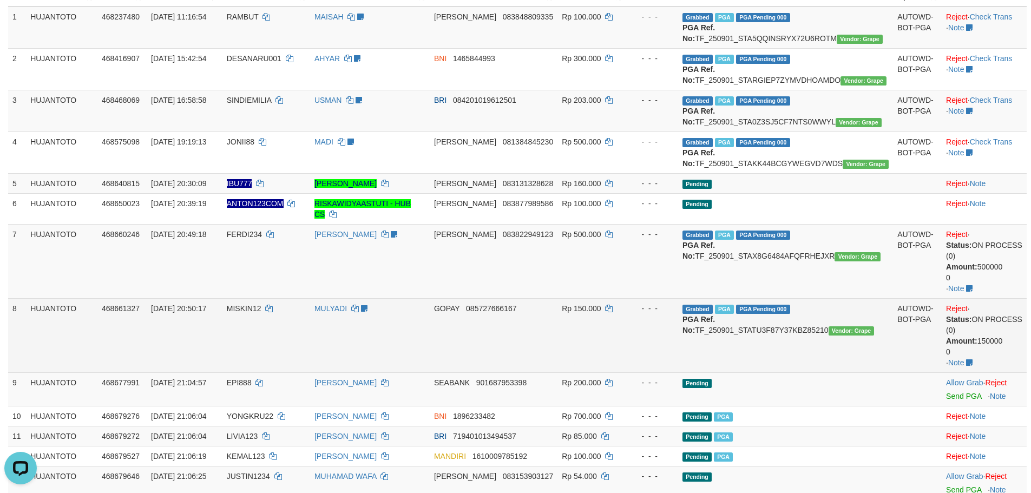
click at [557, 372] on td "GOPAY 085727666167" at bounding box center [494, 335] width 128 height 74
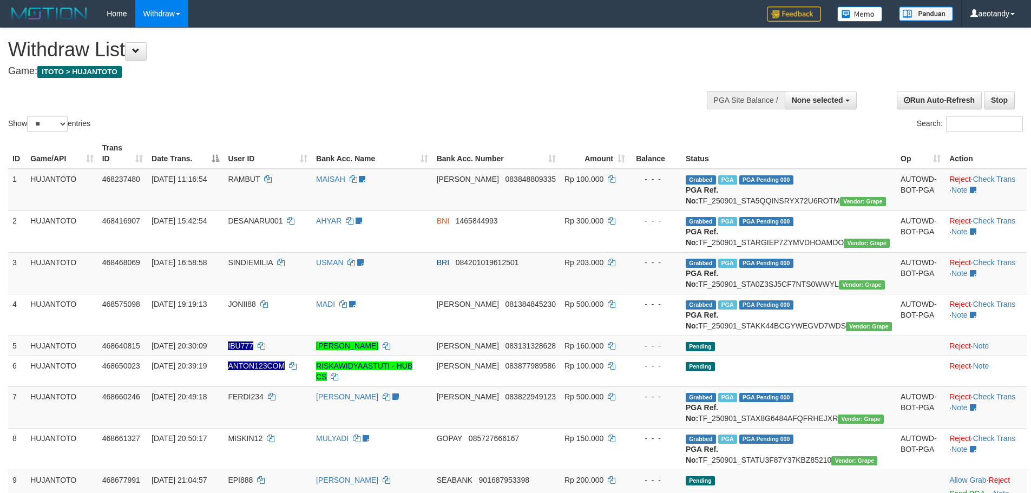
select select
select select "**"
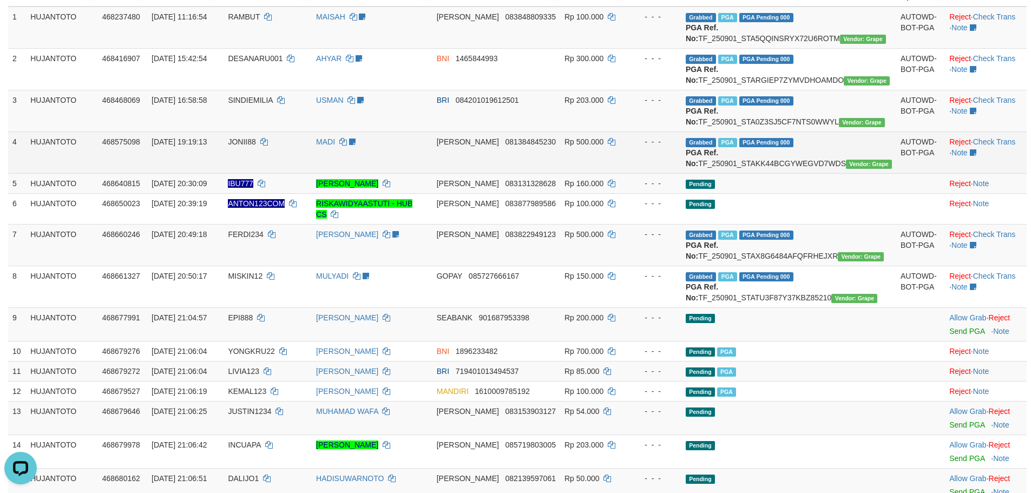
scroll to position [1213, 0]
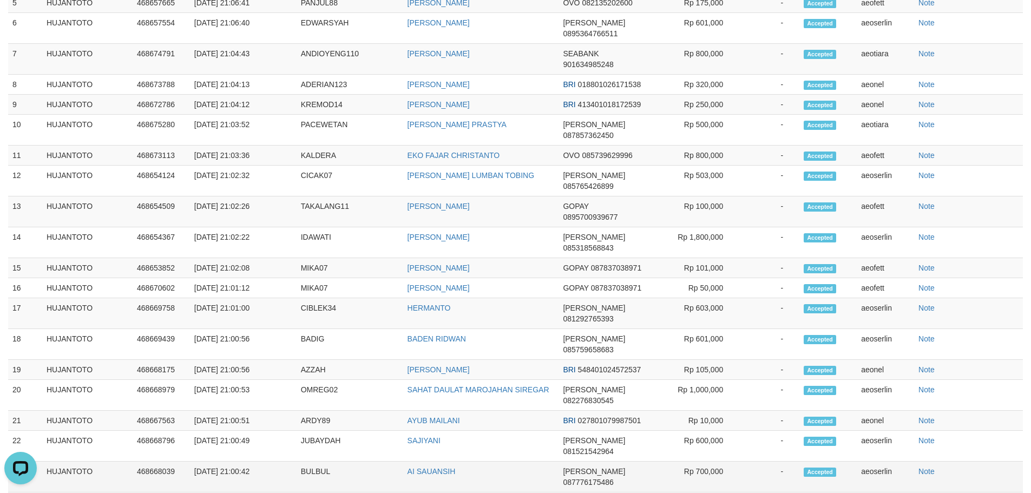
click at [613, 478] on span "087776175486" at bounding box center [588, 482] width 50 height 9
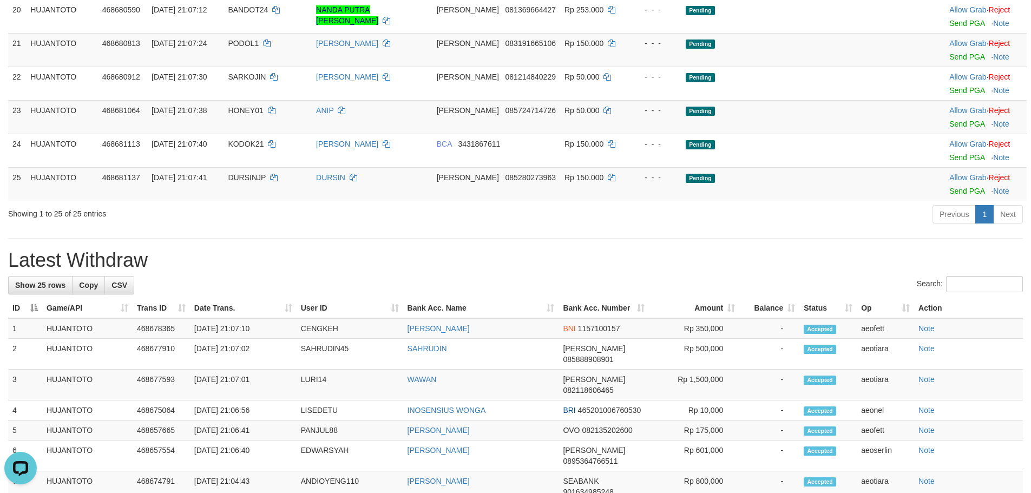
scroll to position [672, 0]
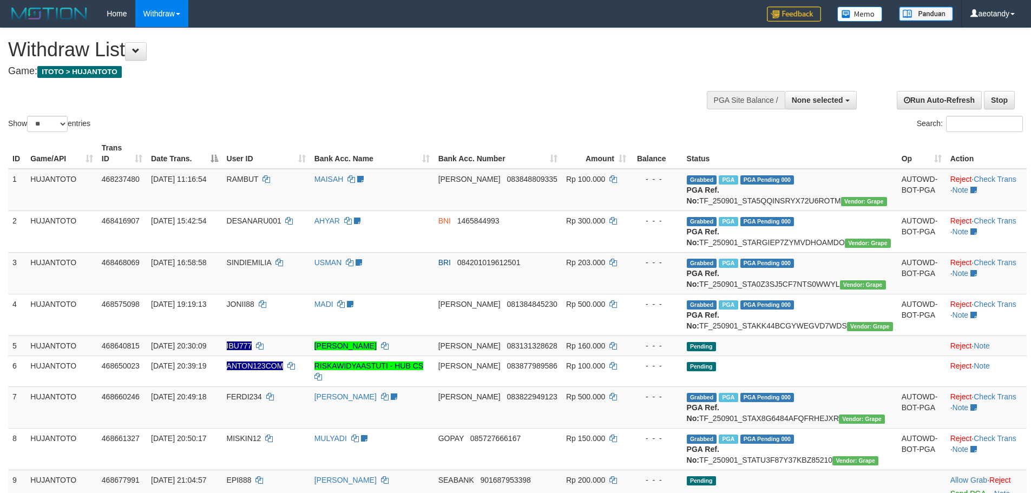
select select
select select "**"
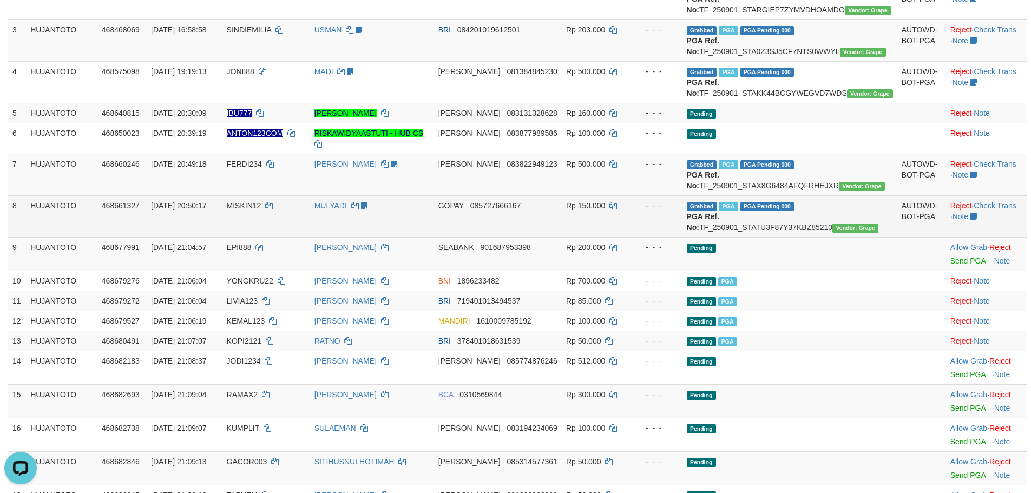
scroll to position [271, 0]
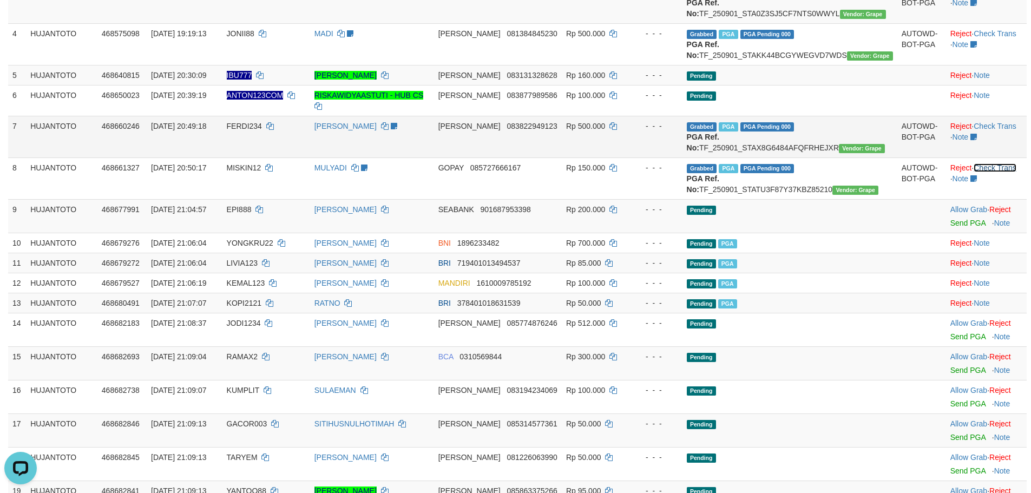
drag, startPoint x: 986, startPoint y: 199, endPoint x: 986, endPoint y: 176, distance: 22.7
click at [986, 172] on link "Check Trans" at bounding box center [995, 167] width 43 height 9
click at [985, 130] on link "Check Trans" at bounding box center [995, 126] width 43 height 9
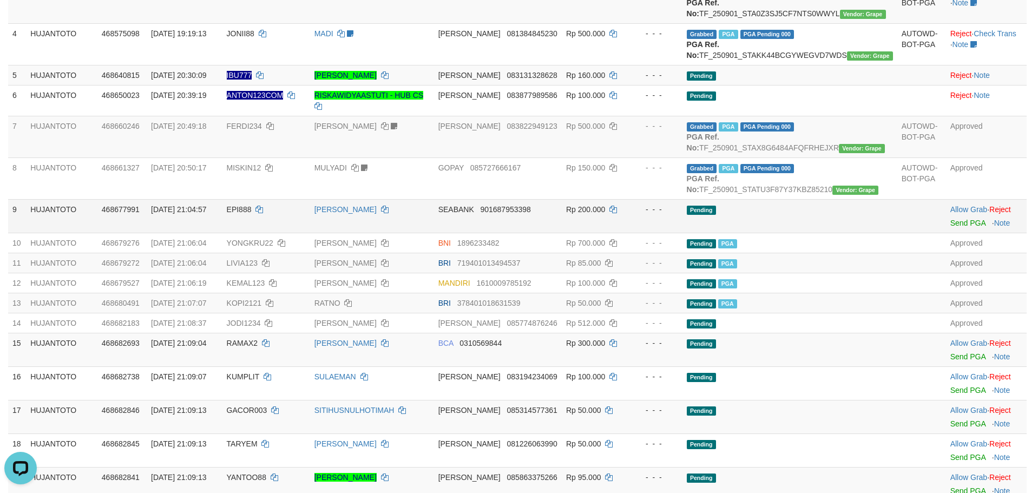
click at [562, 233] on td "SEABANK 901687953398" at bounding box center [498, 216] width 128 height 34
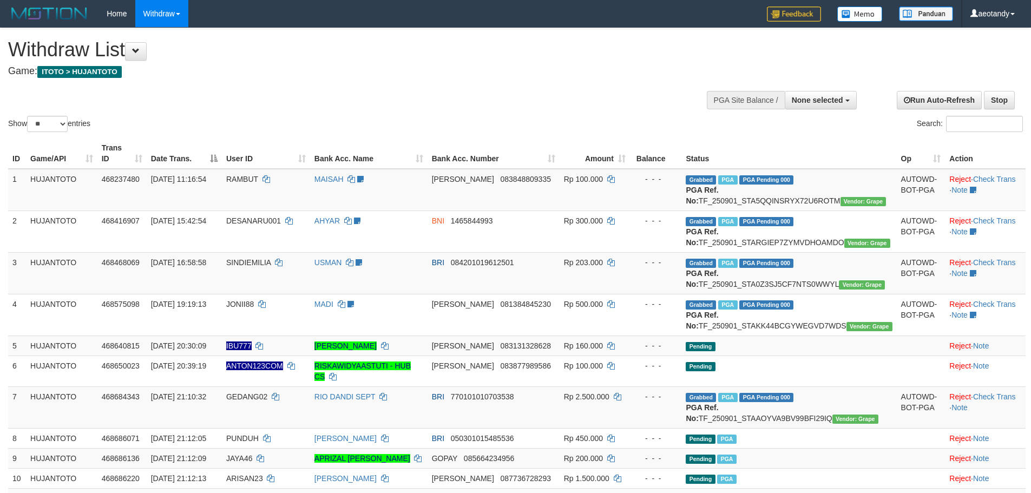
select select
select select "**"
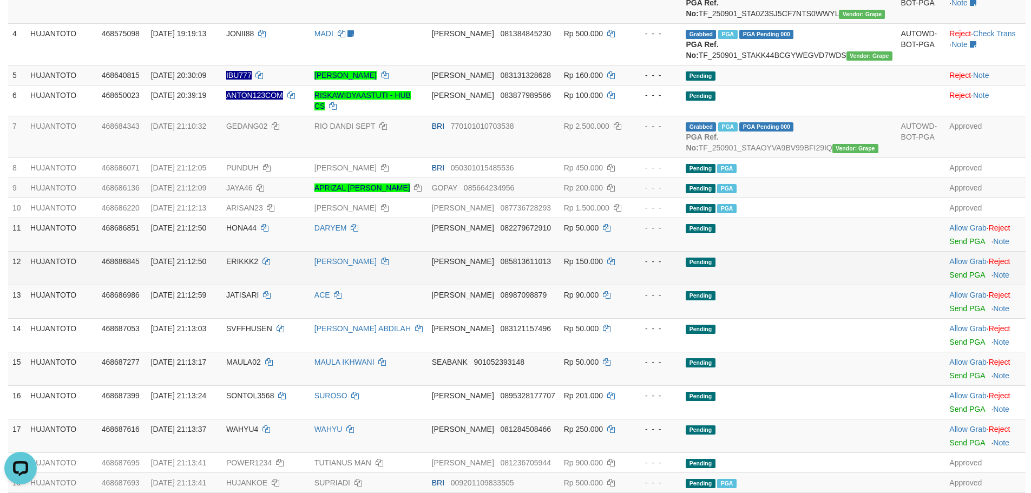
click at [594, 285] on td "Rp 150.000" at bounding box center [595, 268] width 70 height 34
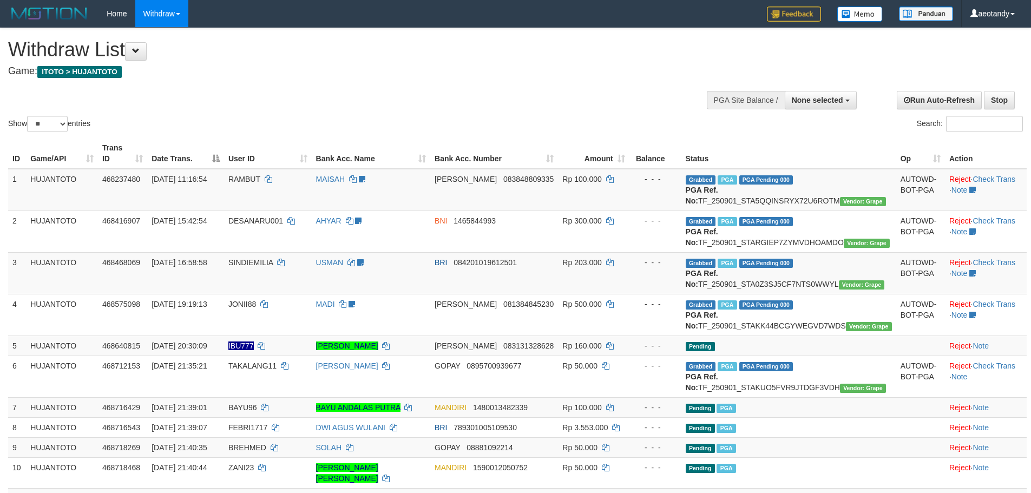
select select
select select "**"
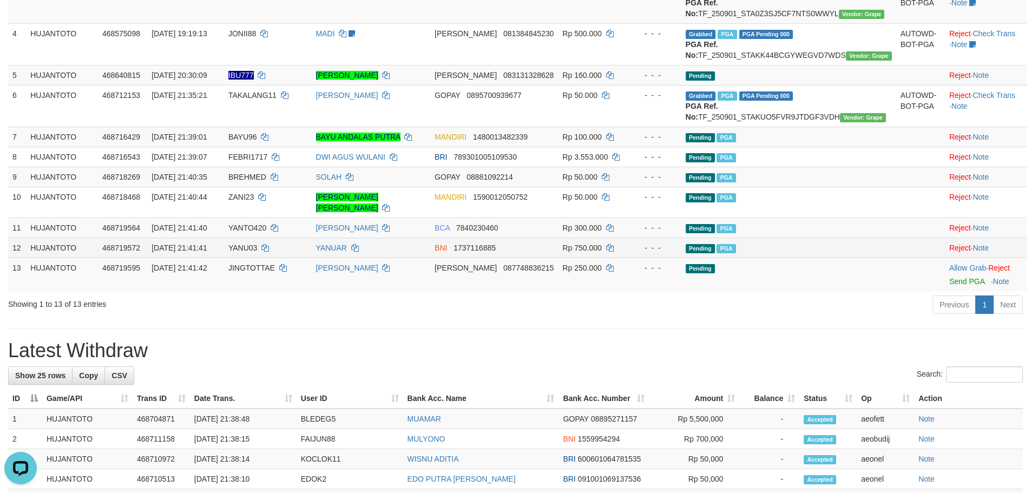
click at [558, 258] on td "BNI 1737116885" at bounding box center [494, 248] width 128 height 20
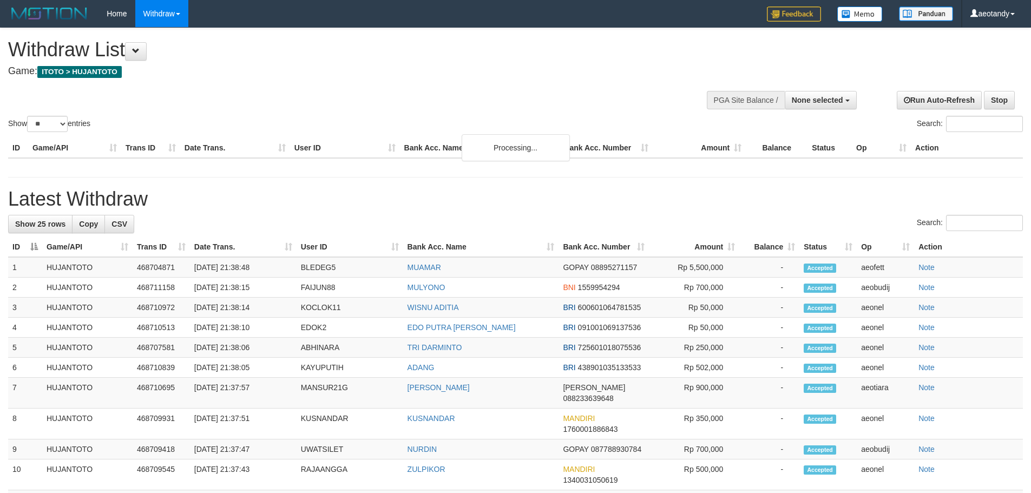
select select
select select "**"
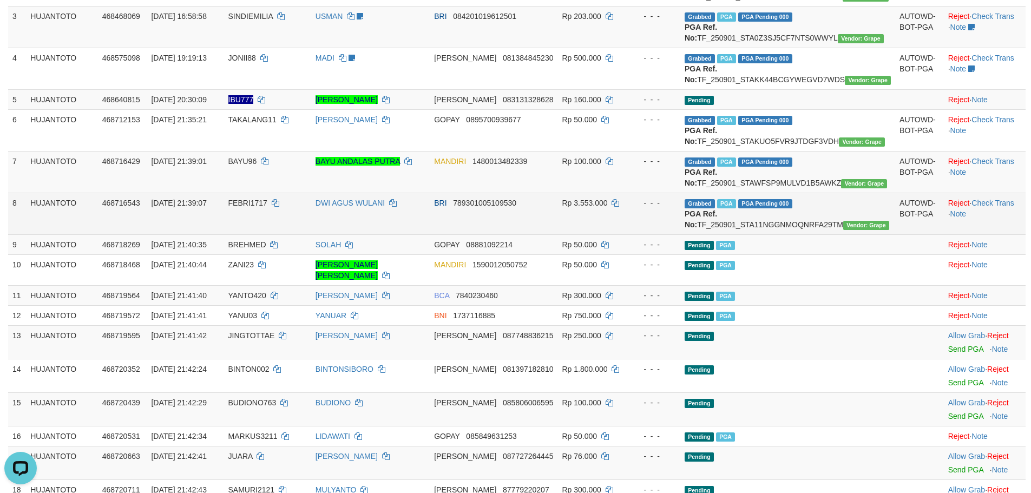
click at [1004, 234] on td "Reject · Check Trans · Note" at bounding box center [985, 214] width 82 height 42
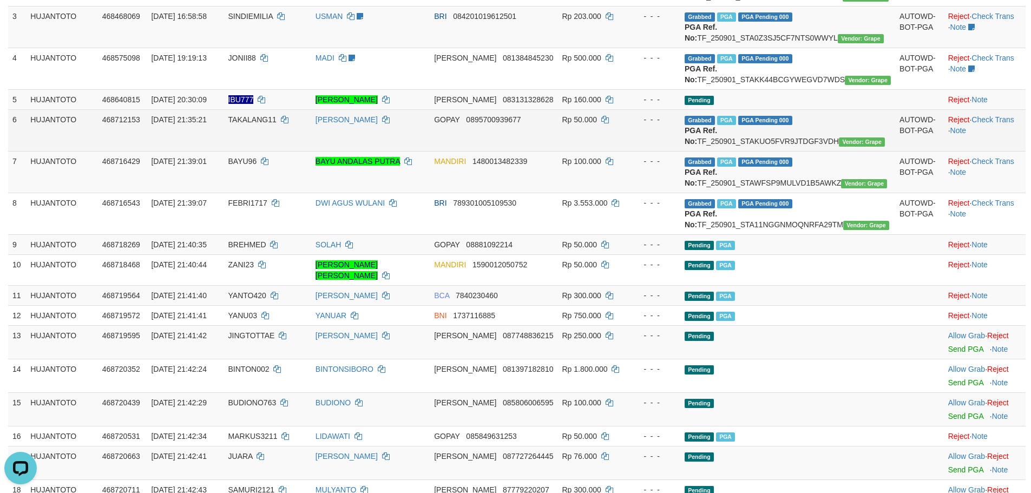
click at [983, 151] on td "Reject · Check Trans · Note" at bounding box center [985, 130] width 82 height 42
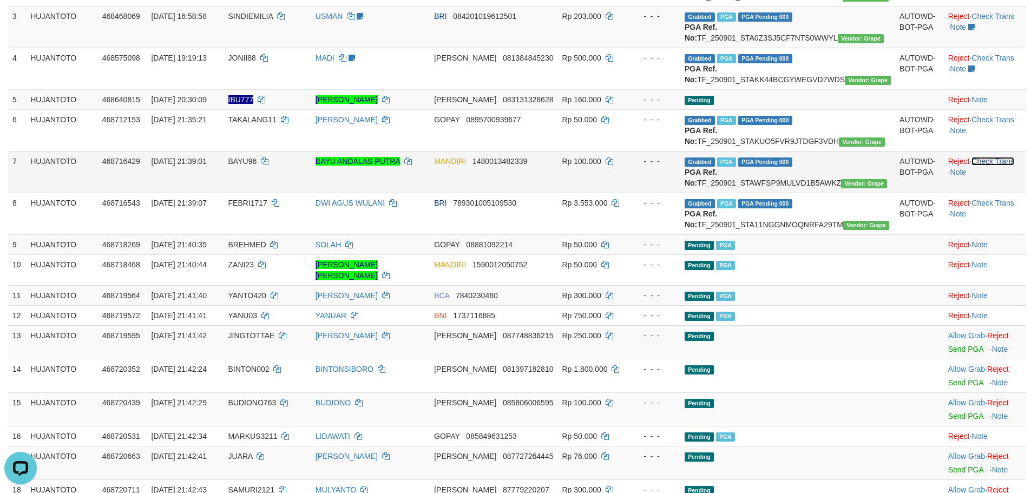
click at [986, 166] on link "Check Trans" at bounding box center [993, 161] width 43 height 9
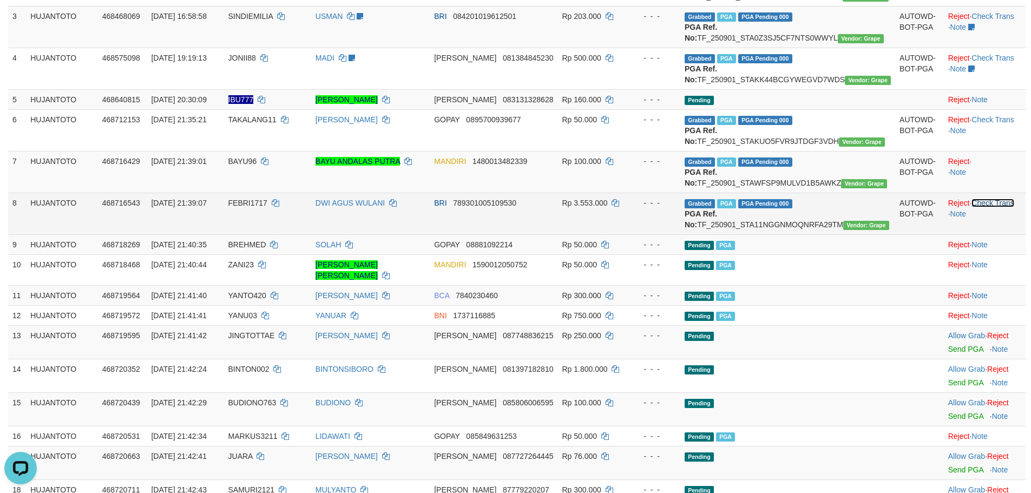
click at [995, 207] on link "Check Trans" at bounding box center [993, 203] width 43 height 9
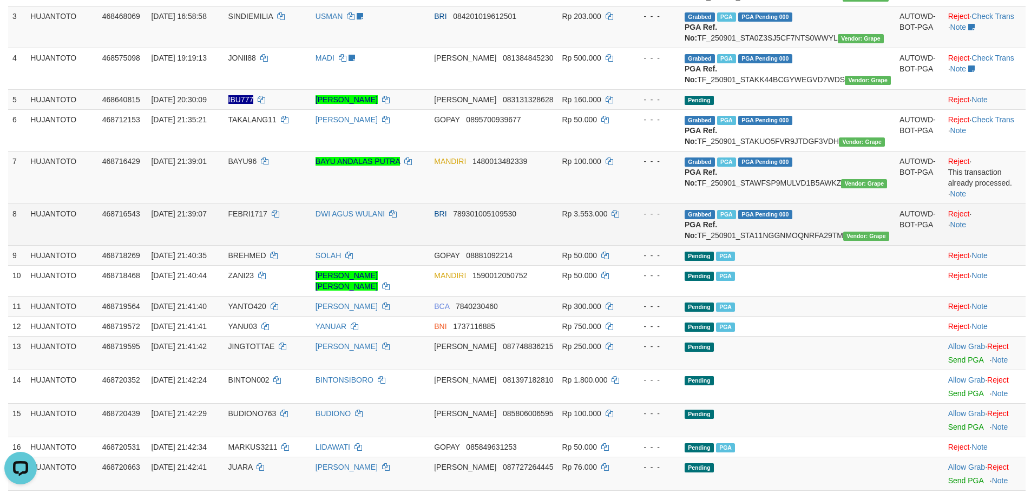
click at [994, 245] on td "Reject · · Note" at bounding box center [985, 225] width 82 height 42
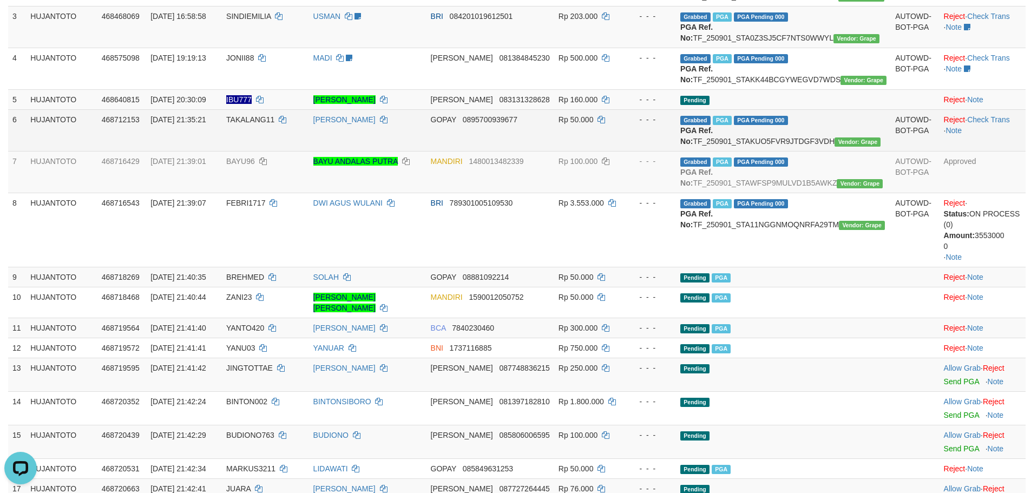
click at [976, 151] on td "Reject · Check Trans · Note" at bounding box center [983, 130] width 86 height 42
drag, startPoint x: 983, startPoint y: 162, endPoint x: 985, endPoint y: 156, distance: 6.2
click at [983, 124] on link "Check Trans" at bounding box center [988, 119] width 43 height 9
click at [985, 151] on td "Reject · Check Trans · Note" at bounding box center [983, 130] width 86 height 42
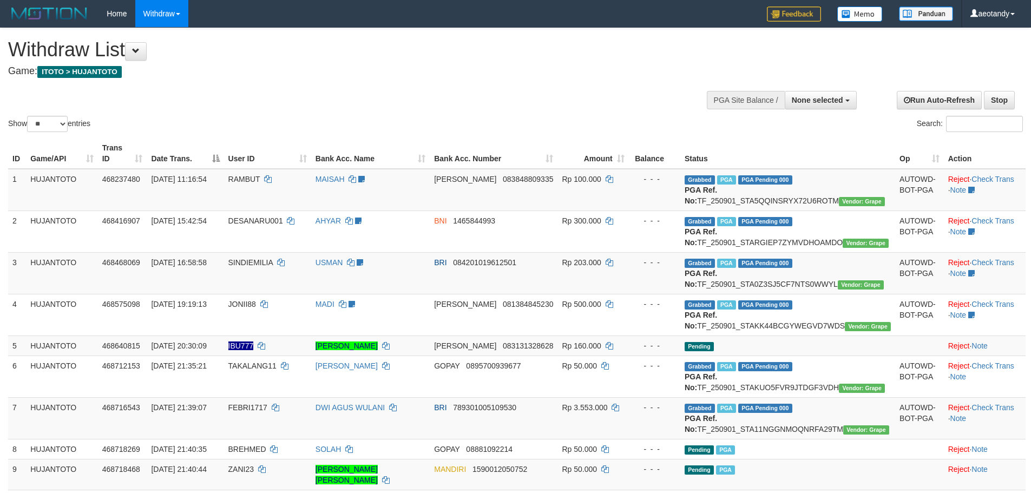
select select
select select "**"
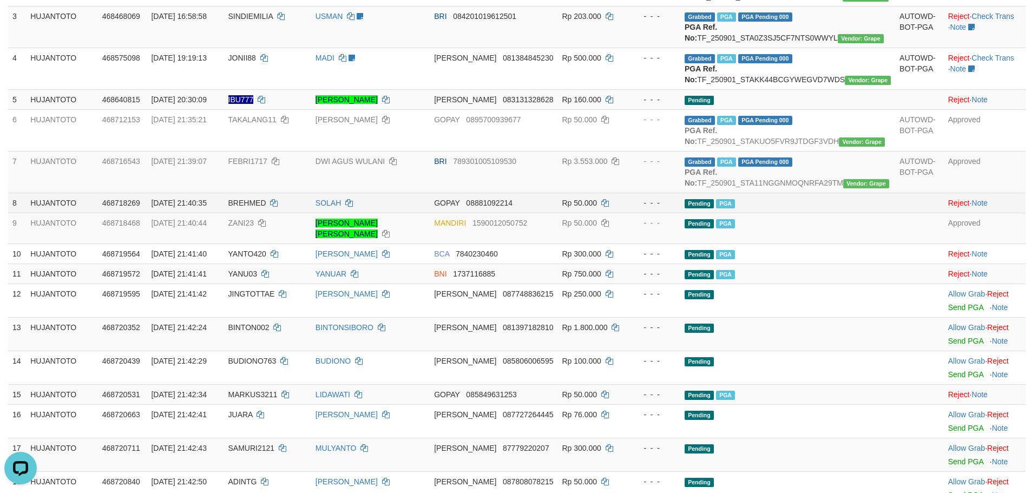
click at [587, 213] on td "Rp 50.000" at bounding box center [592, 203] width 71 height 20
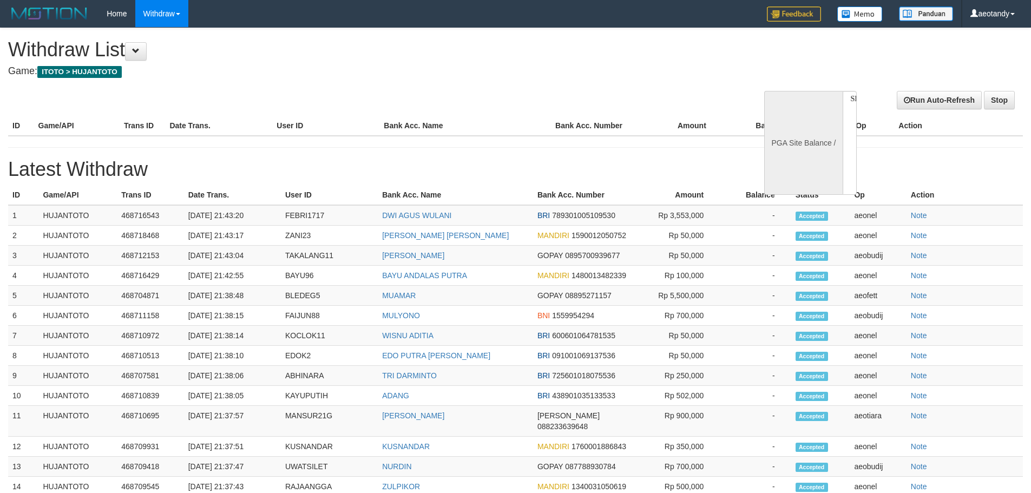
select select
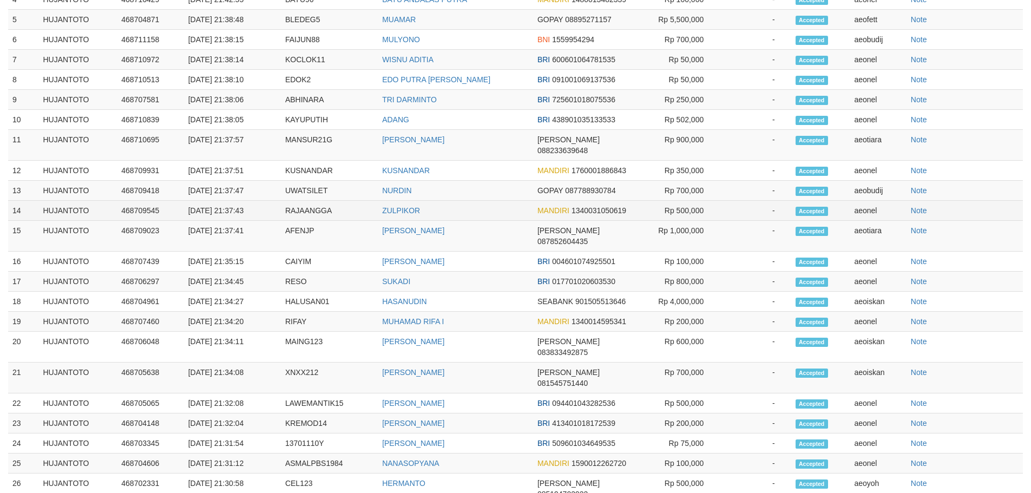
select select "**"
select select
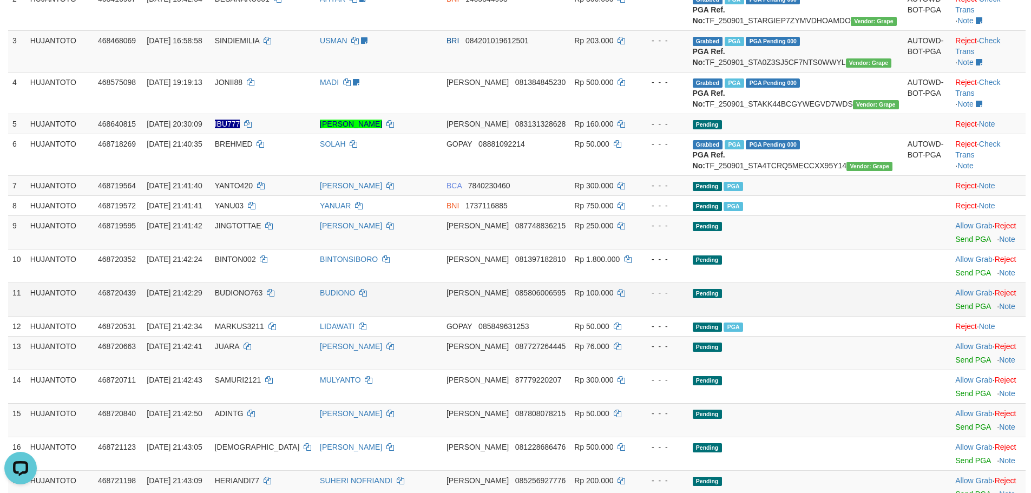
click at [542, 297] on span "085806006595" at bounding box center [540, 292] width 50 height 9
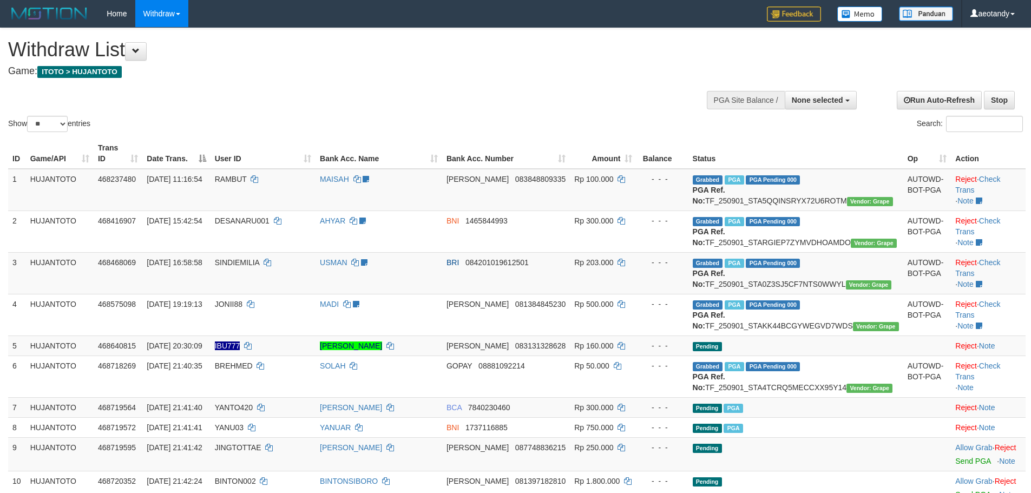
select select
select select "**"
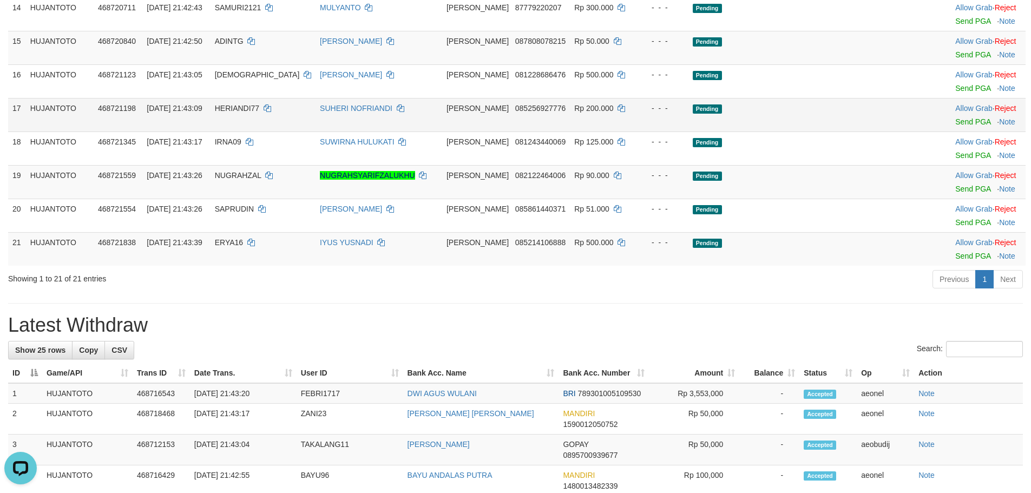
scroll to position [487, 0]
